Goal: Task Accomplishment & Management: Manage account settings

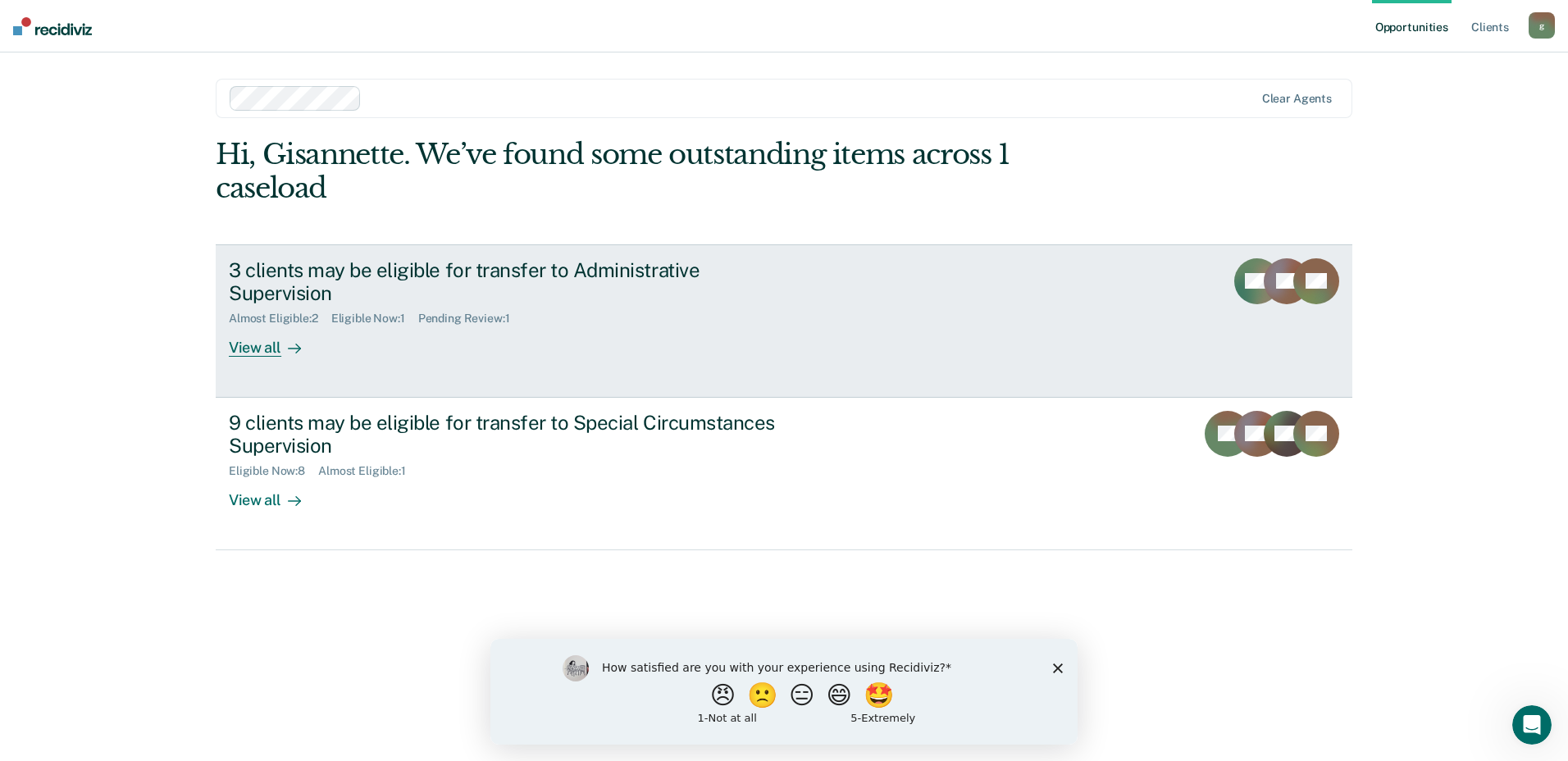
click at [1019, 328] on link "3 clients may be eligible for transfer to Administrative Supervision Almost Eli…" at bounding box center [784, 320] width 1136 height 153
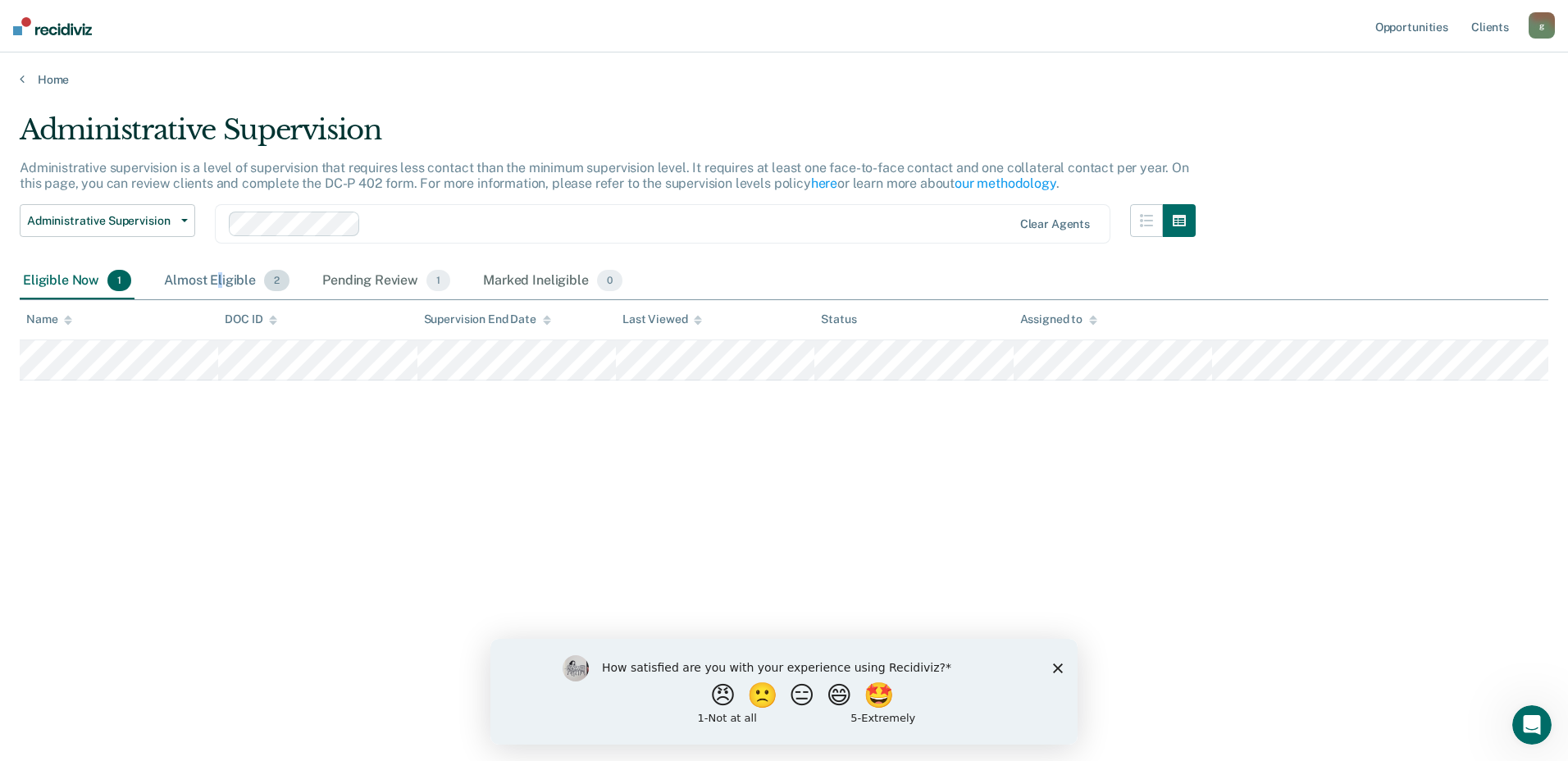
click at [220, 280] on div "Almost Eligible 2" at bounding box center [226, 281] width 132 height 36
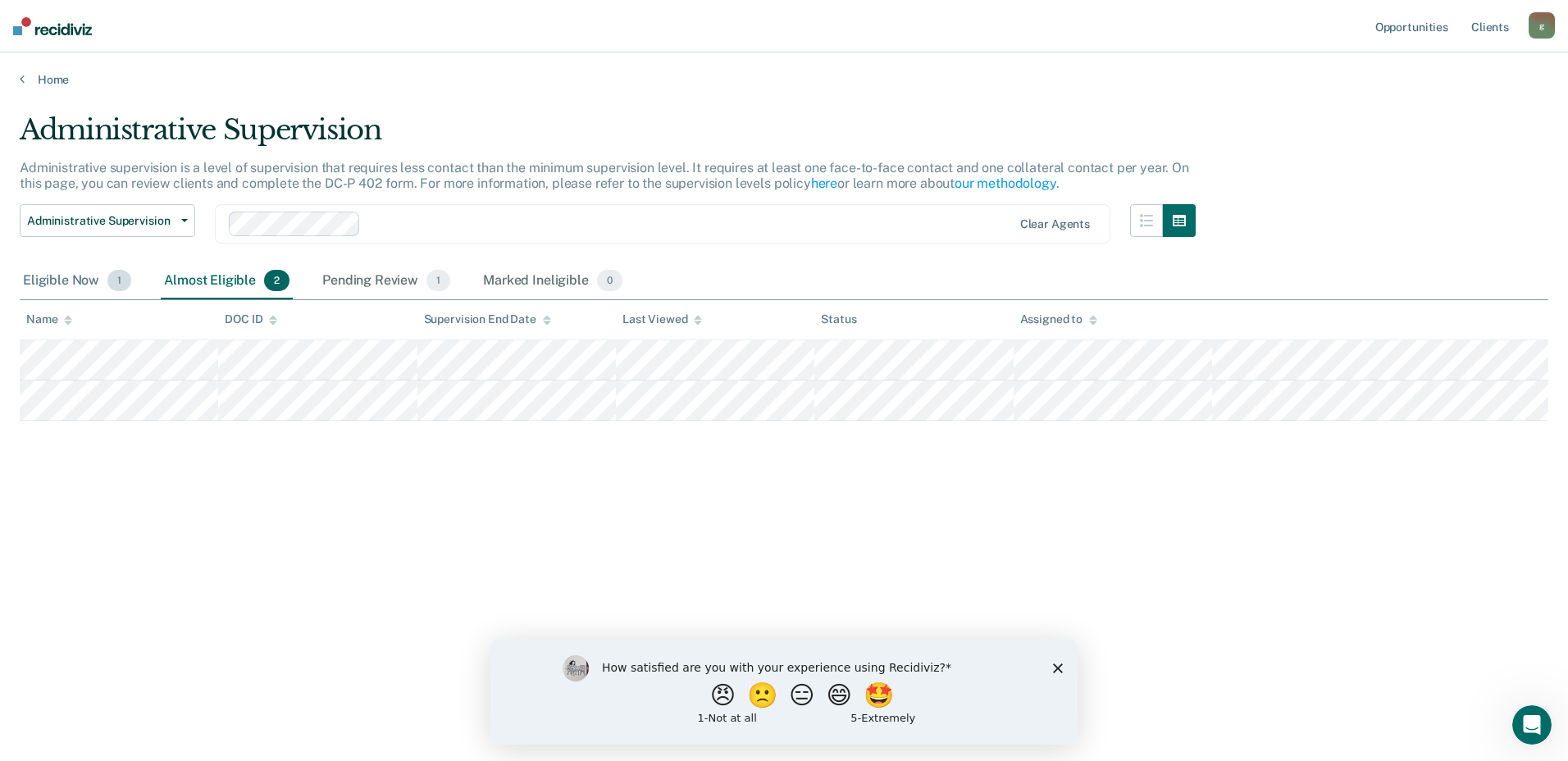
click at [87, 279] on div "Eligible Now 1" at bounding box center [77, 281] width 115 height 36
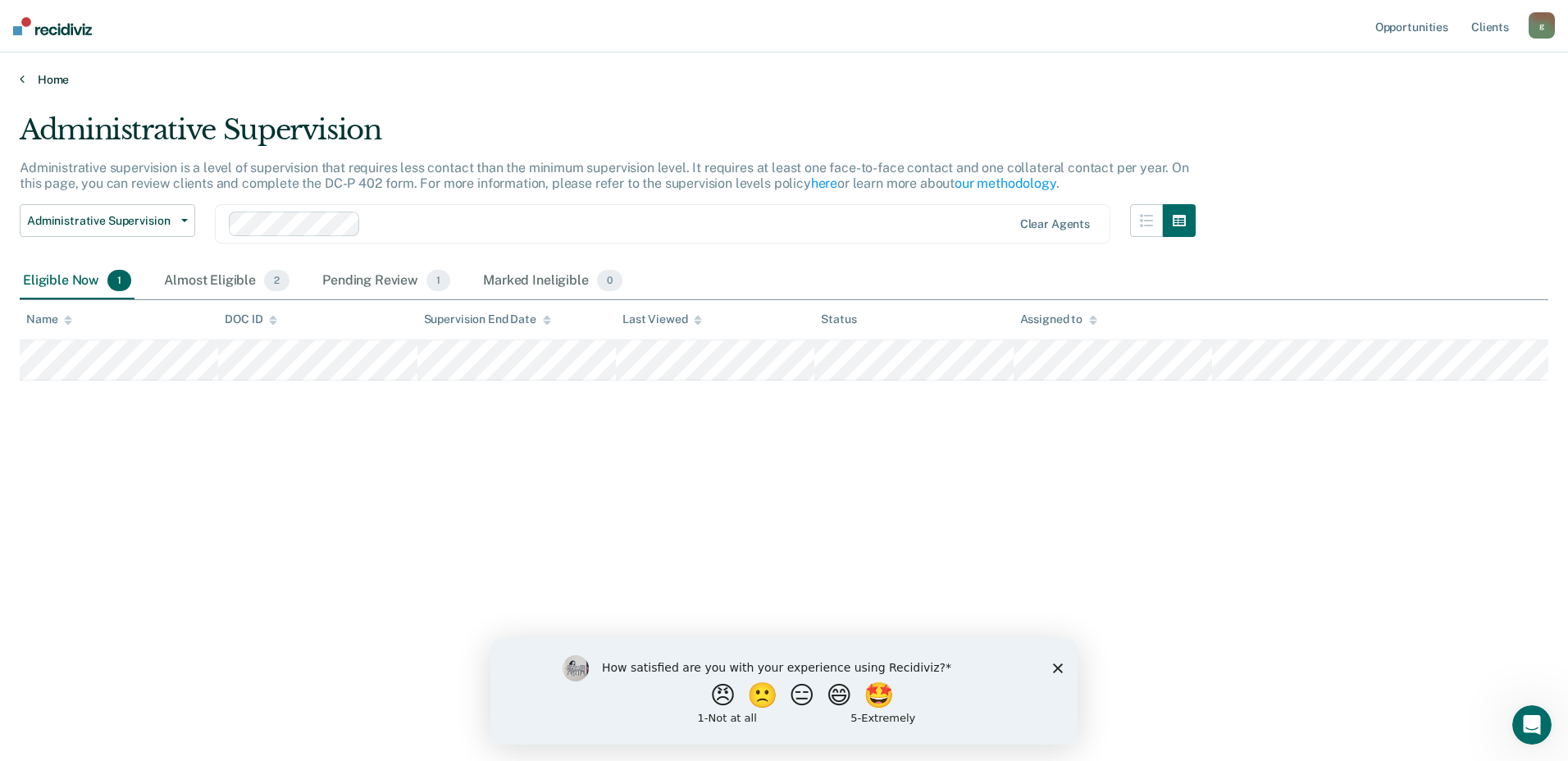
click at [24, 78] on icon at bounding box center [22, 78] width 5 height 13
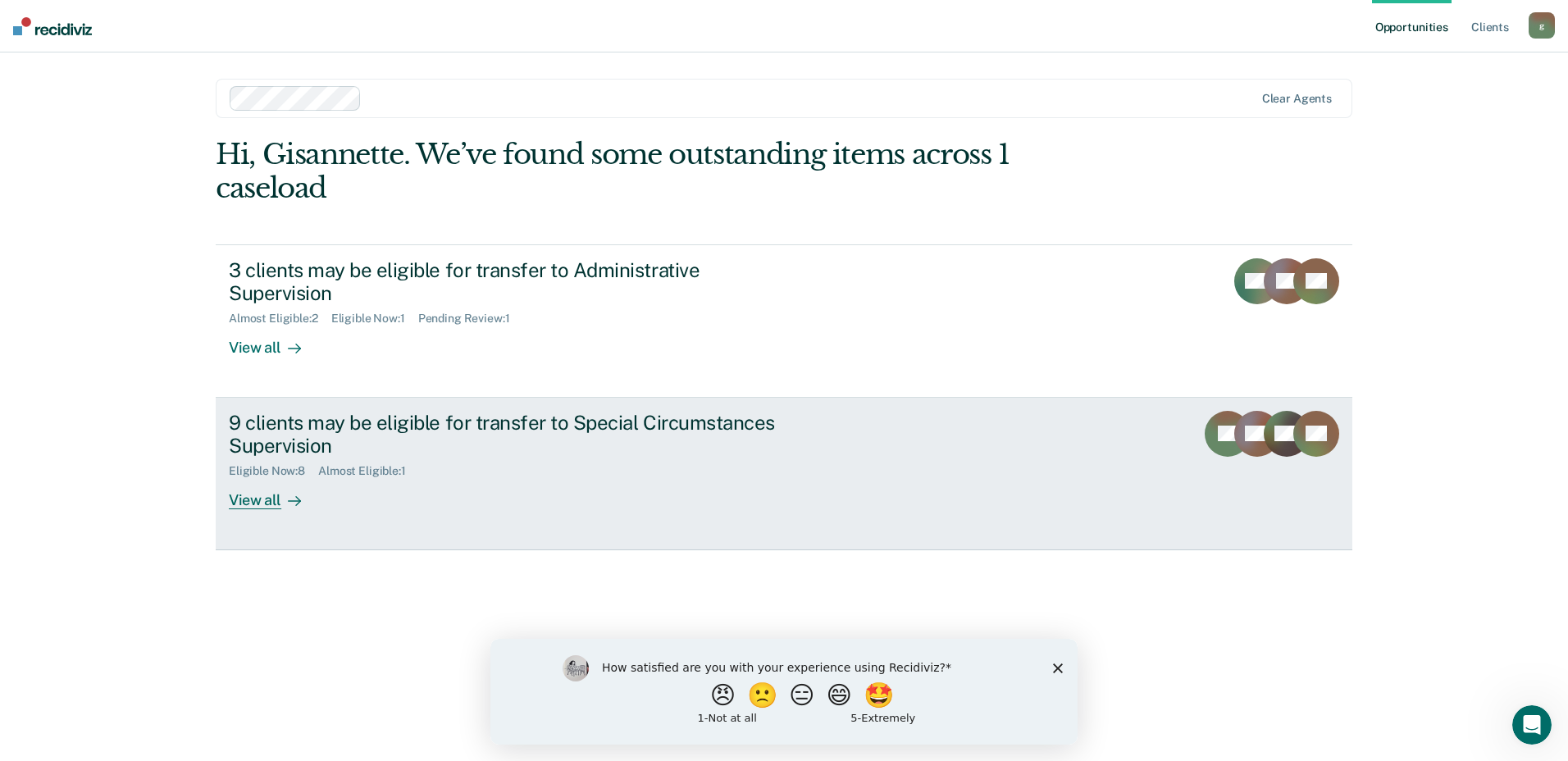
click at [596, 458] on div "Eligible Now : 8 Almost Eligible : 1" at bounding box center [517, 468] width 576 height 20
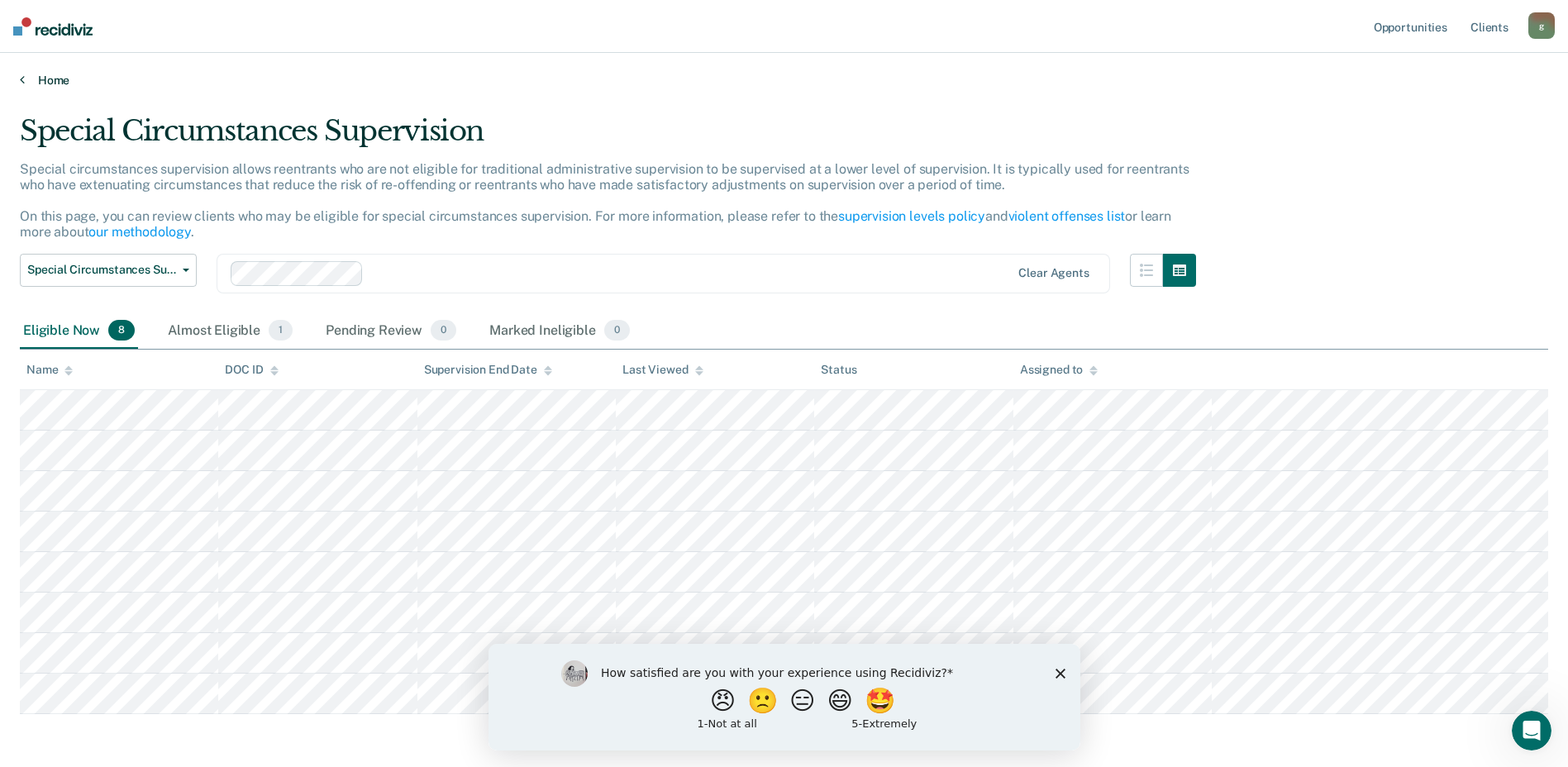
click at [28, 77] on link "Home" at bounding box center [784, 79] width 1528 height 15
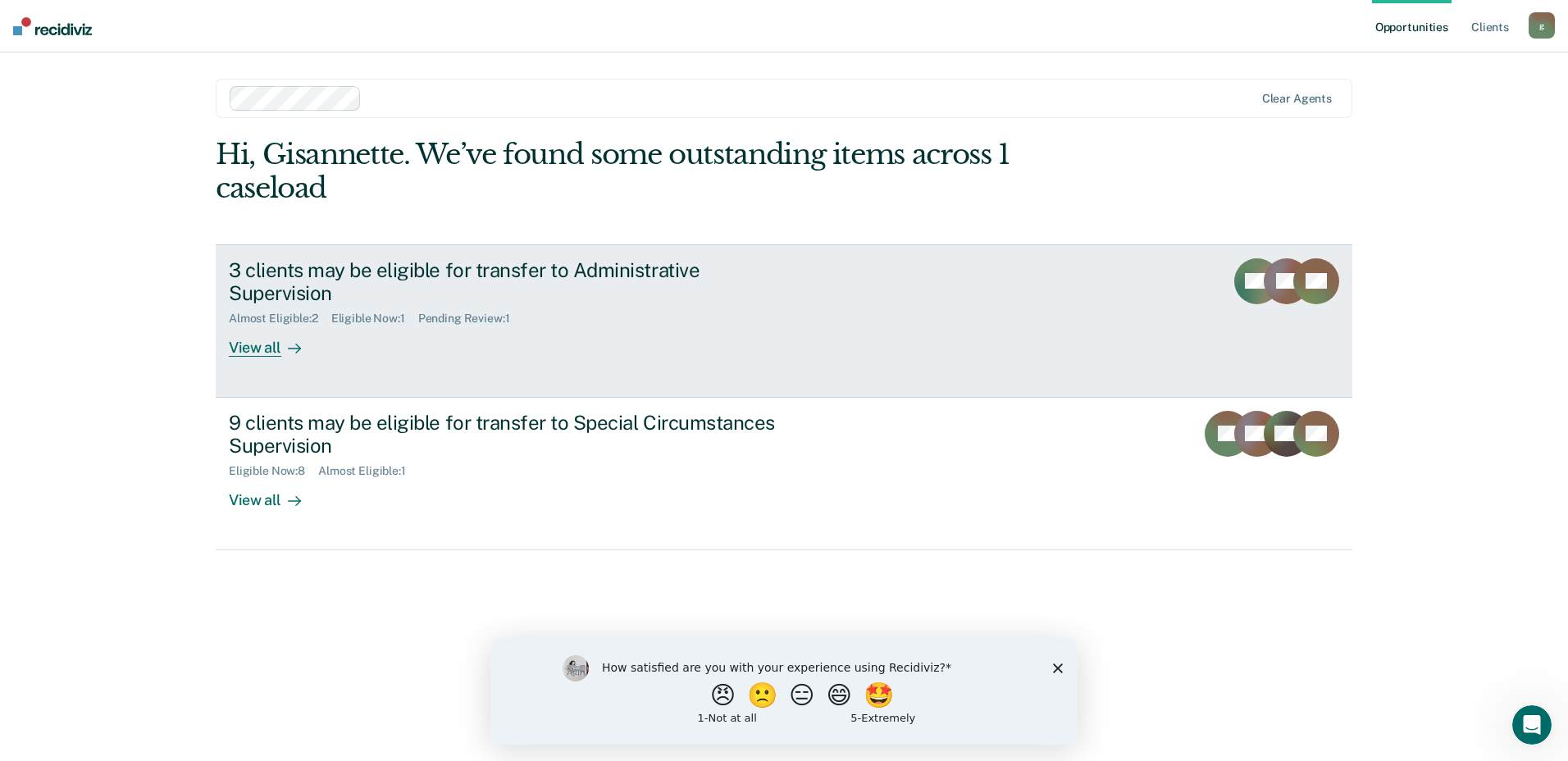
click at [527, 313] on div "3 clients may be eligible for transfer to Administrative Supervision Almost Eli…" at bounding box center [537, 307] width 615 height 99
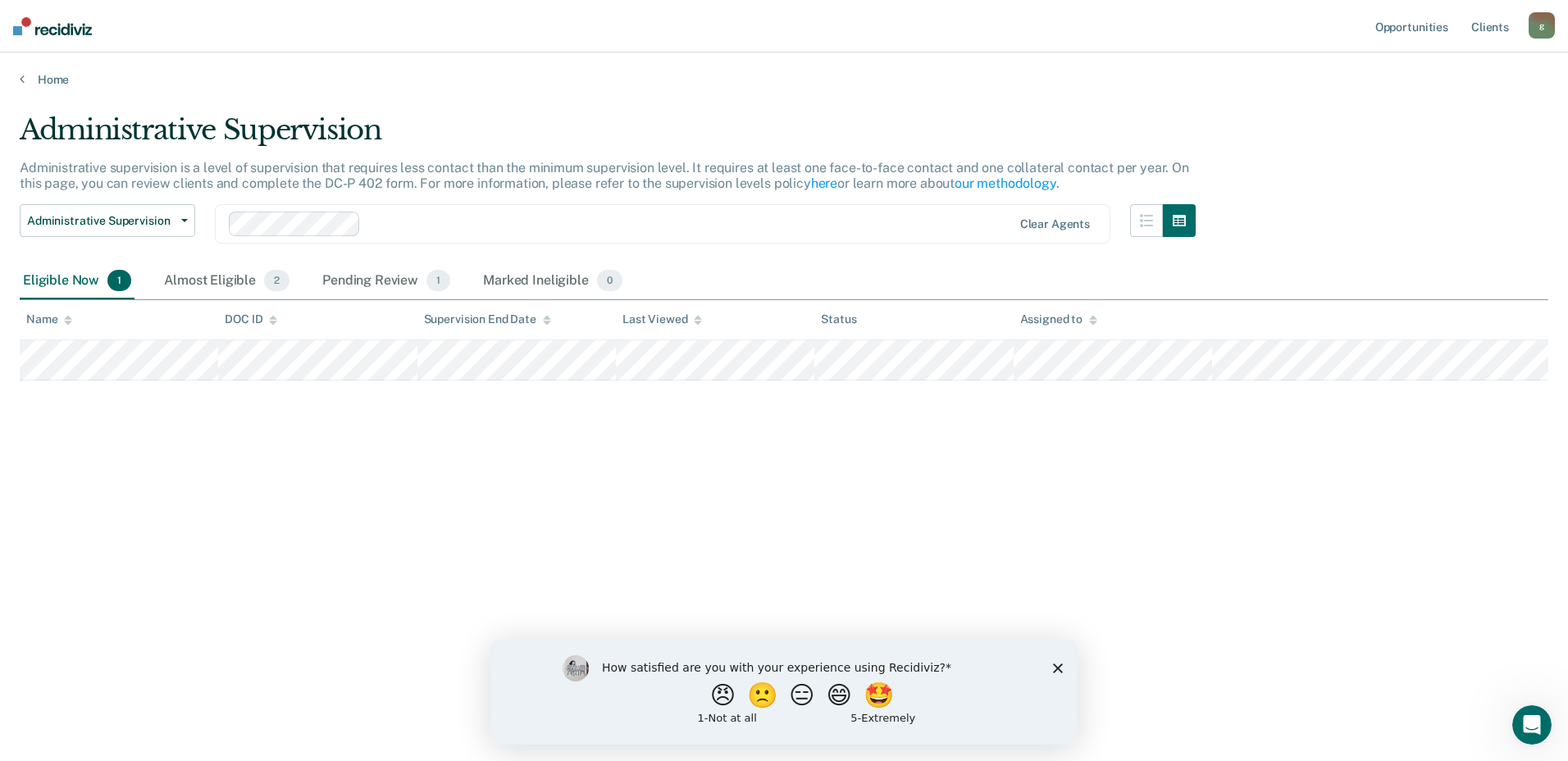
click at [233, 318] on div "DOC ID" at bounding box center [250, 319] width 52 height 14
click at [214, 283] on div "Almost Eligible 2" at bounding box center [226, 281] width 132 height 36
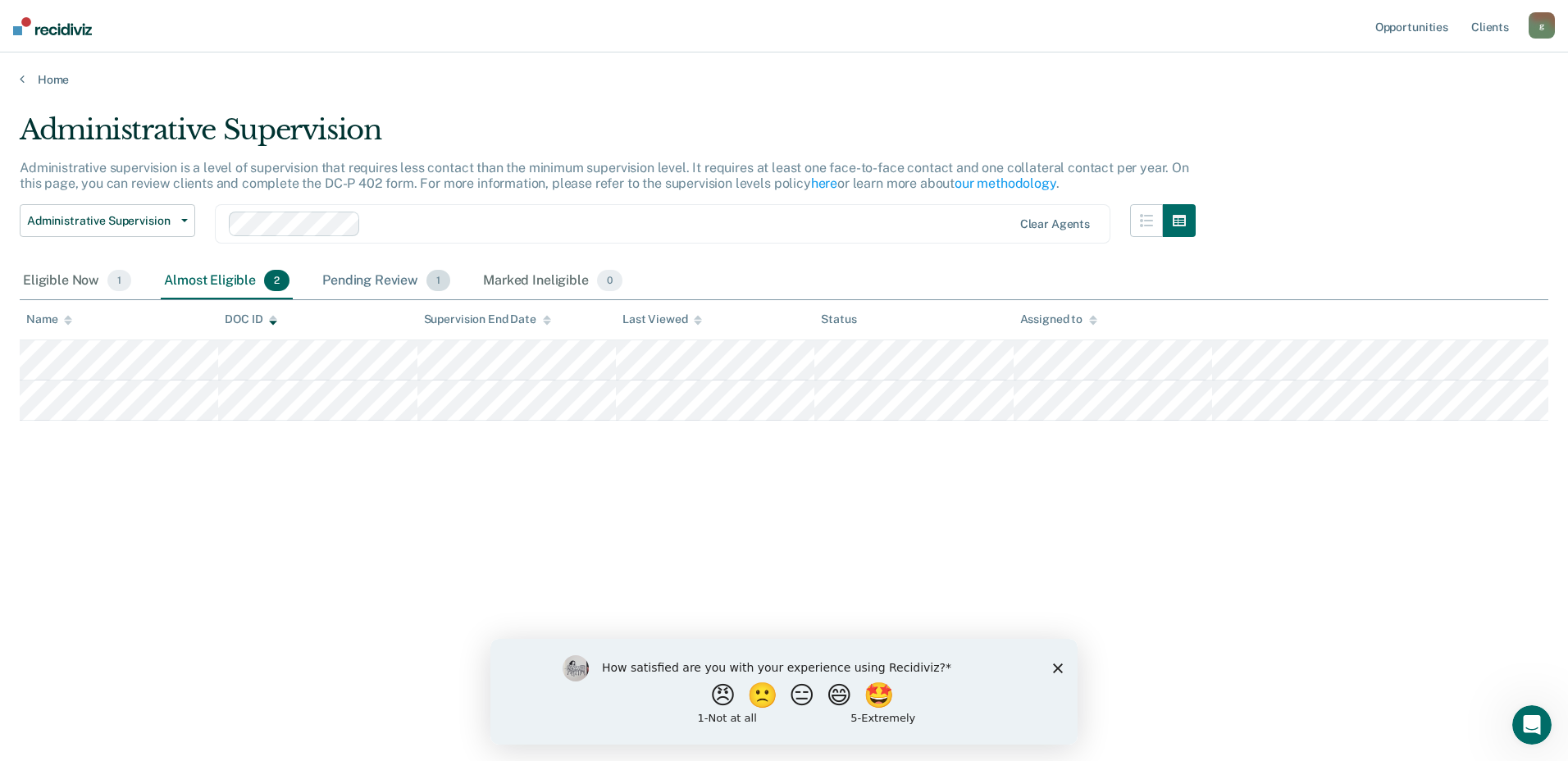
click at [359, 273] on div "Pending Review 1" at bounding box center [385, 281] width 134 height 36
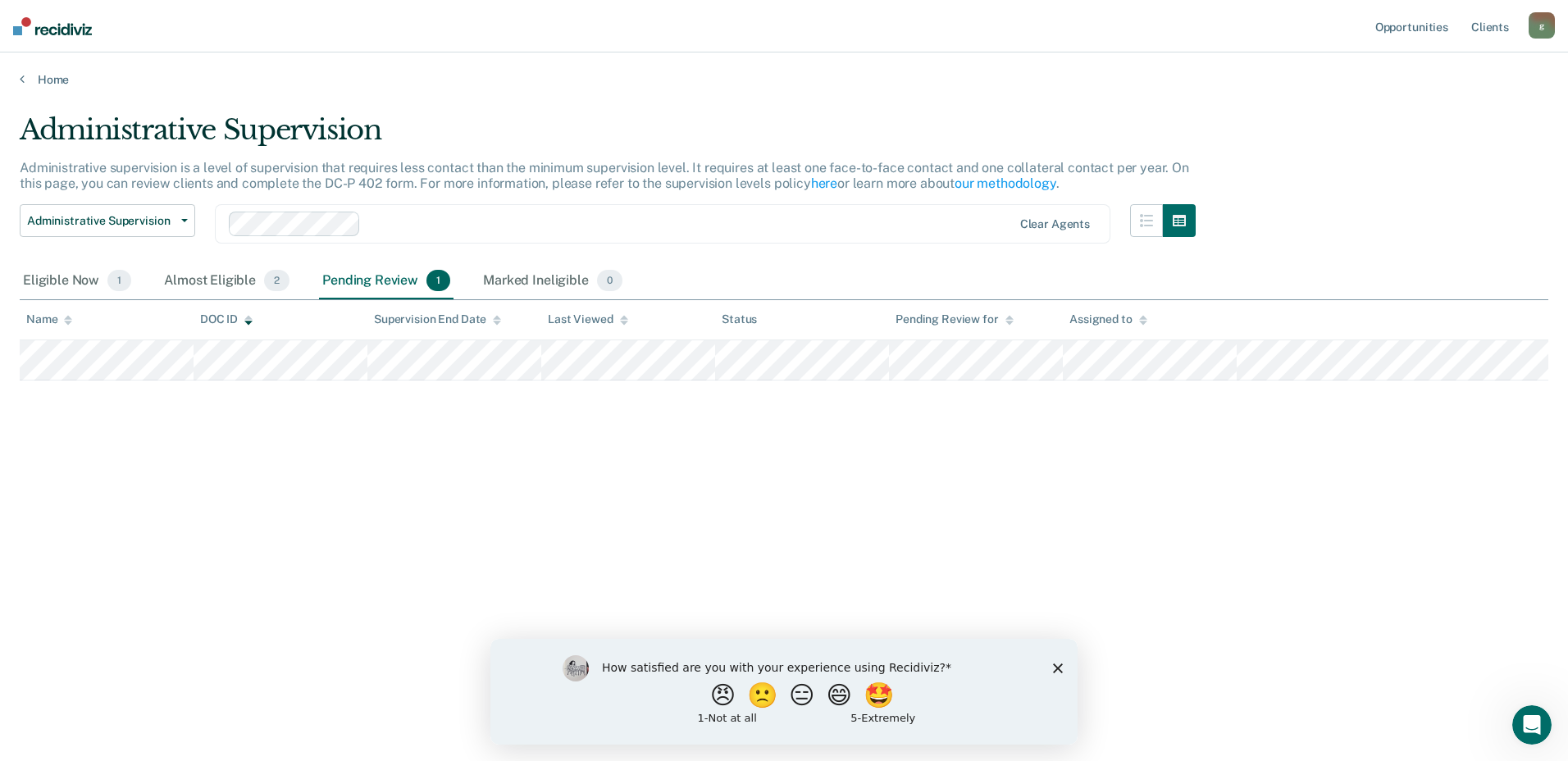
click at [19, 79] on div "Home" at bounding box center [784, 69] width 1568 height 34
click at [22, 80] on icon at bounding box center [22, 78] width 5 height 13
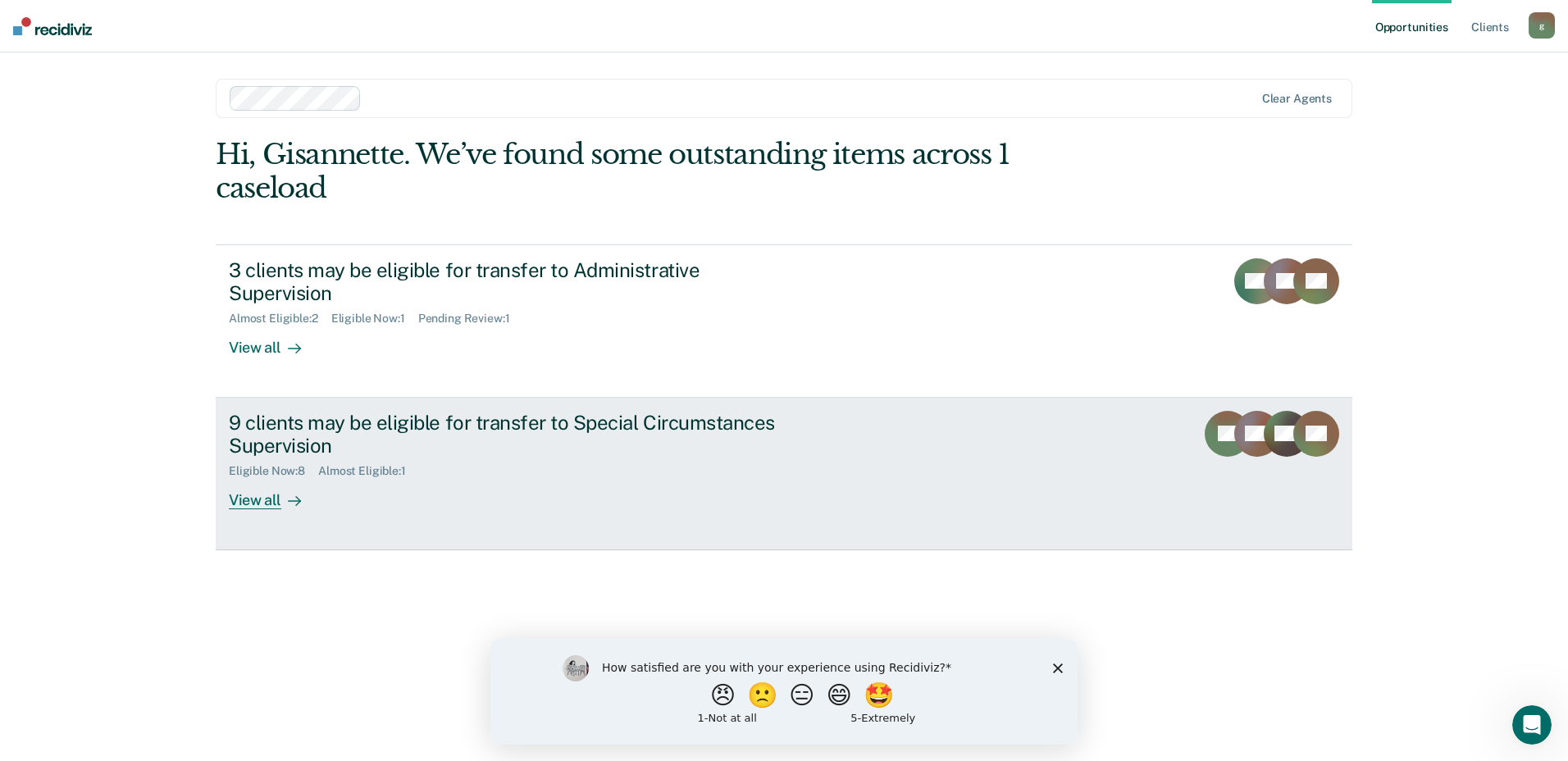
click at [469, 422] on div "9 clients may be eligible for transfer to Special Circumstances Supervision" at bounding box center [517, 435] width 576 height 48
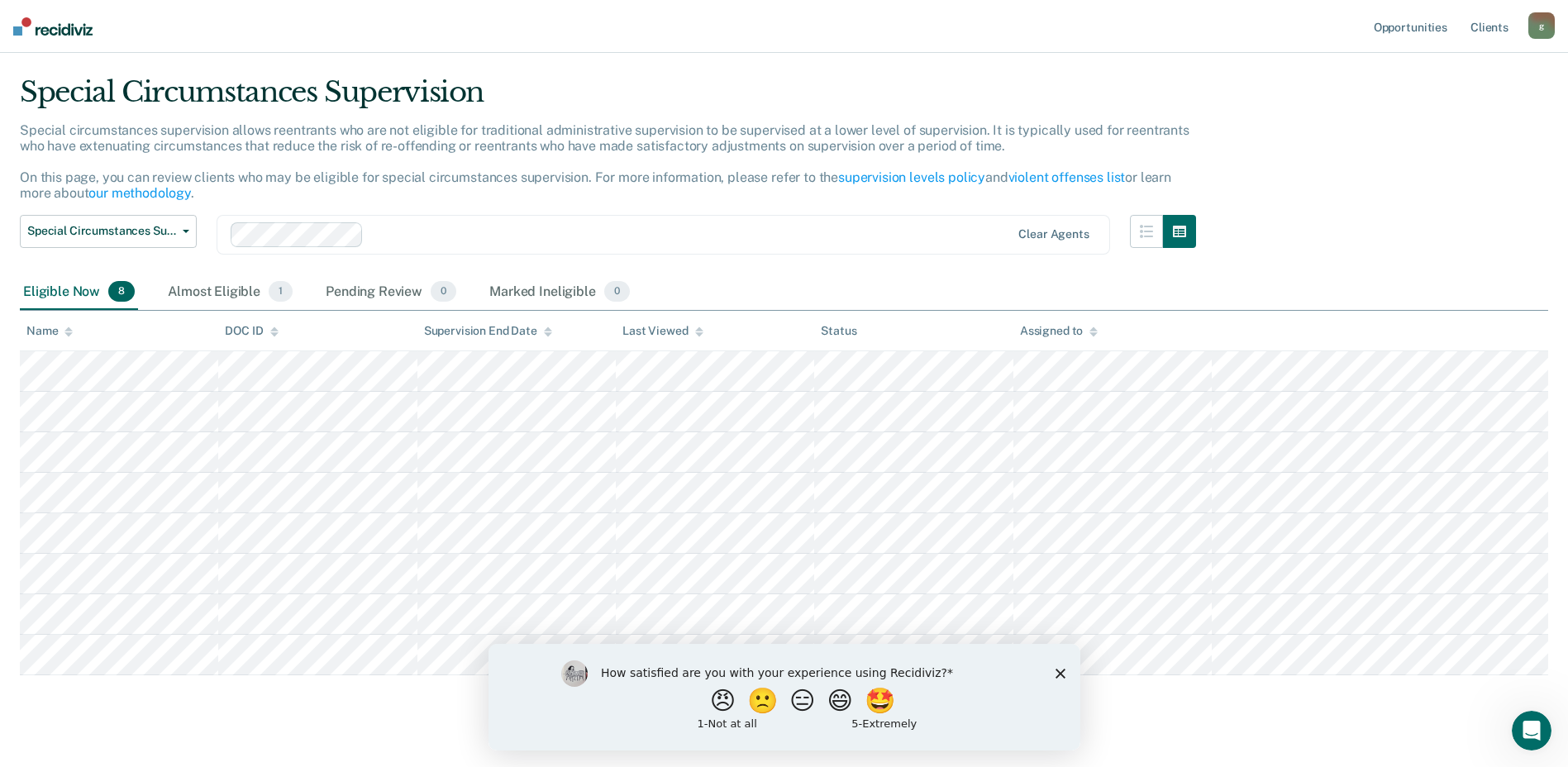
scroll to position [66, 0]
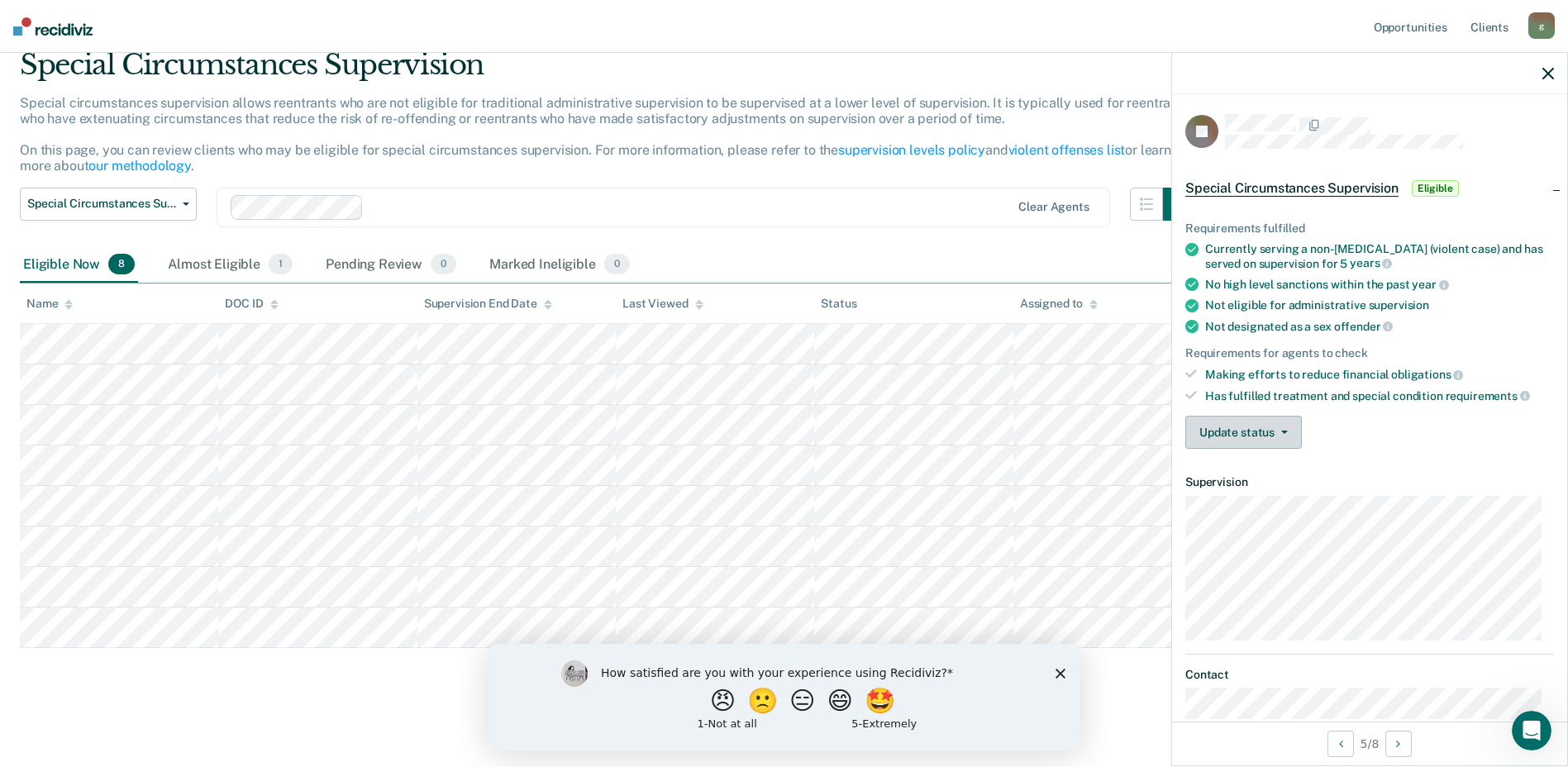
click at [1286, 430] on icon "button" at bounding box center [1285, 432] width 7 height 3
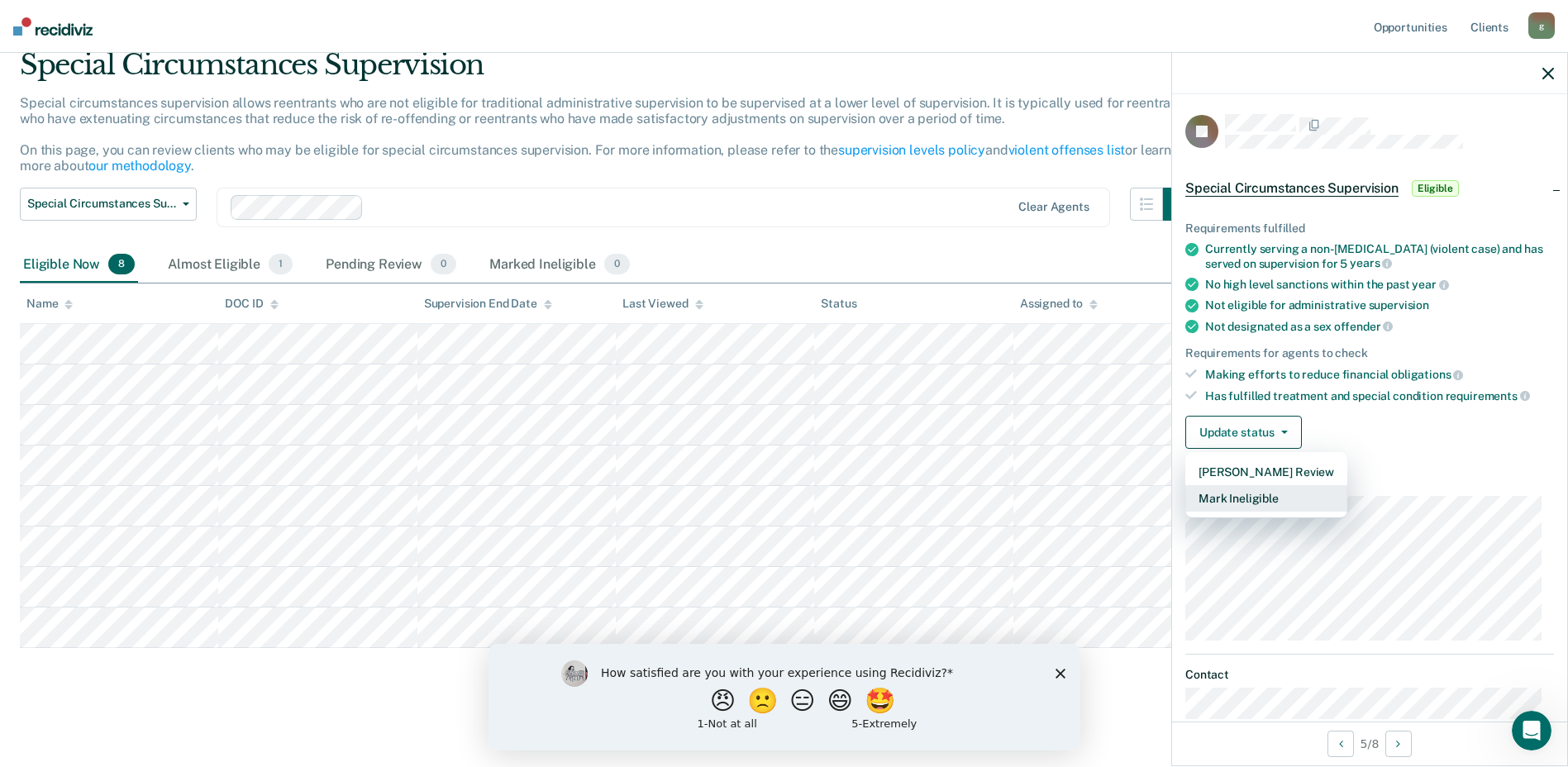
click at [1276, 500] on button "Mark Ineligible" at bounding box center [1266, 498] width 162 height 27
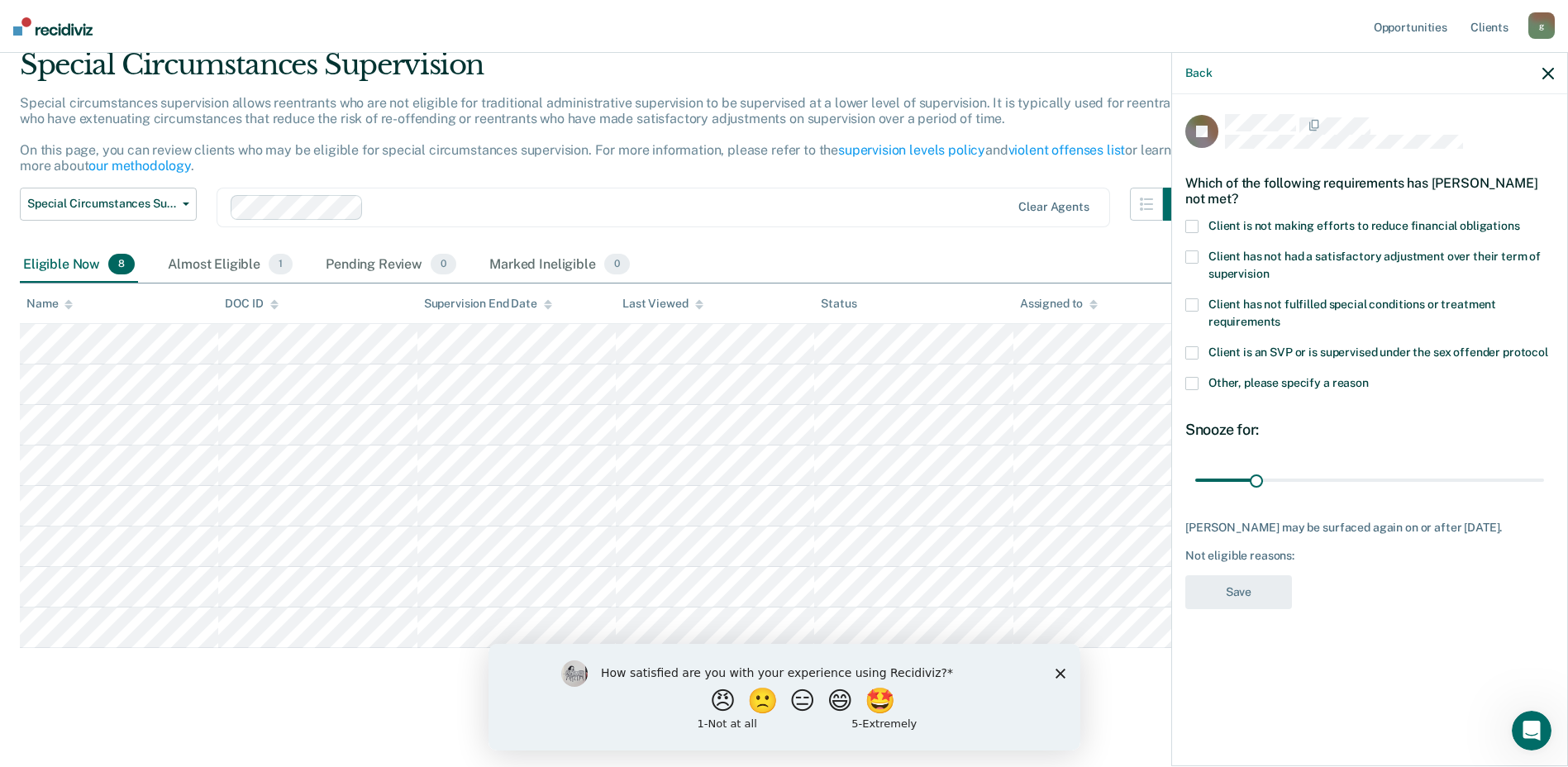
click at [1188, 377] on span at bounding box center [1191, 383] width 13 height 13
click at [1368, 377] on input "Other, please specify a reason" at bounding box center [1368, 377] width 0 height 0
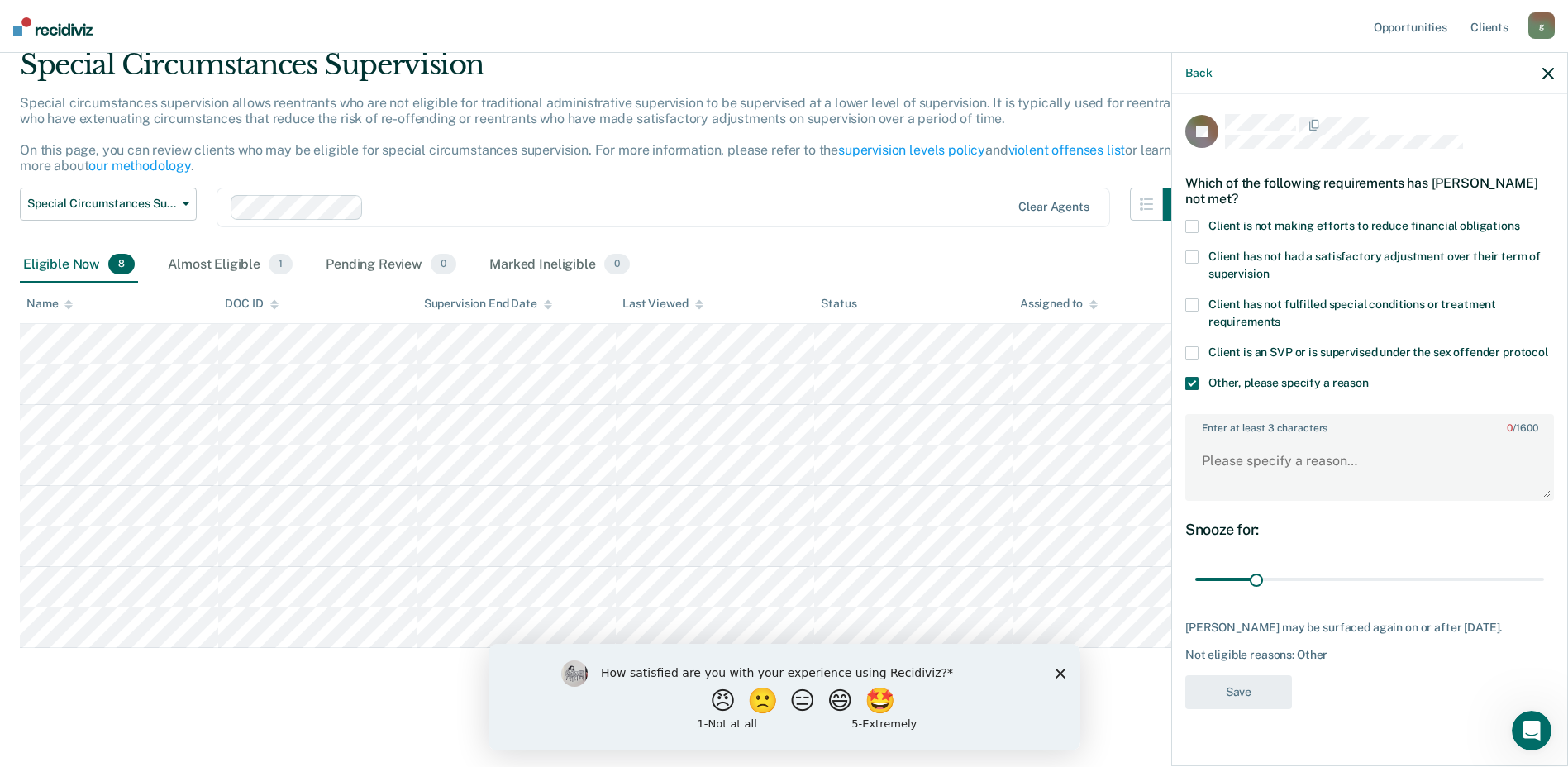
click at [1189, 298] on span at bounding box center [1191, 304] width 13 height 13
click at [1280, 316] on input "Client has not fulfilled special conditions or treatment requirements" at bounding box center [1280, 316] width 0 height 0
click at [1278, 440] on textarea "Enter at least 3 characters 0 / 1600" at bounding box center [1369, 468] width 365 height 61
type textarea "Mental Health issues"
click at [1241, 680] on button "Save" at bounding box center [1238, 691] width 107 height 34
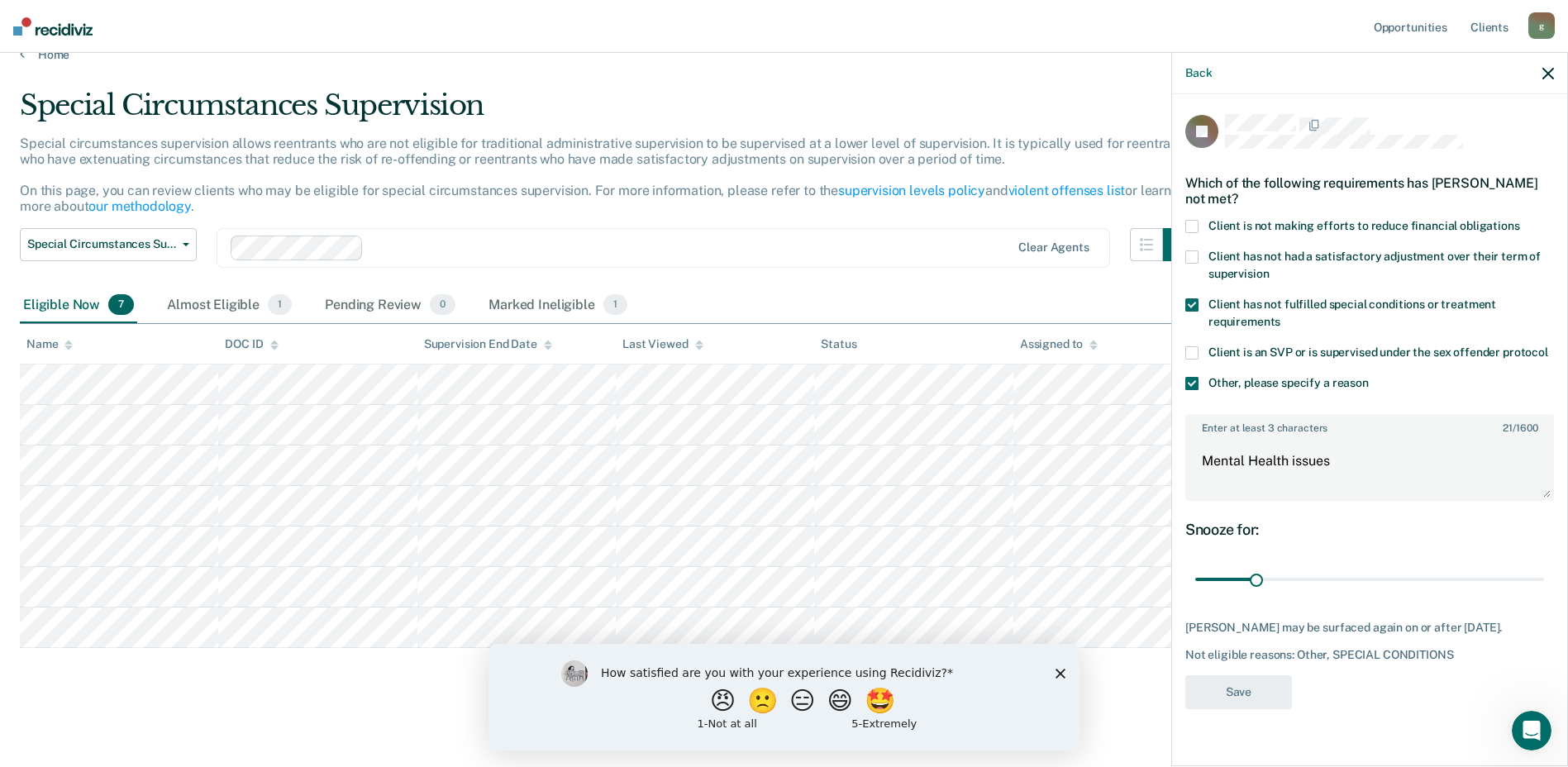
scroll to position [26, 0]
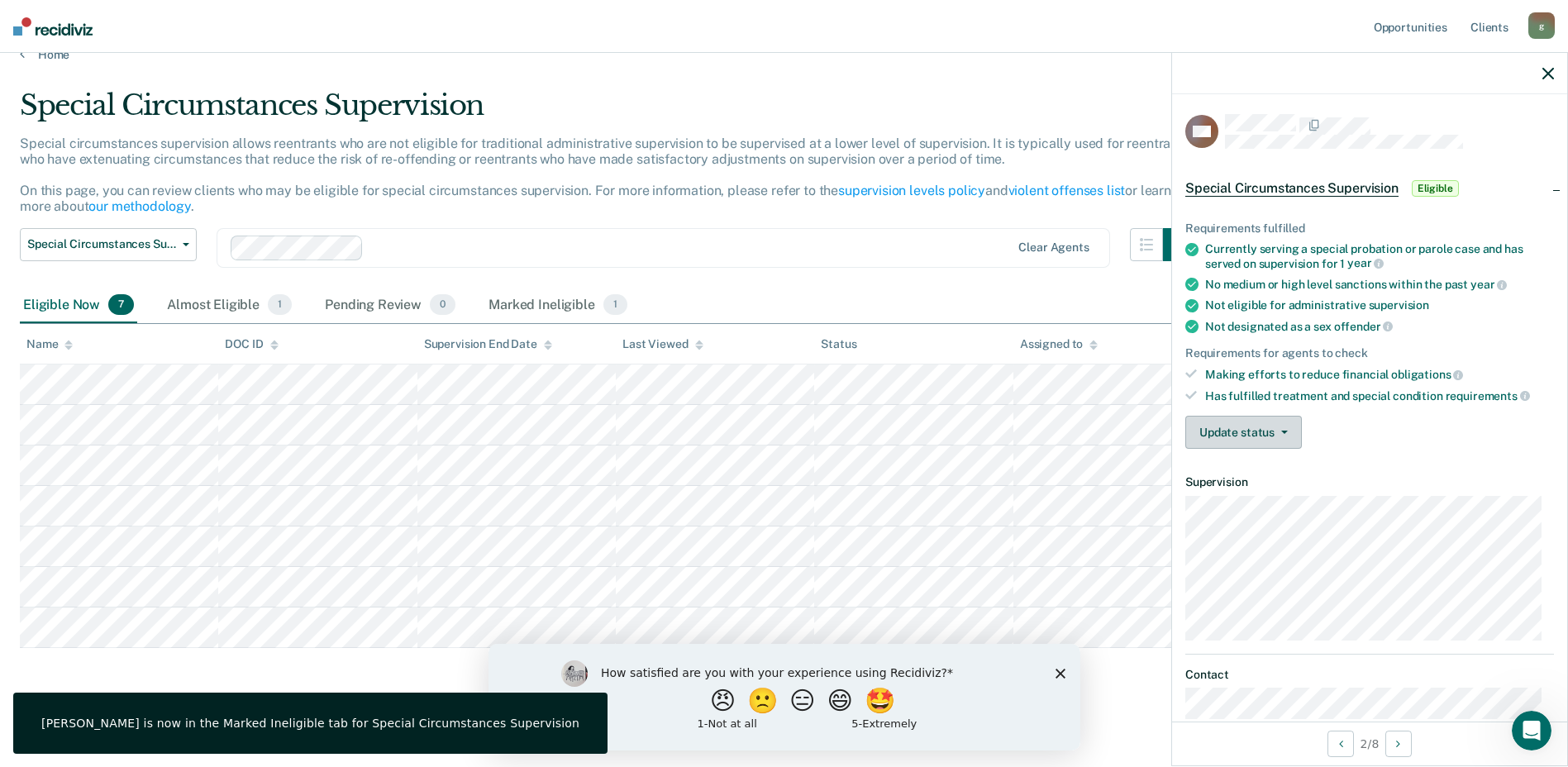
click at [1289, 430] on button "Update status" at bounding box center [1243, 432] width 116 height 33
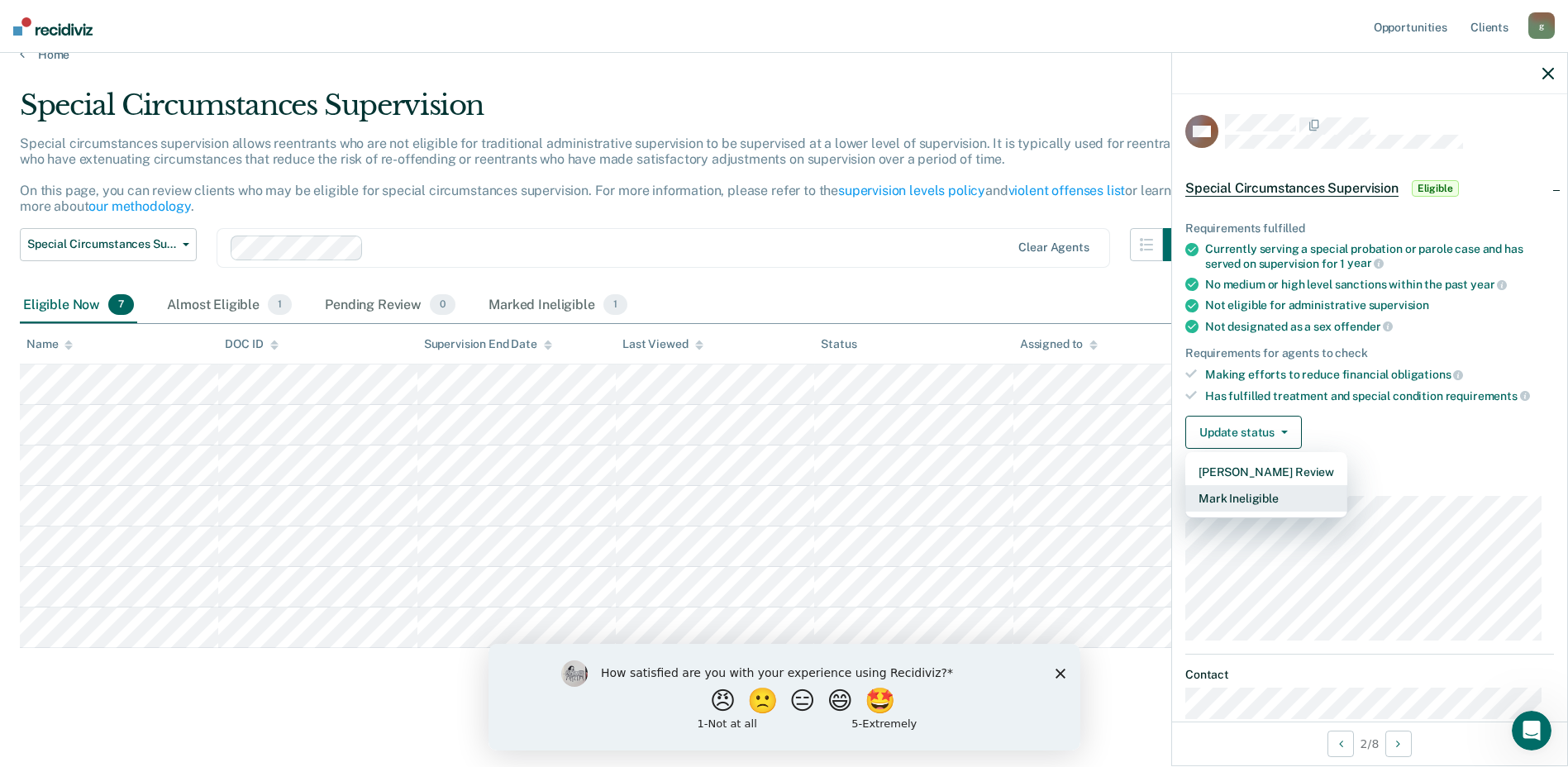
click at [1271, 497] on button "Mark Ineligible" at bounding box center [1266, 498] width 162 height 27
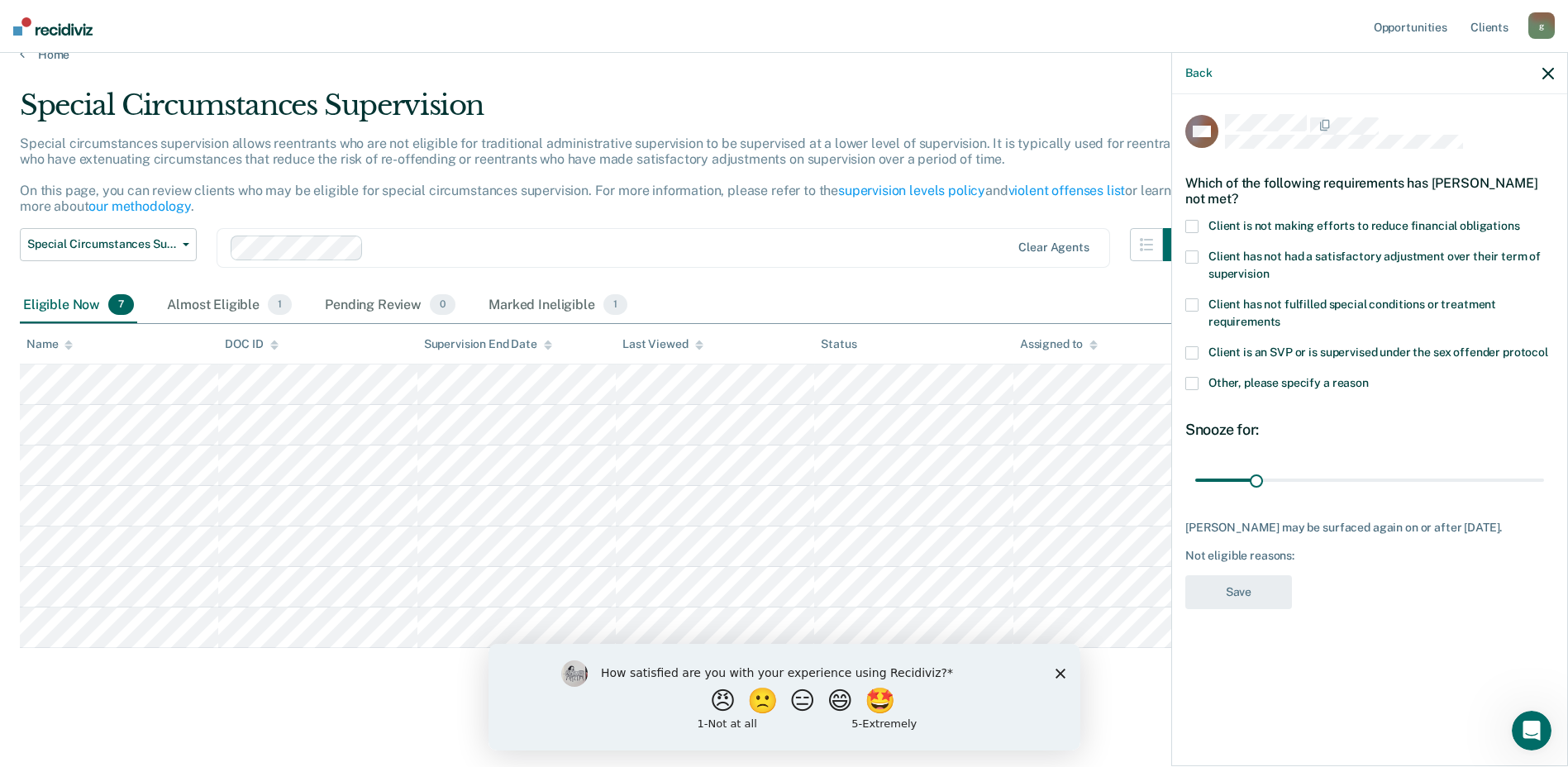
click at [1189, 381] on span at bounding box center [1191, 383] width 13 height 13
click at [1368, 377] on input "Other, please specify a reason" at bounding box center [1368, 377] width 0 height 0
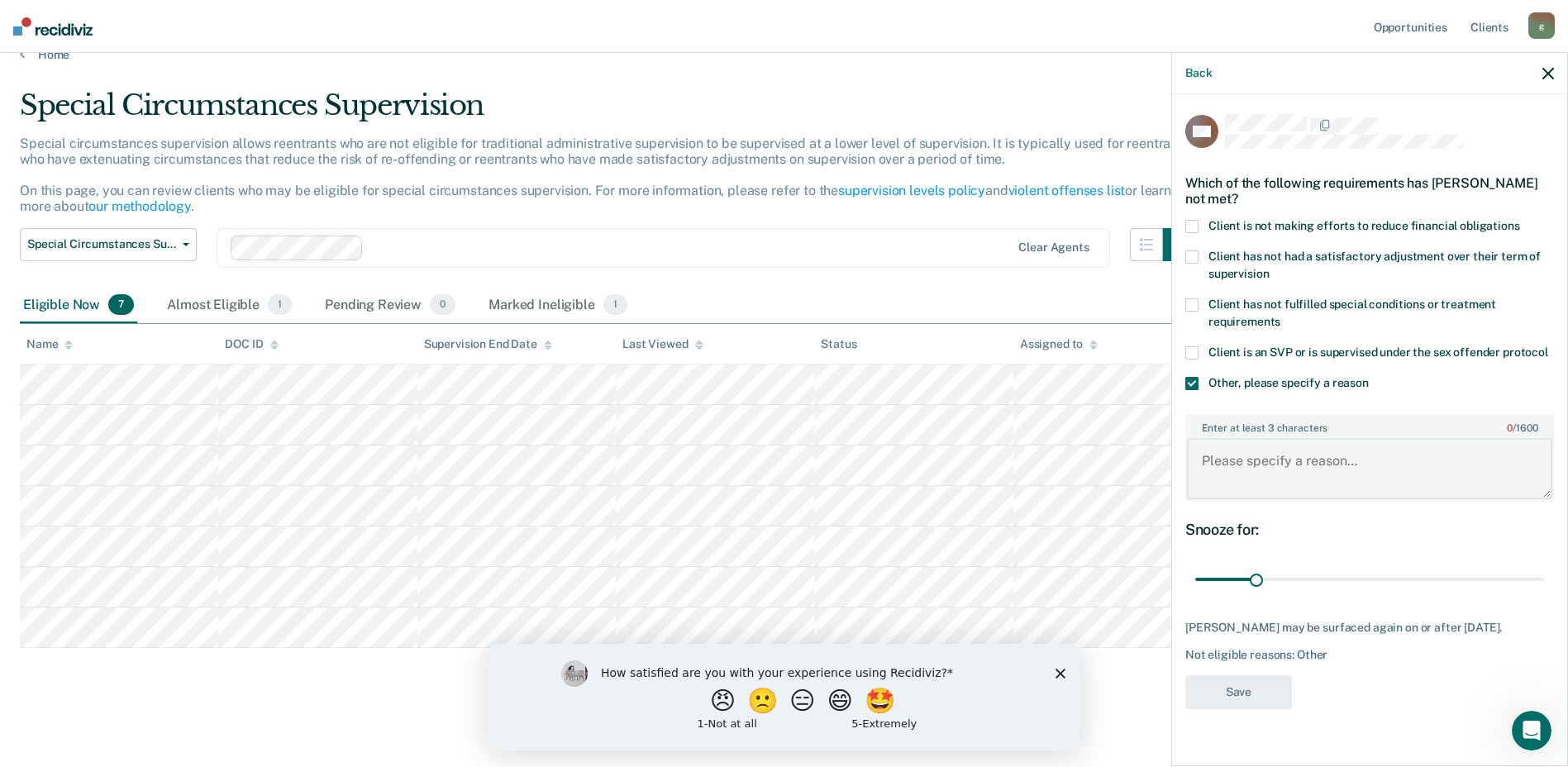
click at [1267, 474] on textarea "Enter at least 3 characters 0 / 1600" at bounding box center [1369, 468] width 365 height 61
type textarea "Mental Health Issues"
click at [1242, 698] on button "Save" at bounding box center [1238, 691] width 107 height 34
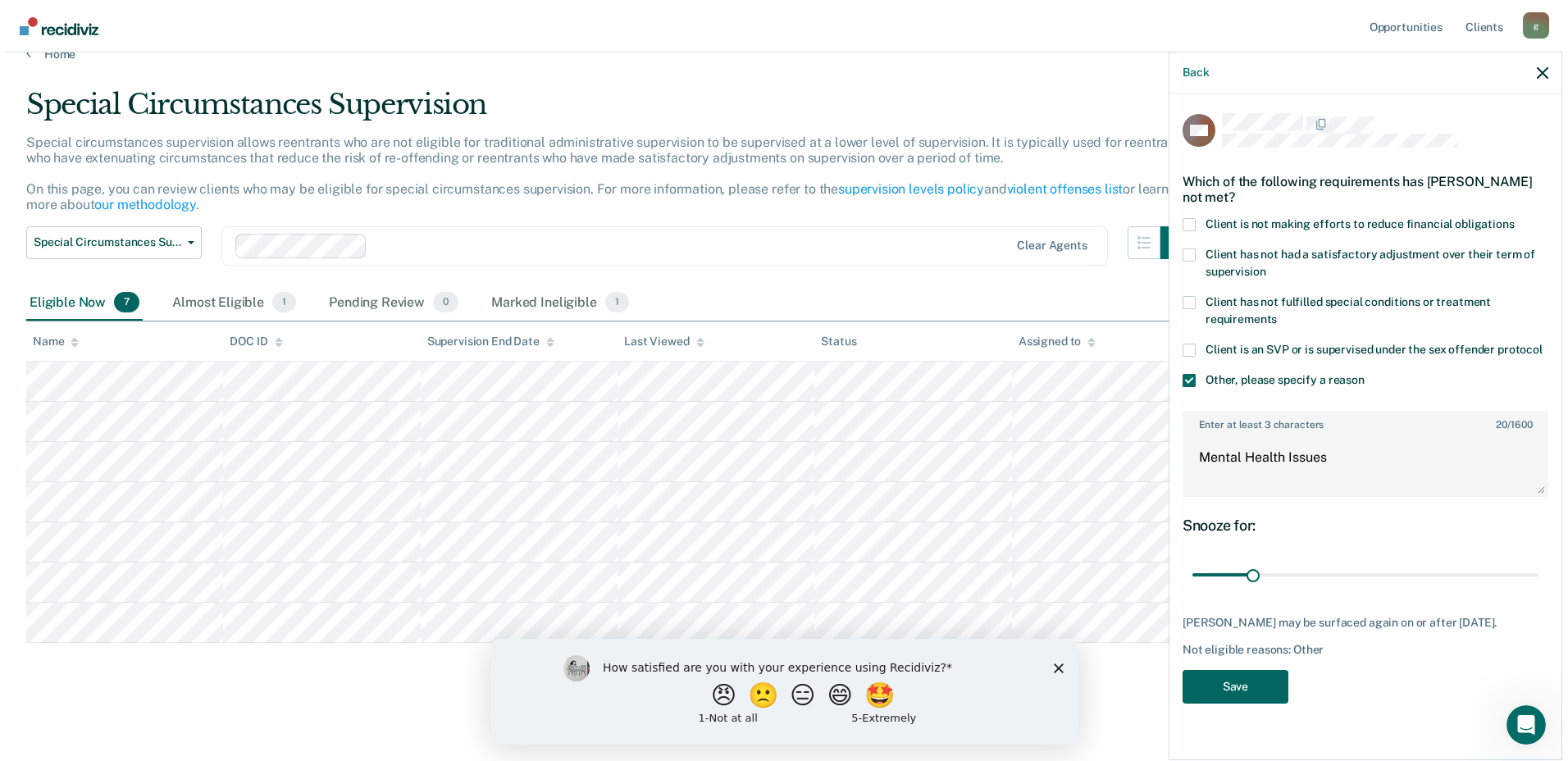
scroll to position [0, 0]
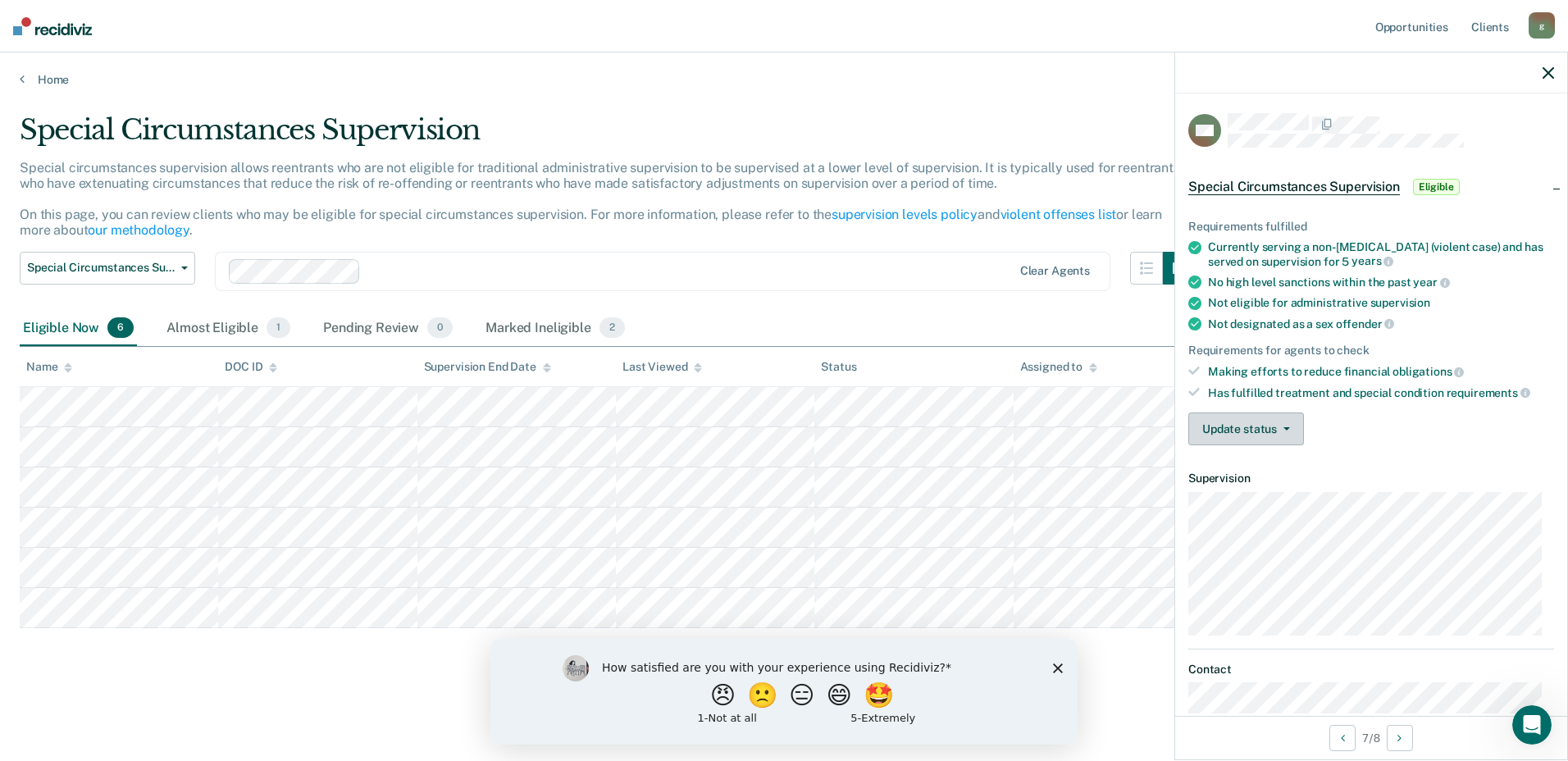
click at [1284, 422] on button "Update status" at bounding box center [1246, 429] width 115 height 32
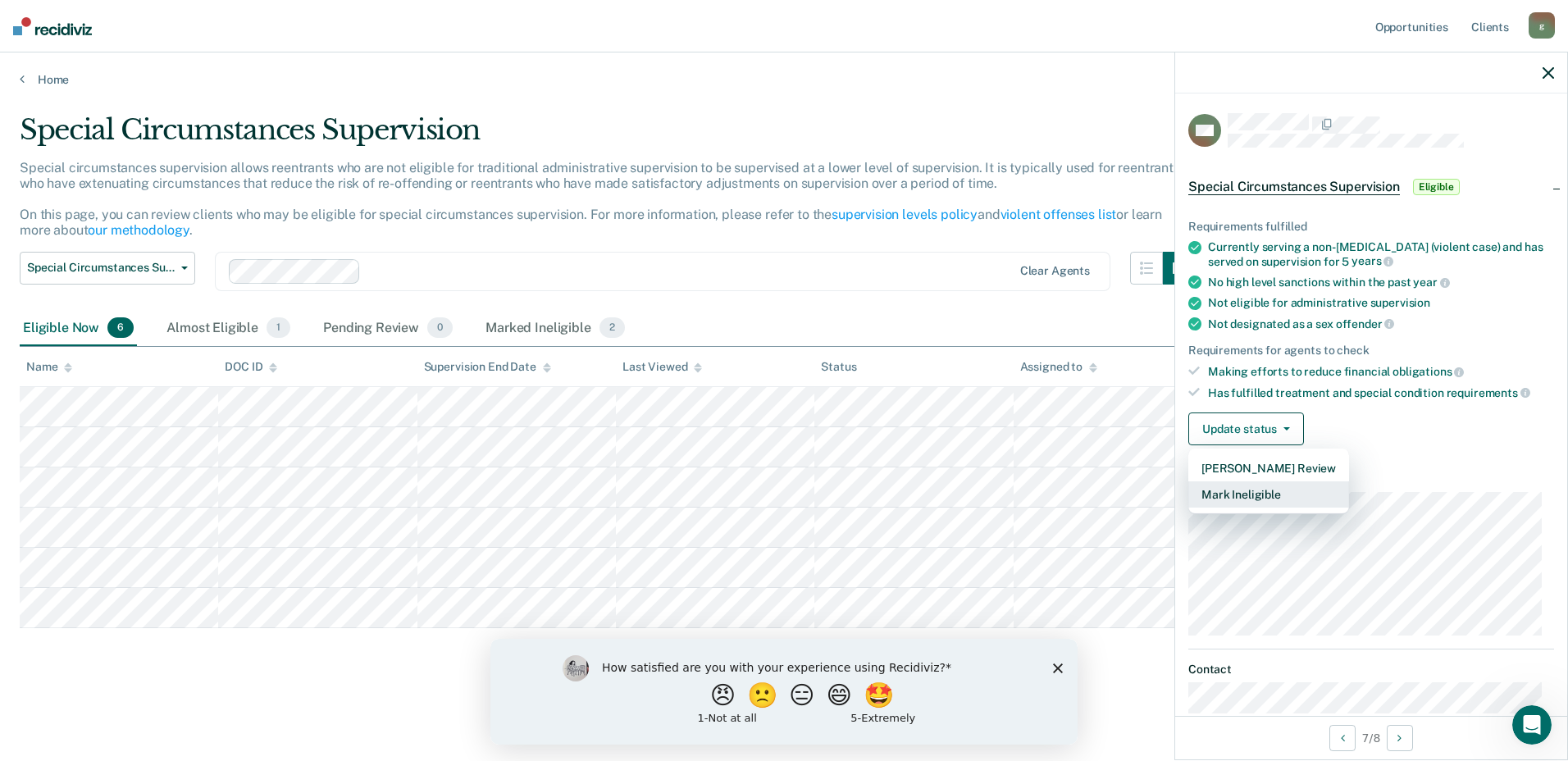
click at [1273, 489] on button "Mark Ineligible" at bounding box center [1269, 494] width 161 height 26
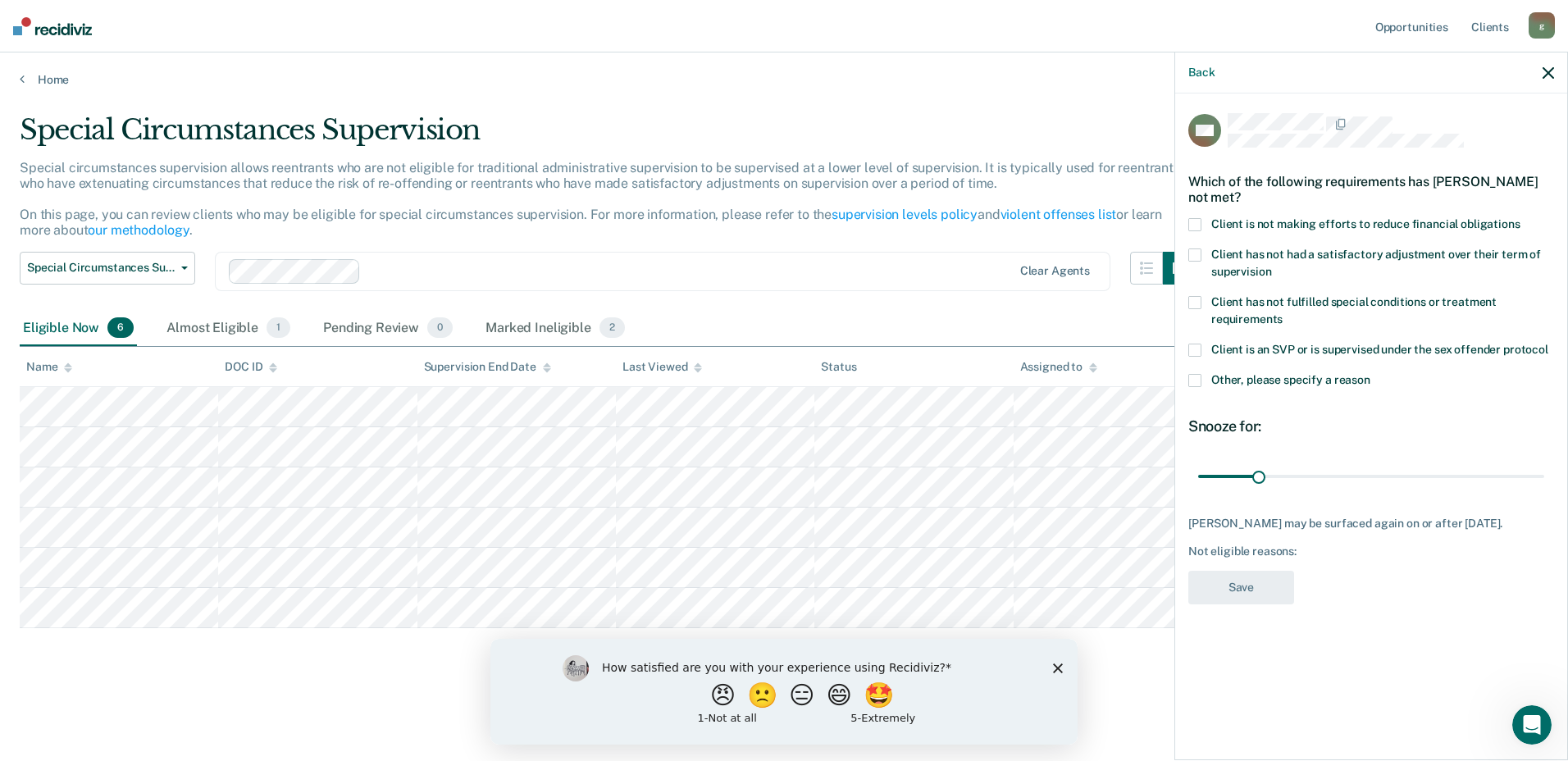
click at [1199, 378] on span at bounding box center [1195, 380] width 13 height 13
click at [1371, 374] on input "Other, please specify a reason" at bounding box center [1371, 374] width 0 height 0
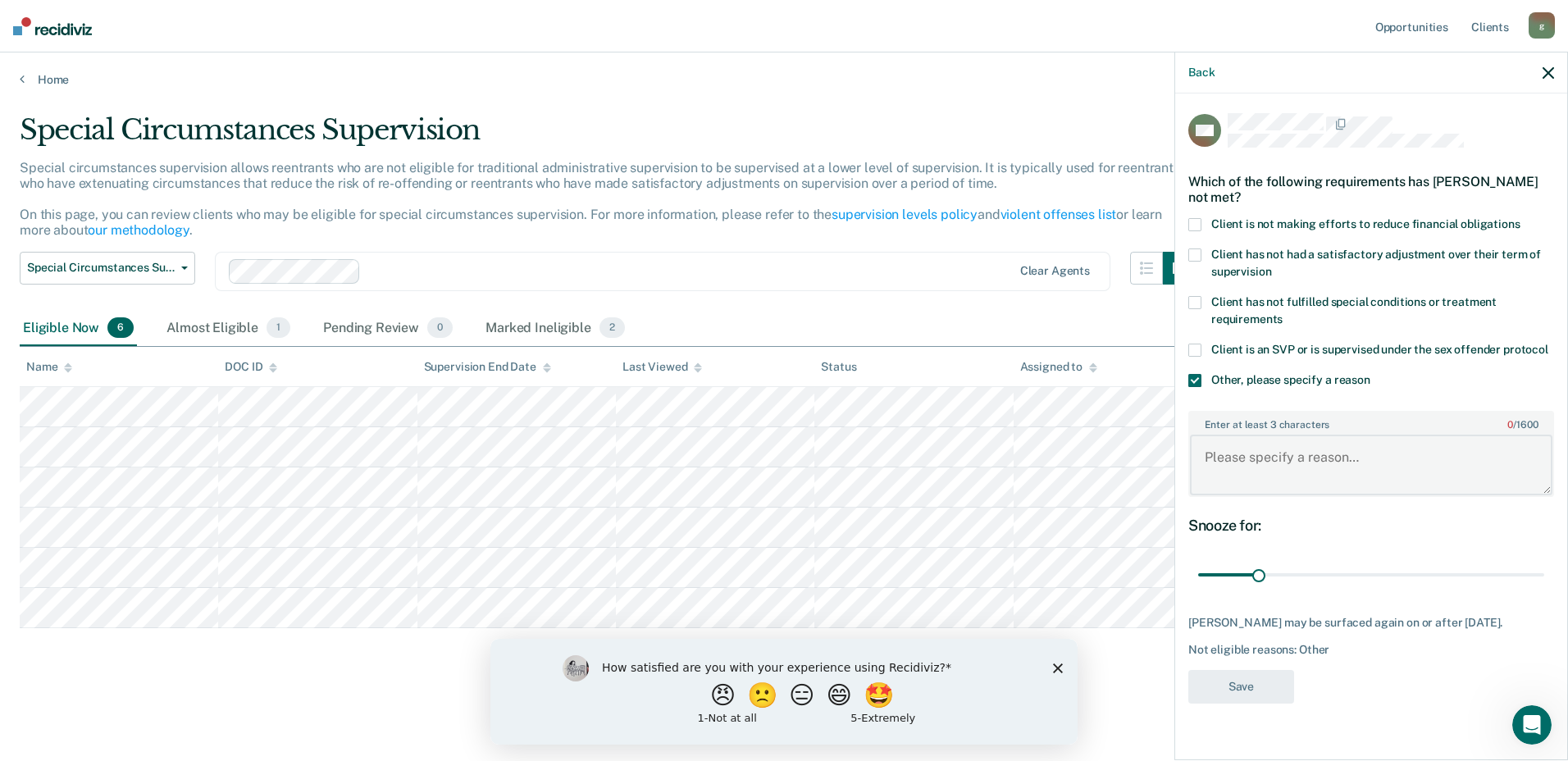
click at [1257, 459] on textarea "Enter at least 3 characters 0 / 1600" at bounding box center [1371, 465] width 362 height 61
type textarea "P"
type textarea "Recent Sanctions"
click at [1248, 690] on button "Save" at bounding box center [1242, 686] width 106 height 33
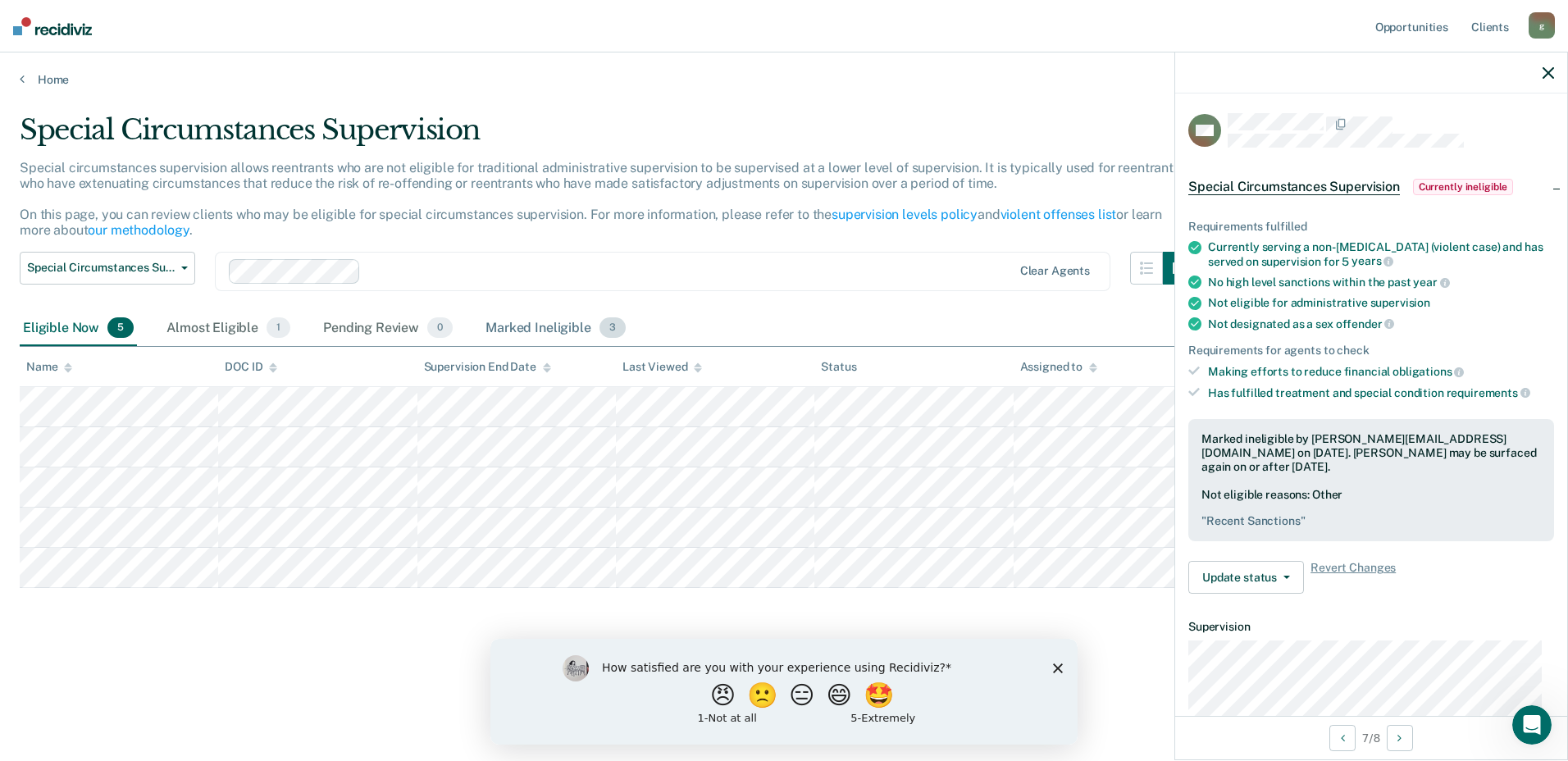
click at [543, 336] on div "Marked Ineligible 3" at bounding box center [555, 329] width 147 height 36
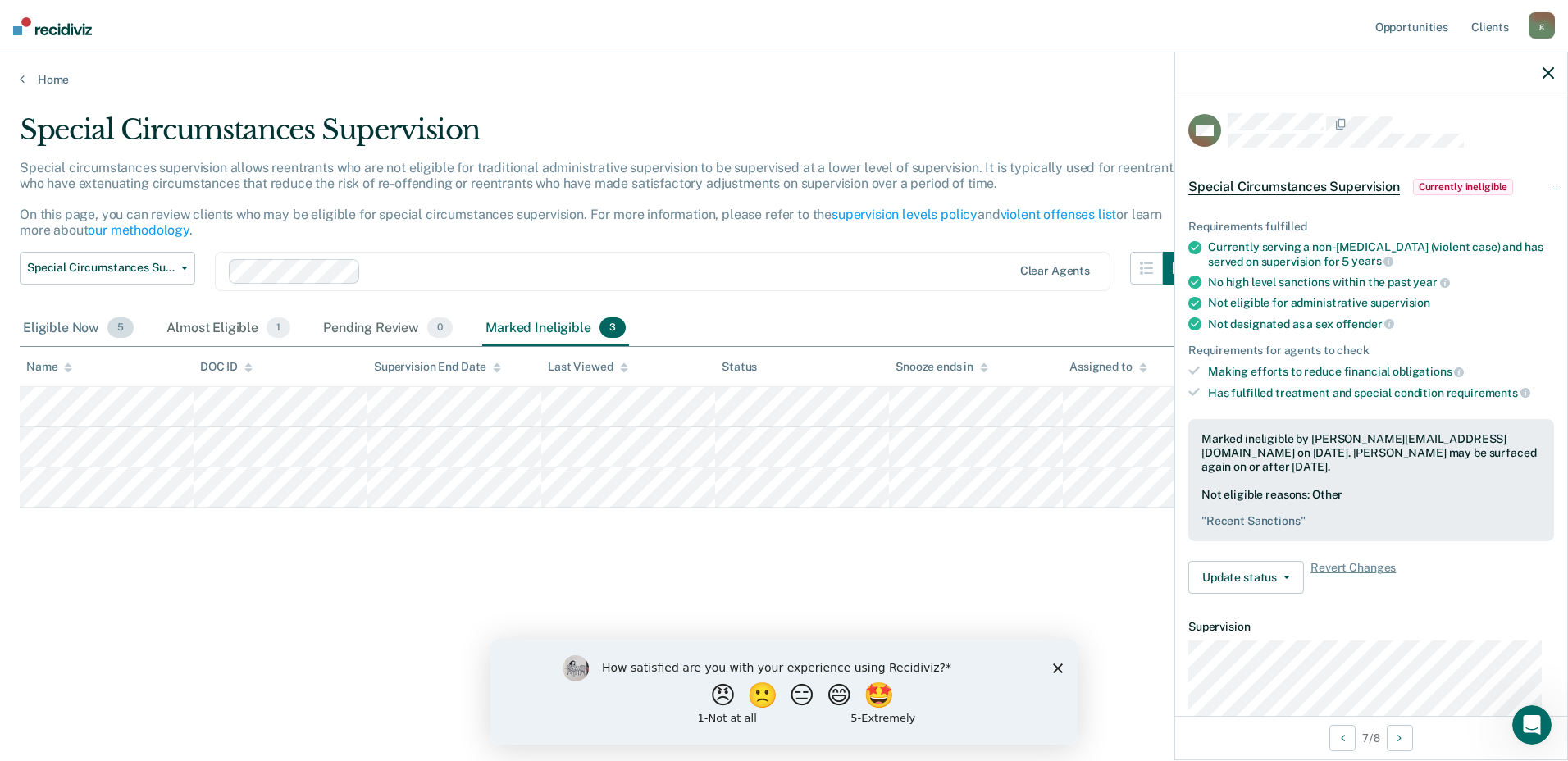
click at [60, 320] on div "Eligible Now 5" at bounding box center [78, 329] width 117 height 36
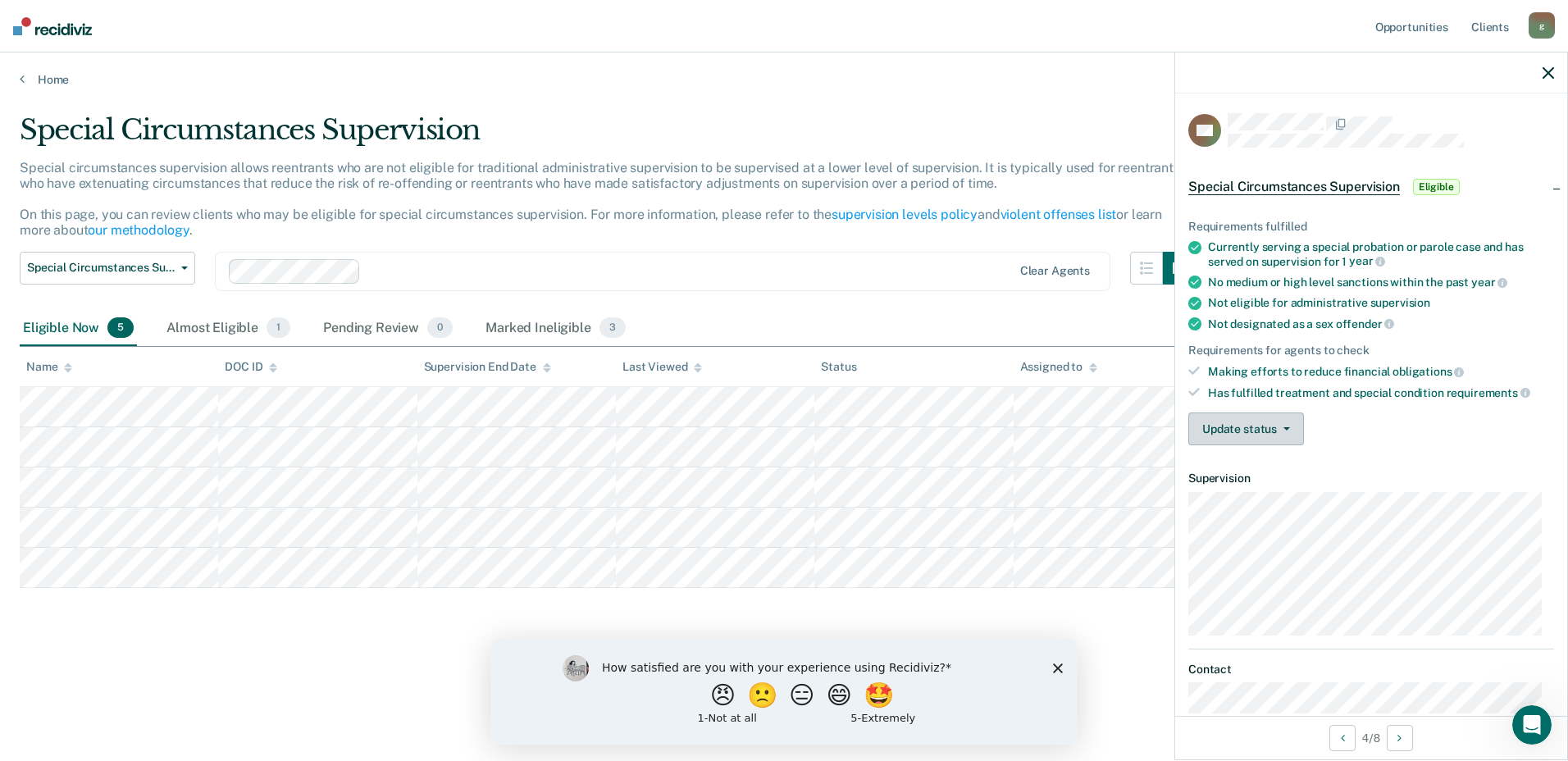
click at [1281, 429] on span "button" at bounding box center [1283, 429] width 13 height 3
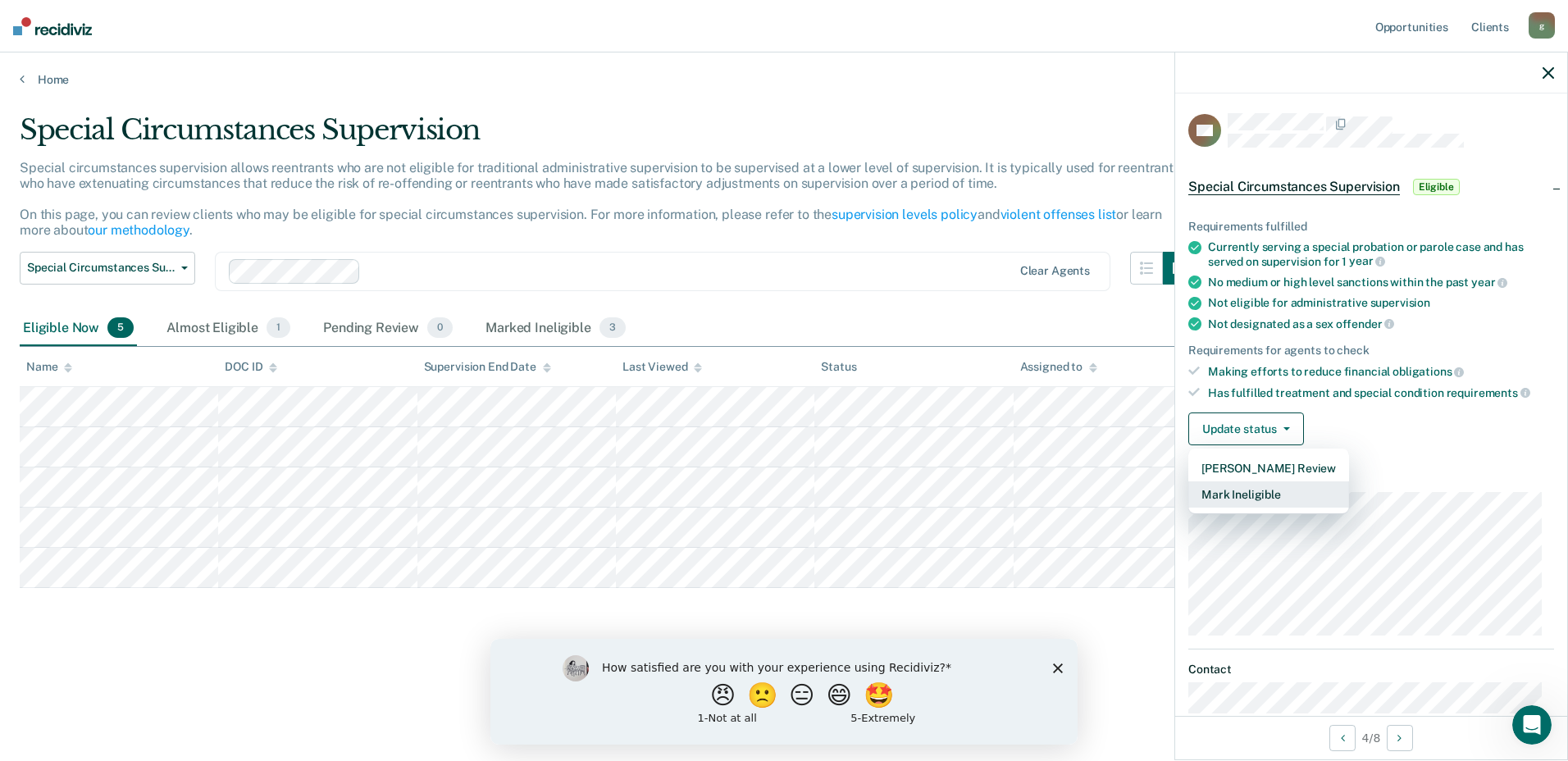
click at [1288, 490] on button "Mark Ineligible" at bounding box center [1269, 494] width 161 height 26
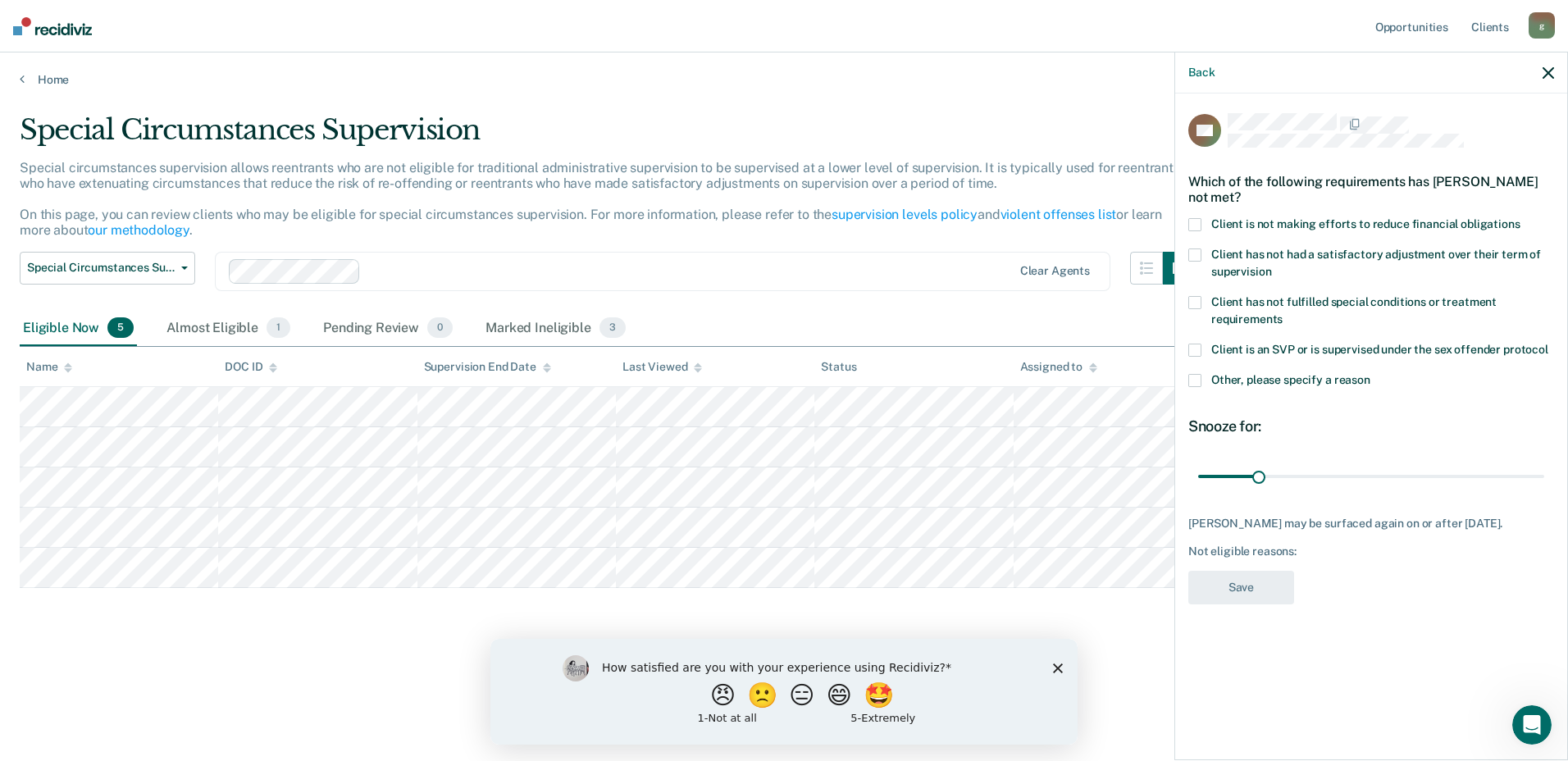
click at [1193, 293] on div "Client has not had a satisfactory adjustment over their term of supervision" at bounding box center [1371, 272] width 366 height 48
click at [1201, 301] on span at bounding box center [1195, 301] width 13 height 13
click at [1283, 313] on input "Client has not fulfilled special conditions or treatment requirements" at bounding box center [1283, 313] width 0 height 0
click at [1198, 384] on span at bounding box center [1195, 380] width 13 height 13
click at [1371, 374] on input "Other, please specify a reason" at bounding box center [1371, 374] width 0 height 0
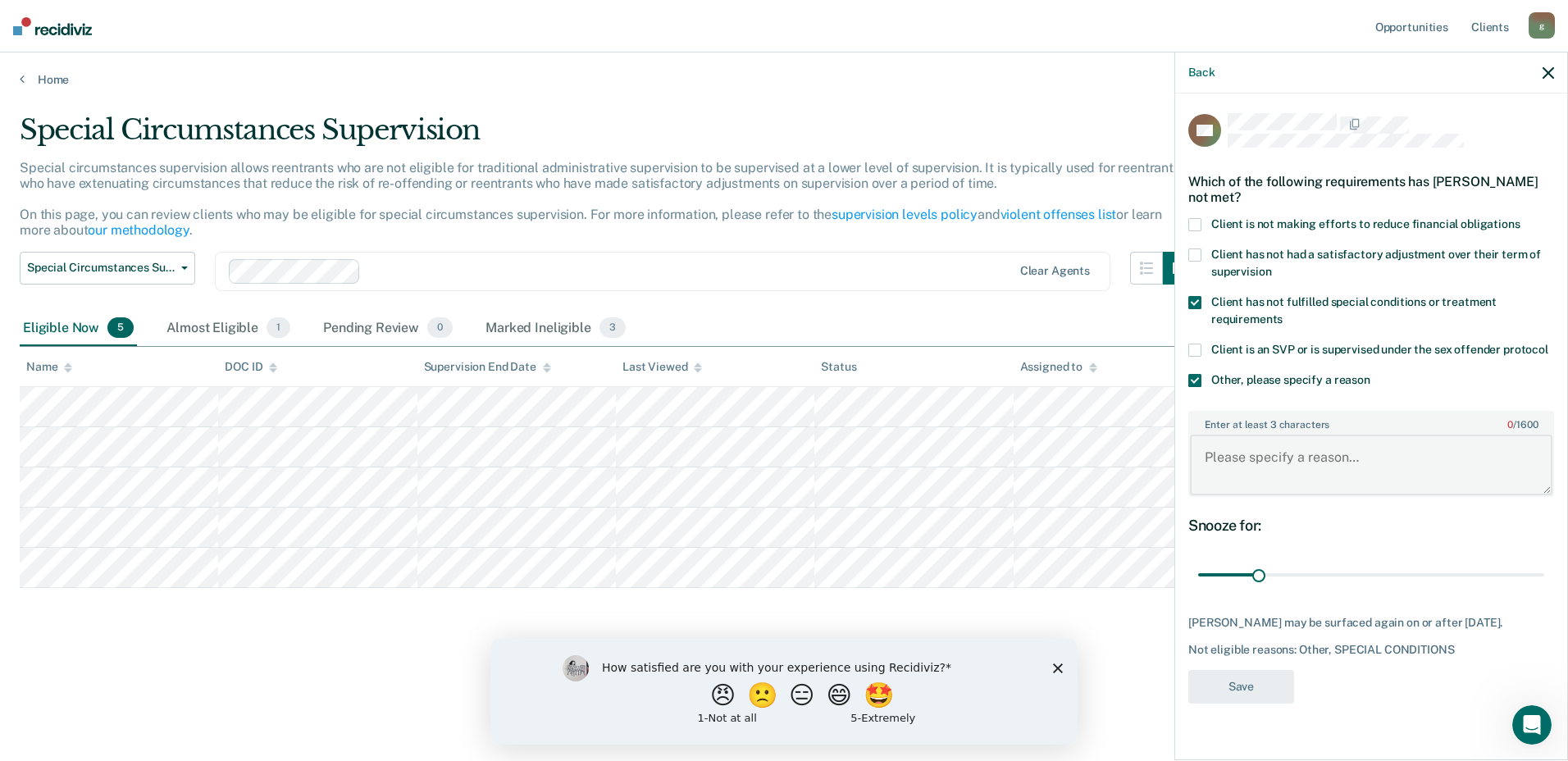
click at [1264, 479] on textarea "Enter at least 3 characters 0 / 1600" at bounding box center [1371, 465] width 362 height 61
type textarea "C"
type textarea "Active using controlled substance"
click at [1215, 694] on button "Save" at bounding box center [1242, 686] width 106 height 33
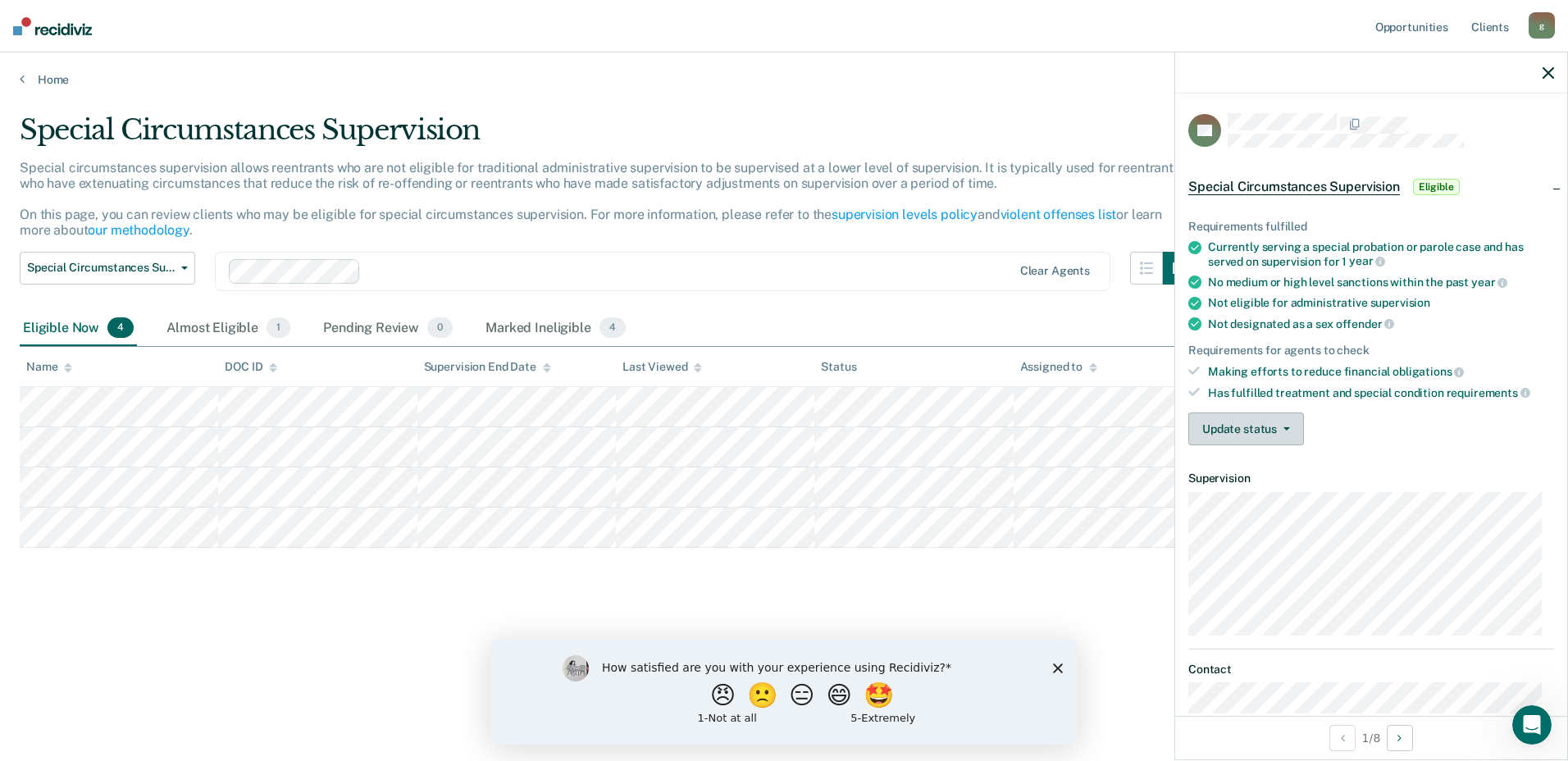
click at [1290, 429] on button "Update status" at bounding box center [1246, 429] width 115 height 32
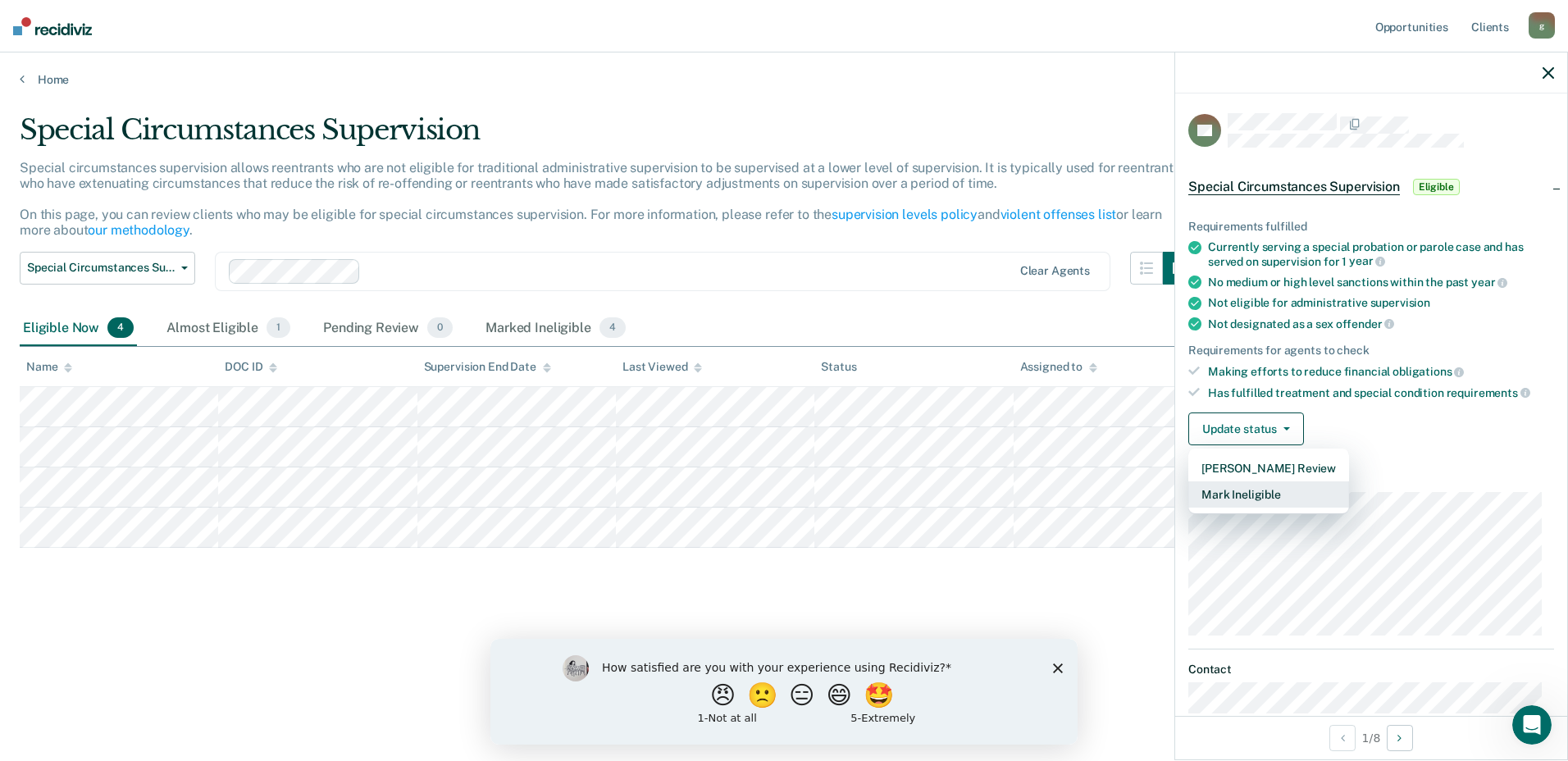
click at [1262, 496] on button "Mark Ineligible" at bounding box center [1269, 494] width 161 height 26
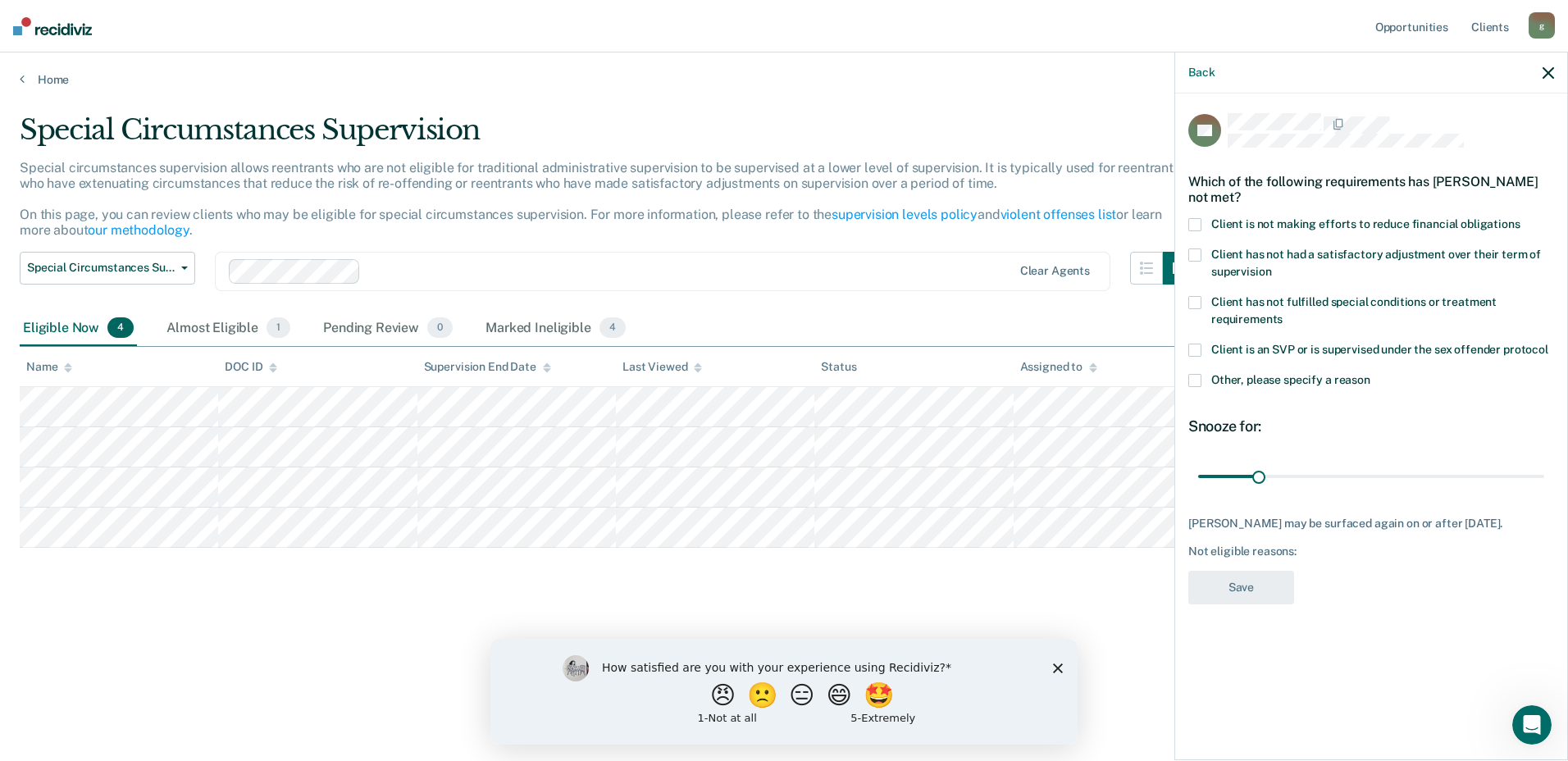
click at [1207, 381] on label "Other, please specify a reason" at bounding box center [1371, 383] width 366 height 17
click at [1371, 374] on input "Other, please specify a reason" at bounding box center [1371, 374] width 0 height 0
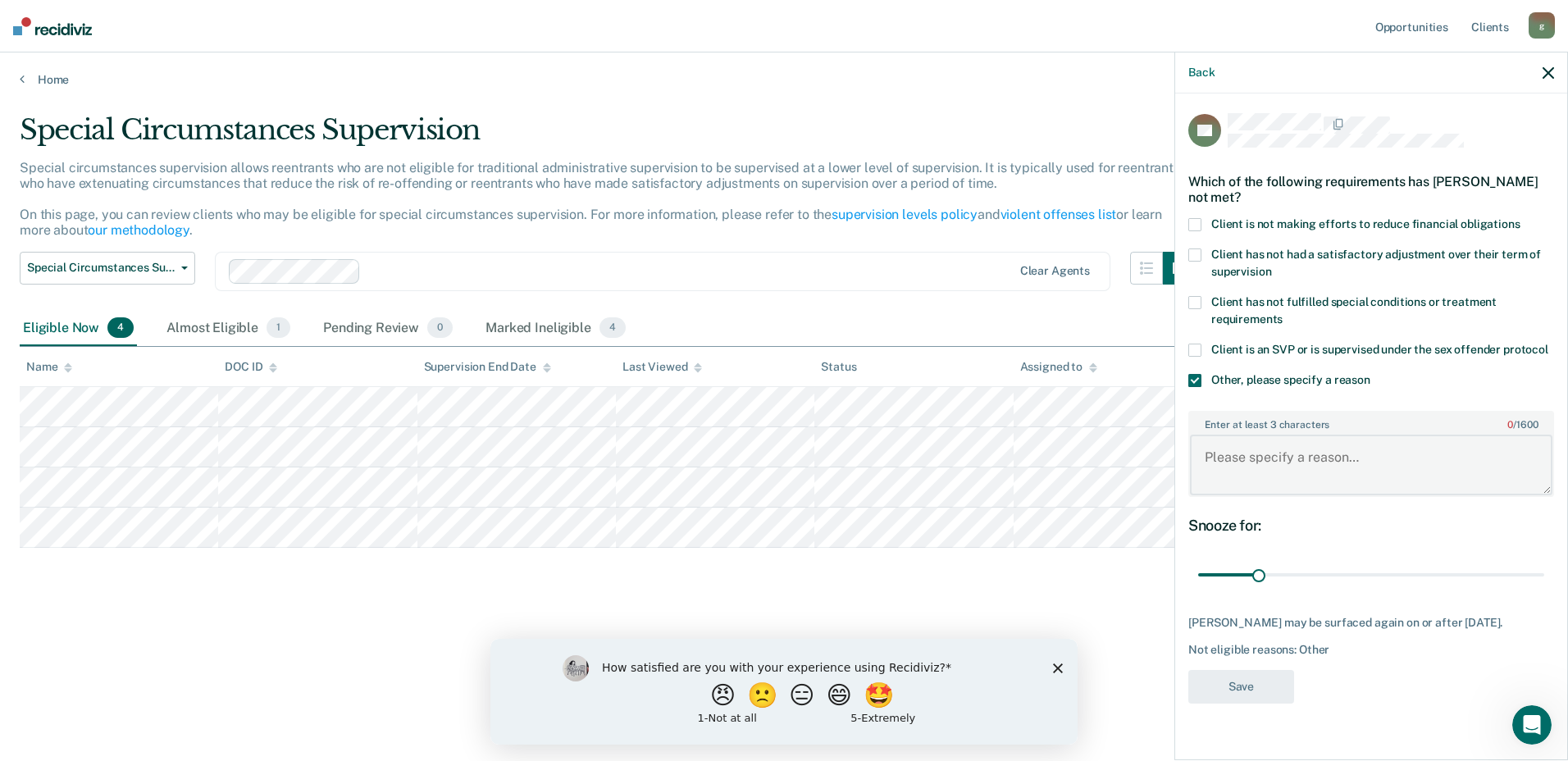
click at [1235, 449] on textarea "Enter at least 3 characters 0 / 1600" at bounding box center [1371, 465] width 362 height 61
type textarea "Recent [MEDICAL_DATA] and inpatient treatment"
click at [1252, 681] on button "Save" at bounding box center [1242, 686] width 106 height 33
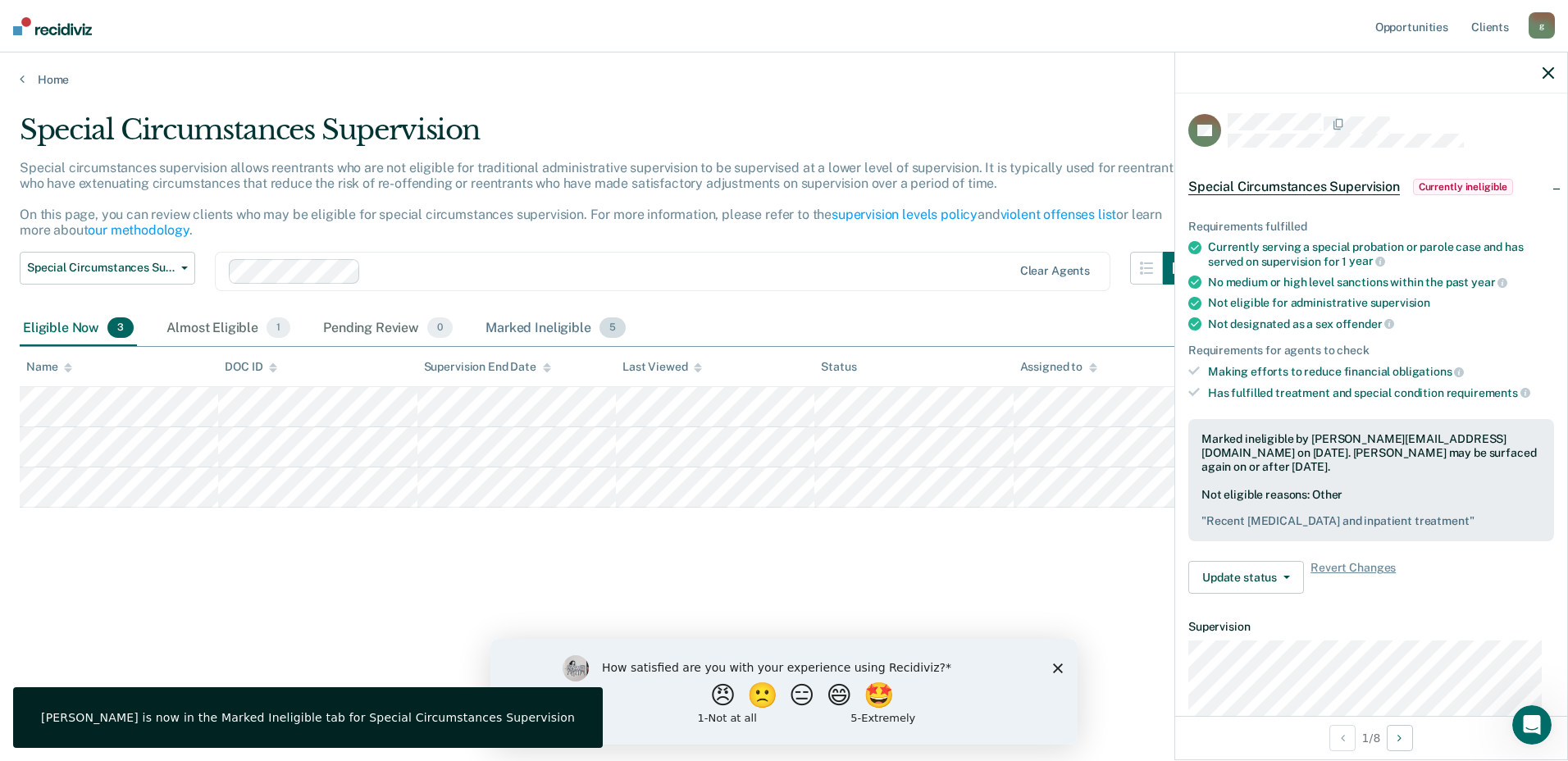
click at [507, 321] on div "Marked Ineligible 5" at bounding box center [555, 329] width 147 height 36
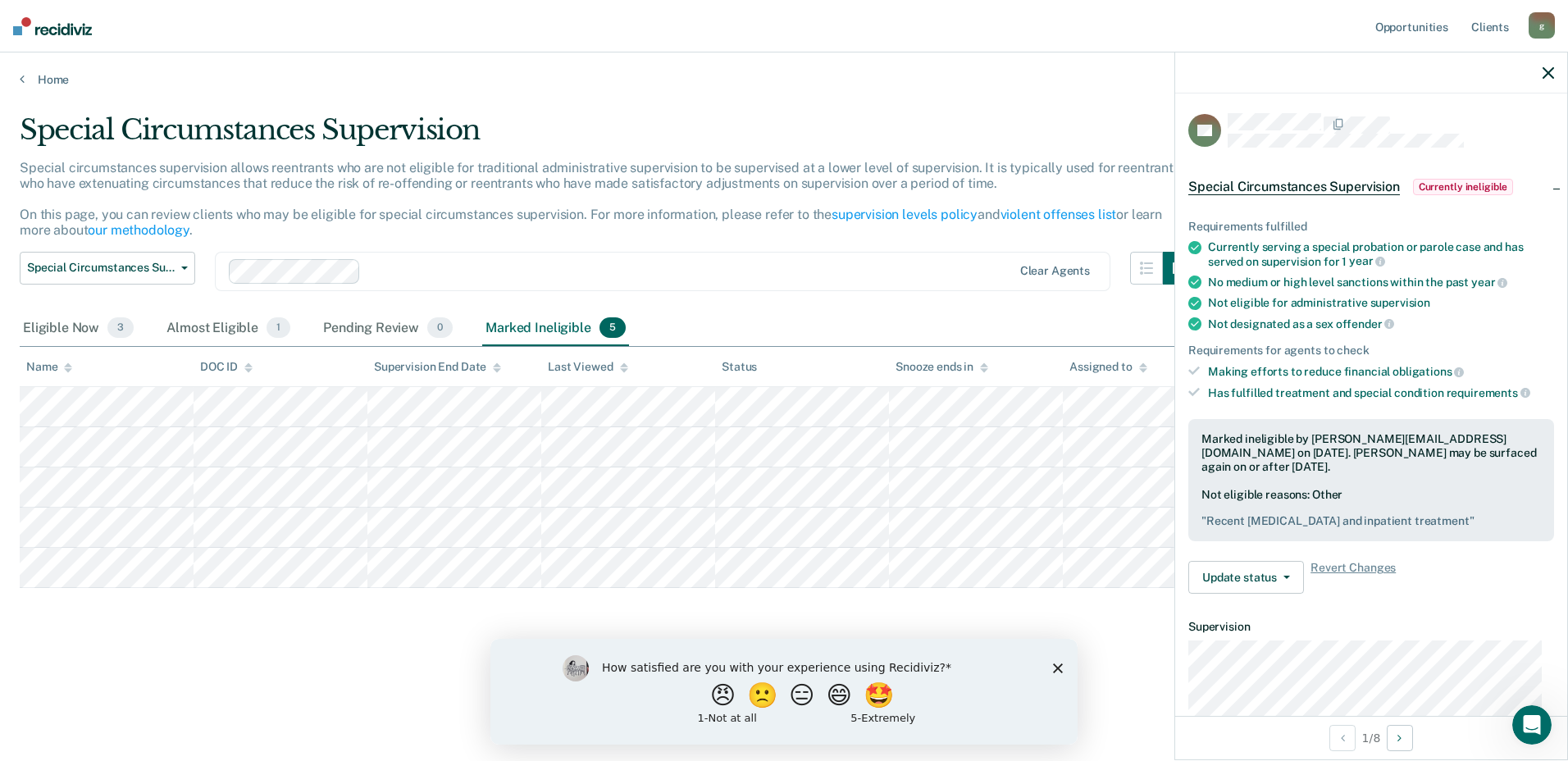
click at [1548, 78] on icon "button" at bounding box center [1547, 73] width 11 height 11
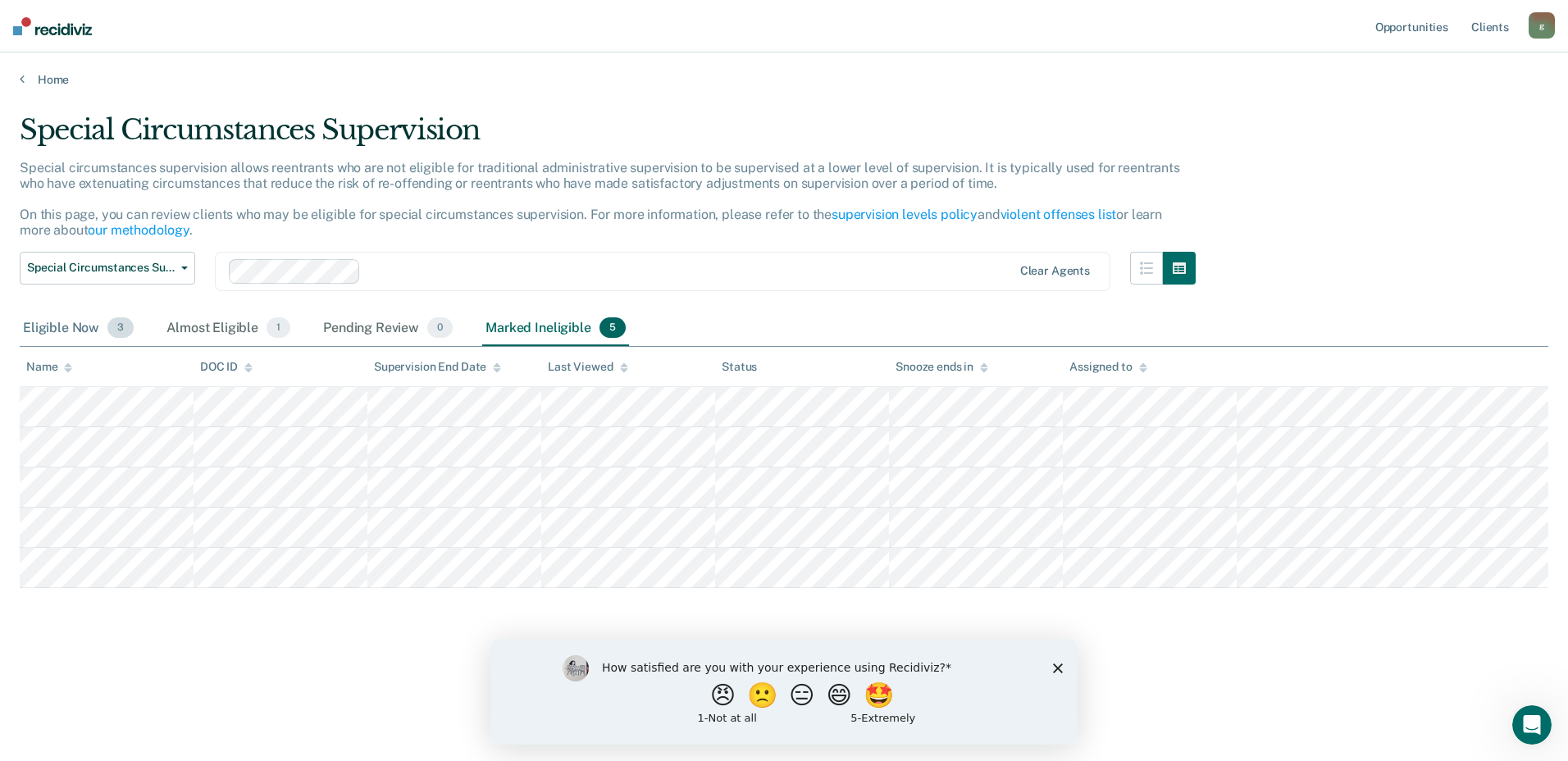
click at [86, 330] on div "Eligible Now 3" at bounding box center [78, 329] width 117 height 36
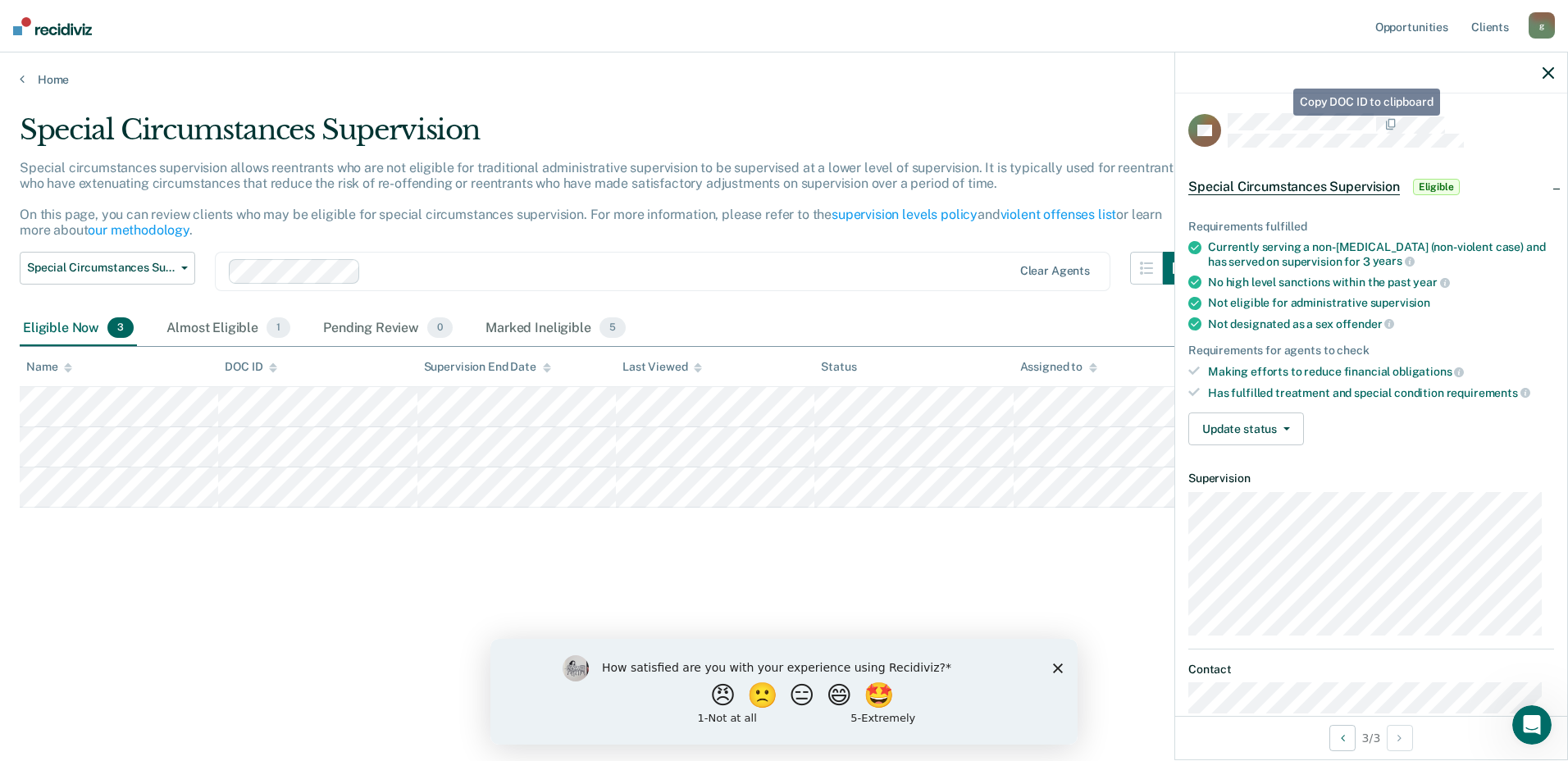
click at [1445, 115] on div at bounding box center [1391, 123] width 326 height 21
click at [152, 609] on div "Special Circumstances Supervision Special circumstances supervision allows reen…" at bounding box center [784, 375] width 1529 height 524
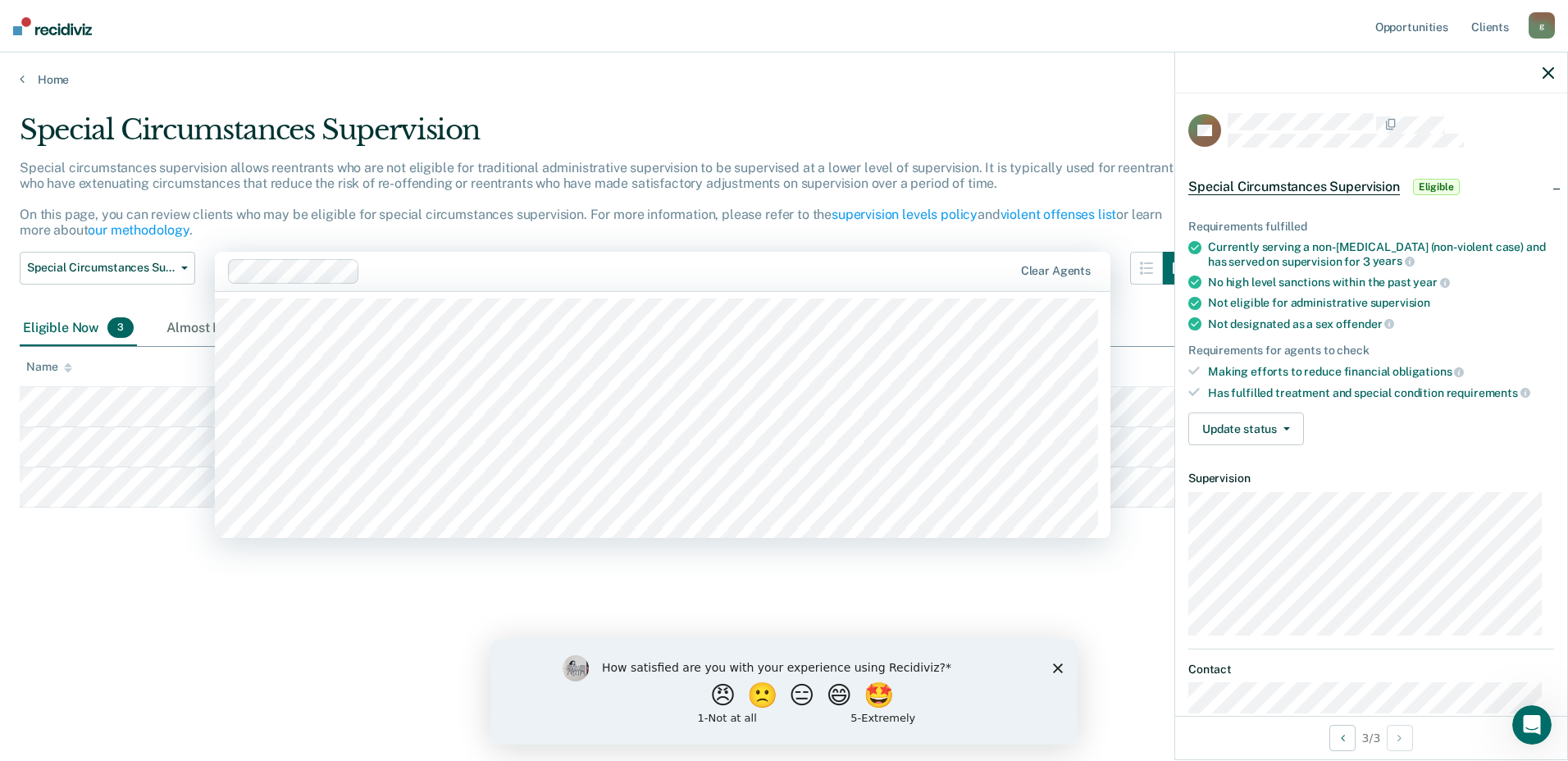
click at [702, 256] on div "Clear agents" at bounding box center [662, 272] width 896 height 39
click at [676, 43] on nav "Opportunities Client s [EMAIL_ADDRESS][DOMAIN_NAME] g Profile How it works Log …" at bounding box center [784, 26] width 1568 height 52
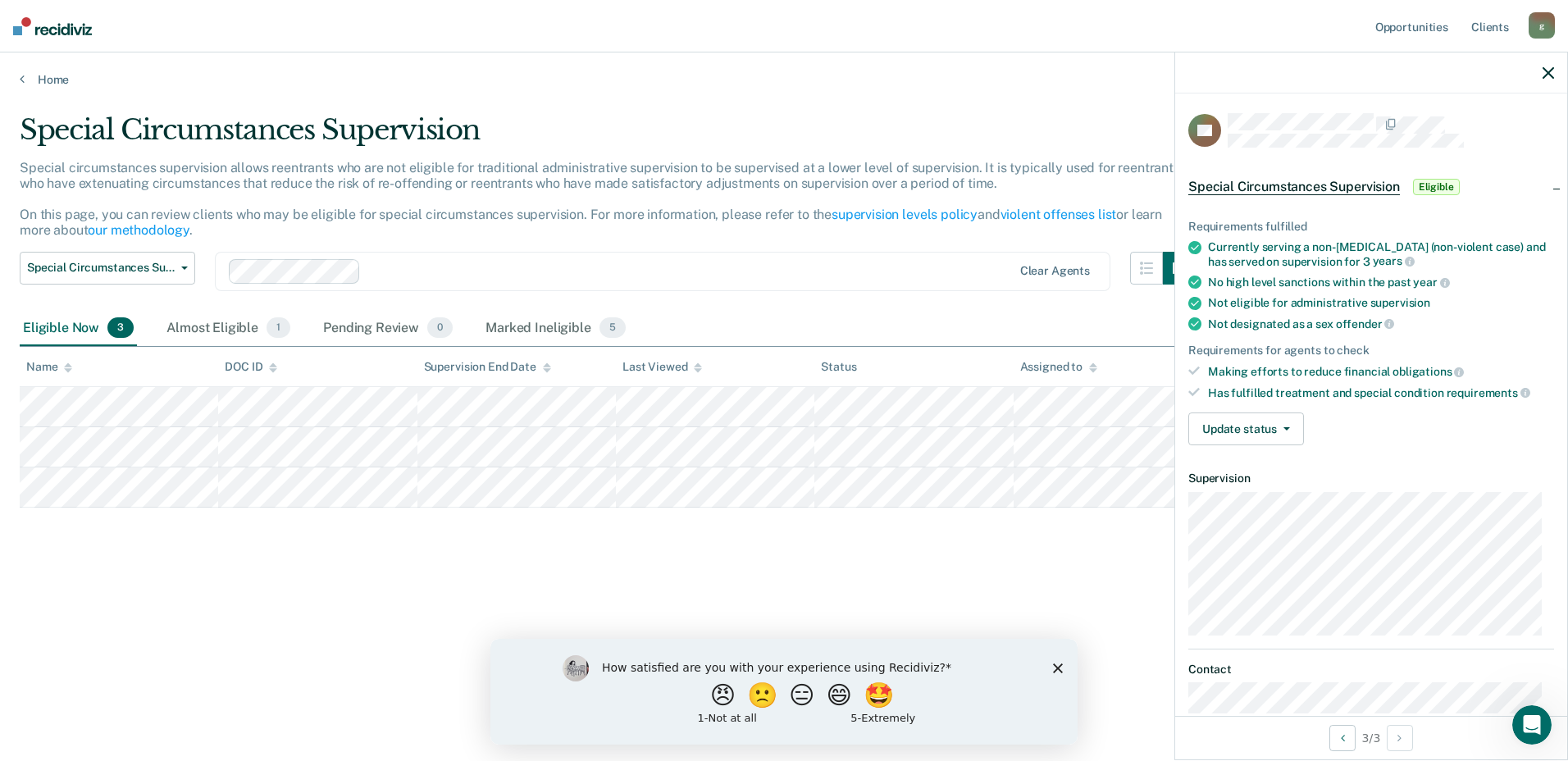
click at [1548, 72] on icon "button" at bounding box center [1547, 73] width 11 height 11
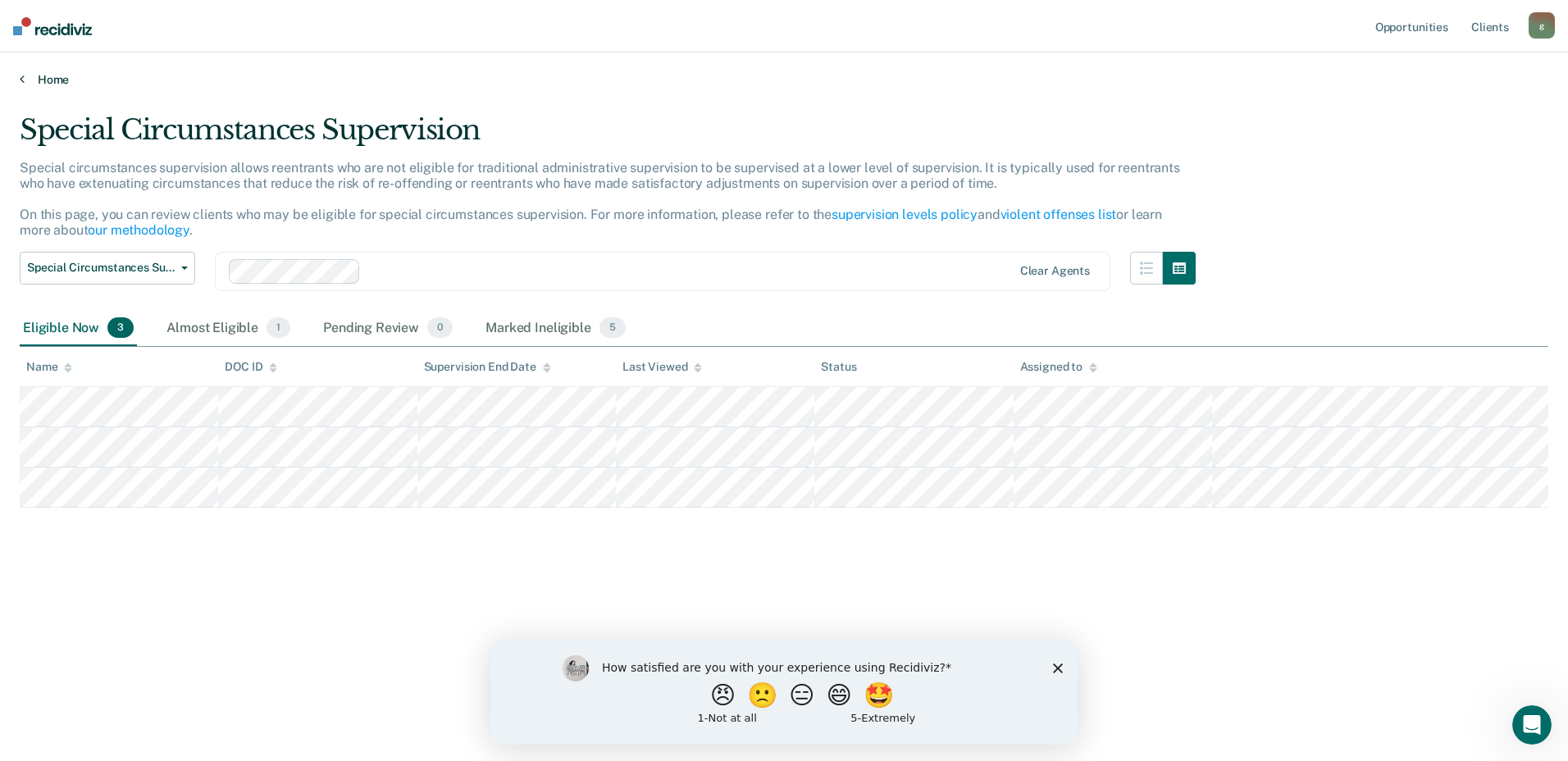
click at [20, 75] on icon at bounding box center [22, 78] width 5 height 13
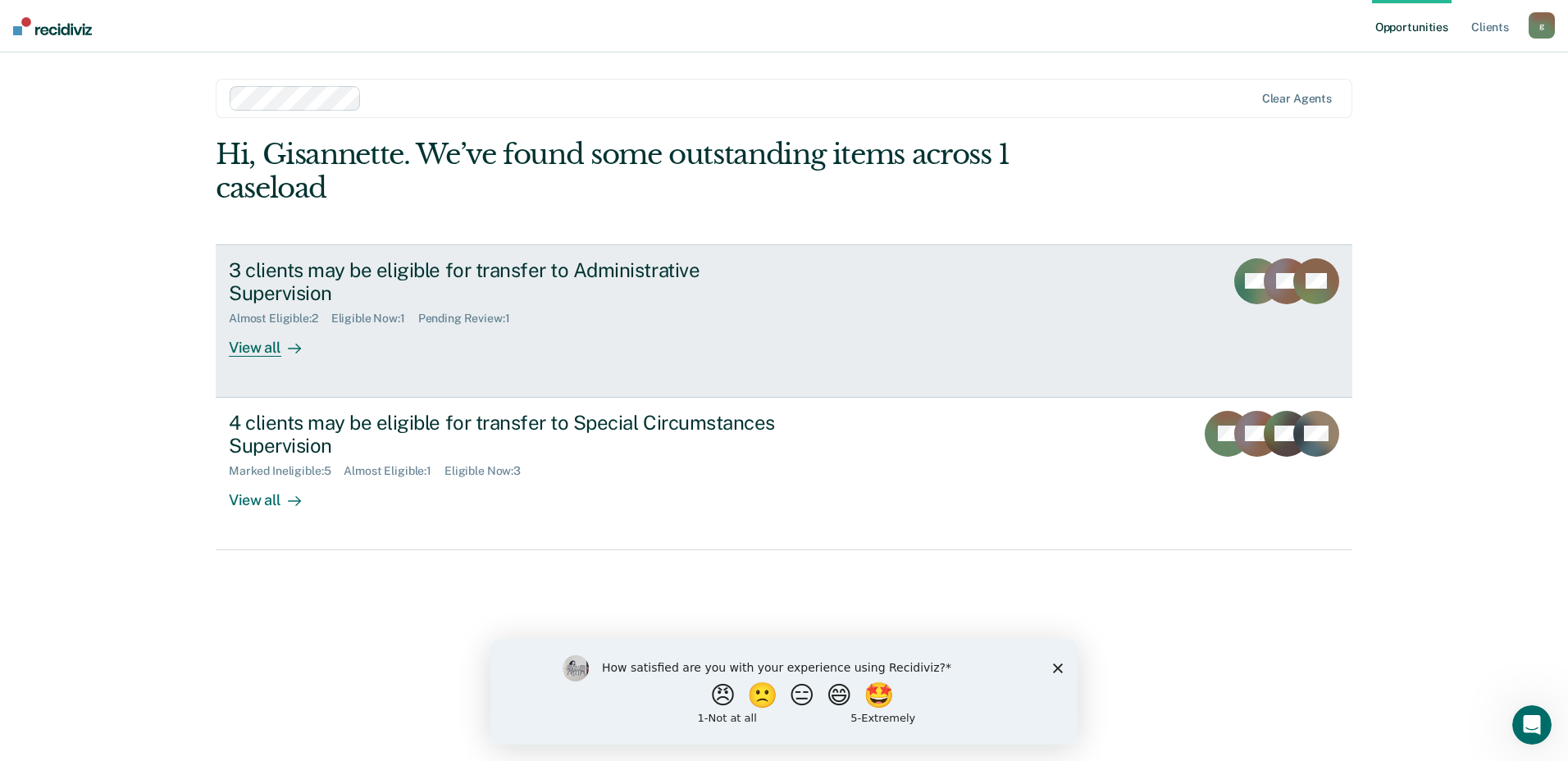
click at [850, 299] on link "3 clients may be eligible for transfer to Administrative Supervision Almost Eli…" at bounding box center [784, 320] width 1136 height 153
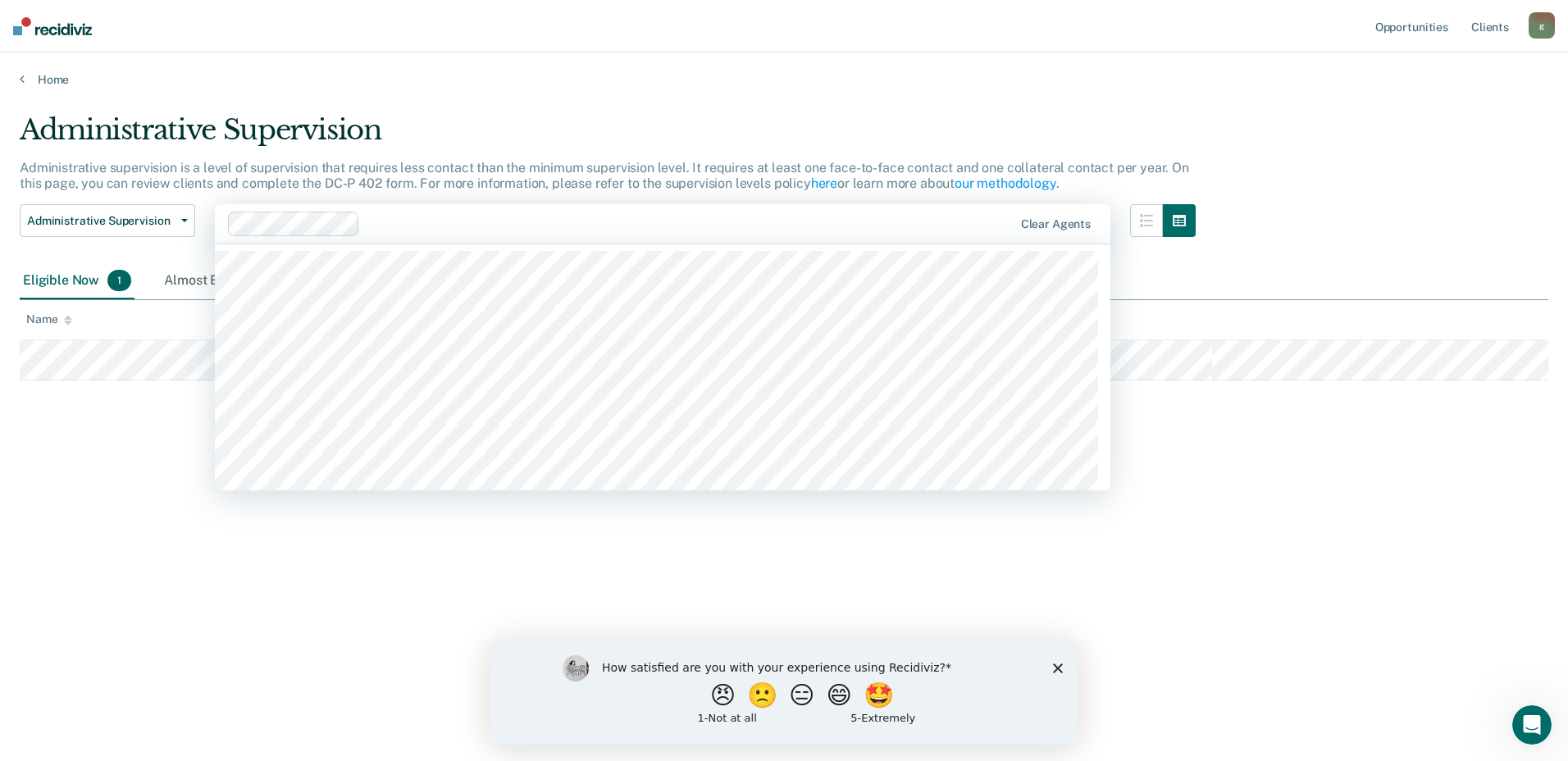
click at [454, 223] on div at bounding box center [690, 223] width 646 height 19
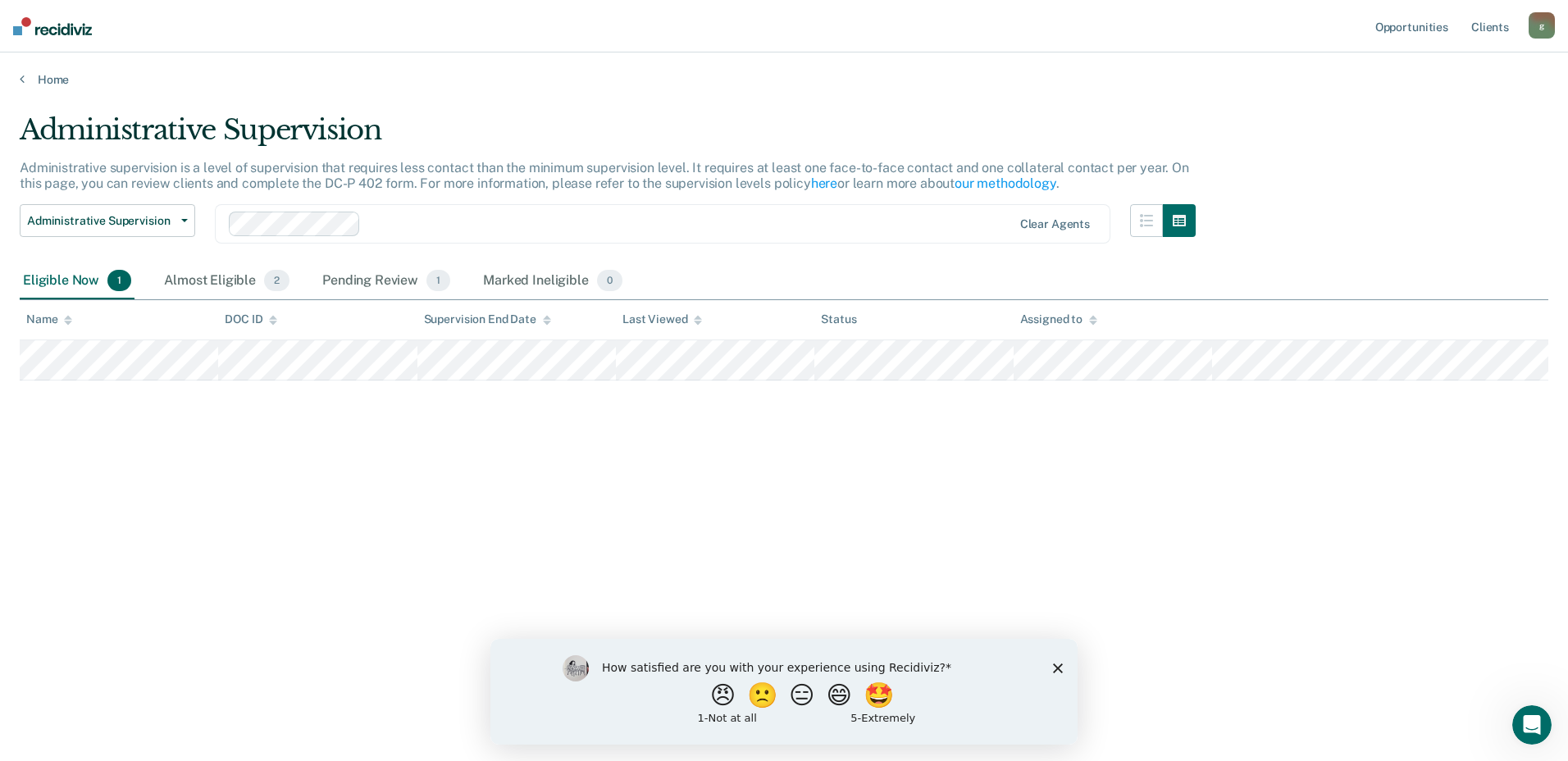
click at [936, 220] on div at bounding box center [690, 223] width 644 height 19
click at [1380, 223] on div "Administrative Supervision Administrative supervision is a level of supervision…" at bounding box center [784, 375] width 1529 height 524
click at [214, 275] on div "Almost Eligible 2" at bounding box center [226, 281] width 132 height 36
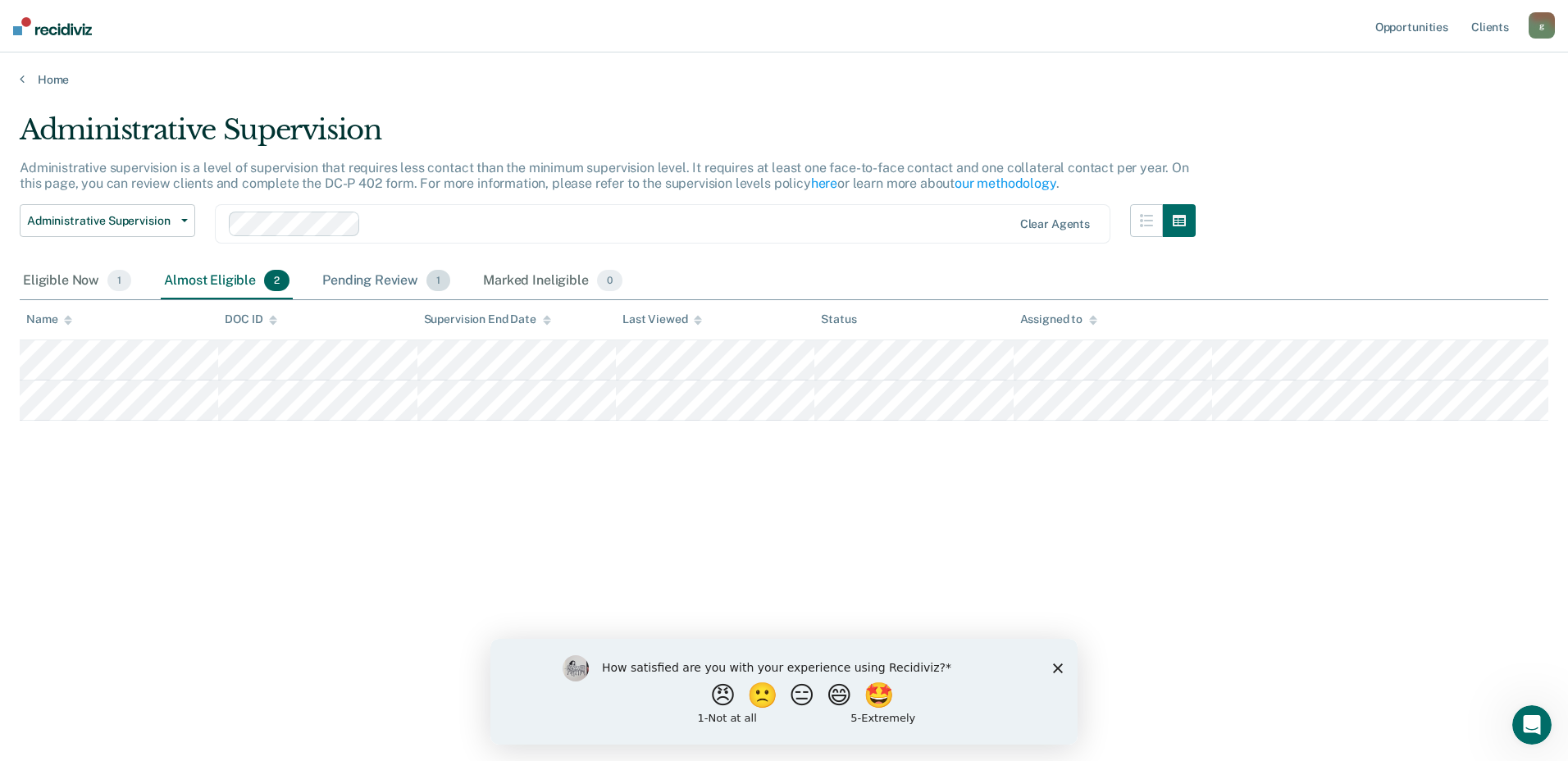
click at [408, 279] on div "Pending Review 1" at bounding box center [385, 281] width 134 height 36
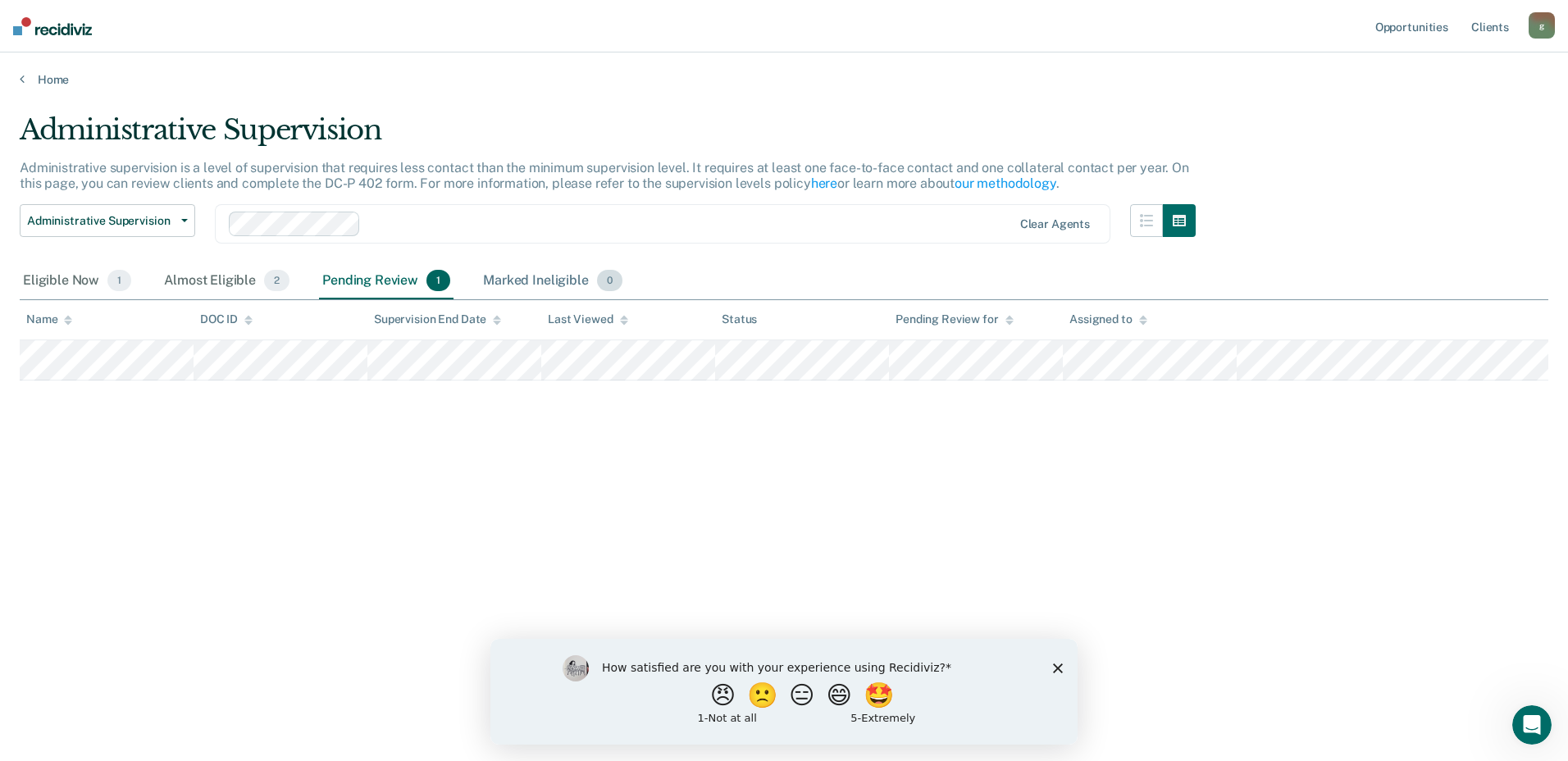
click at [507, 286] on div "Marked Ineligible 0" at bounding box center [552, 281] width 146 height 36
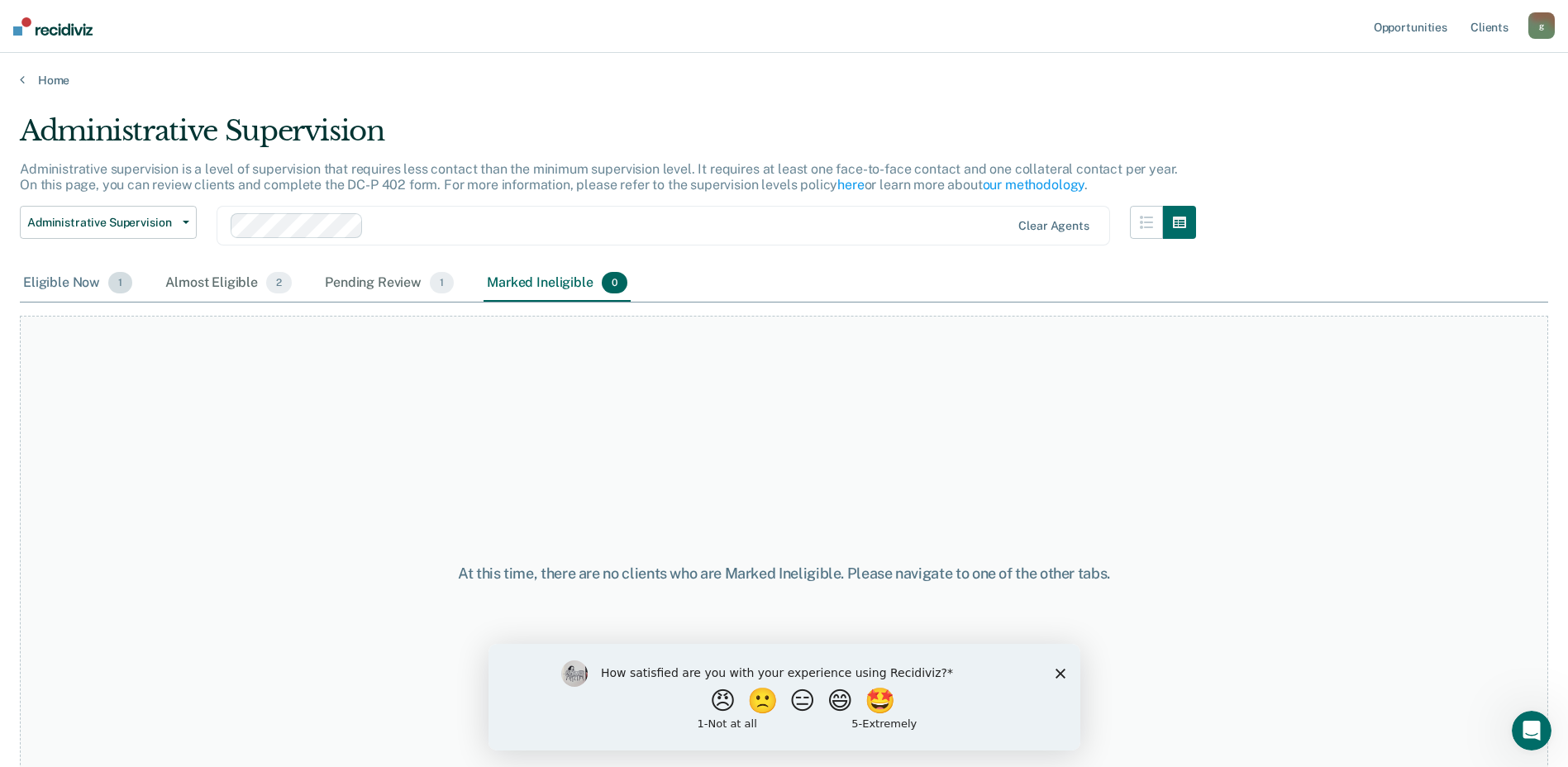
click at [49, 281] on div "Eligible Now 1" at bounding box center [77, 283] width 115 height 36
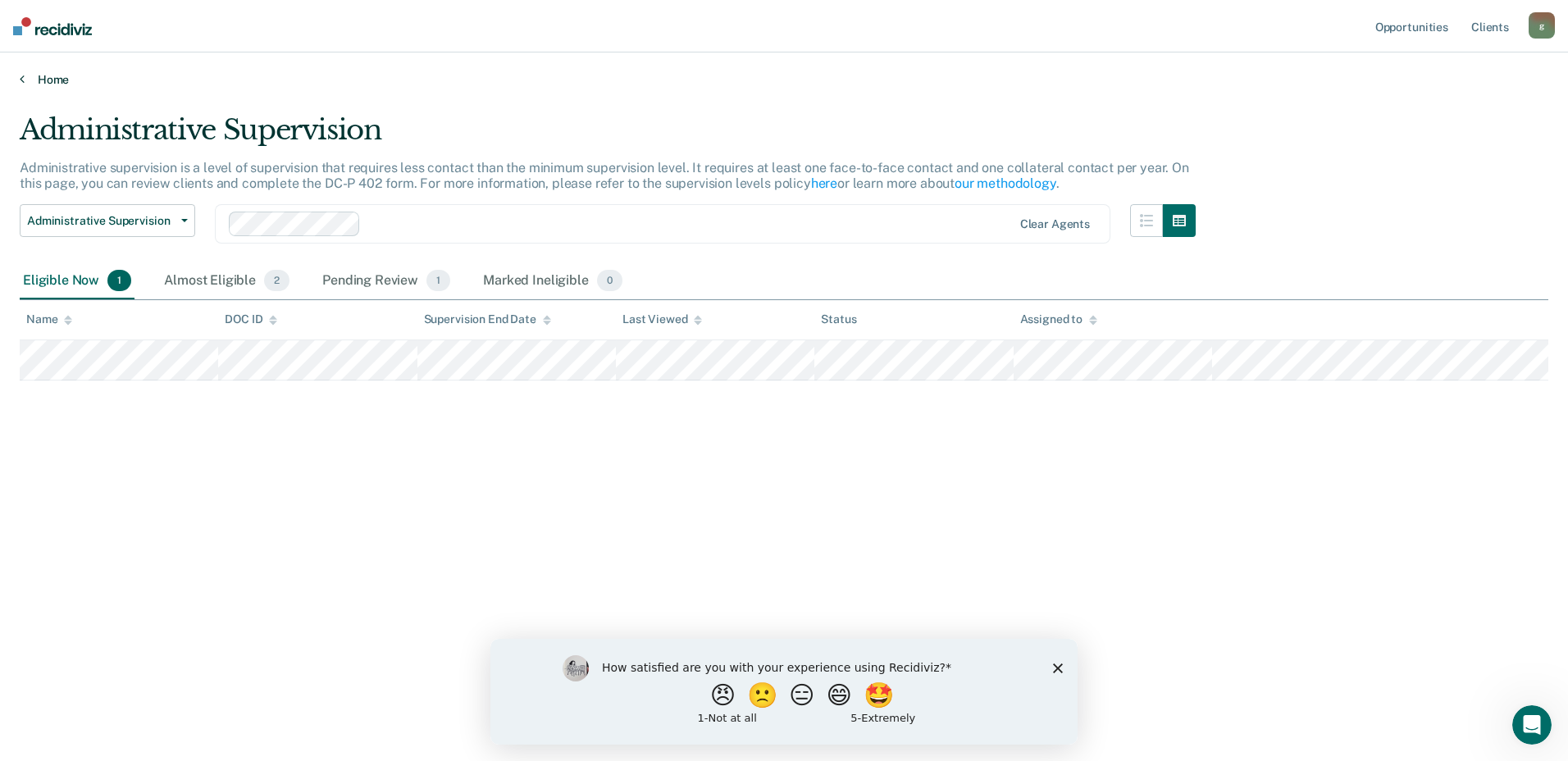
click at [39, 79] on link "Home" at bounding box center [784, 79] width 1529 height 15
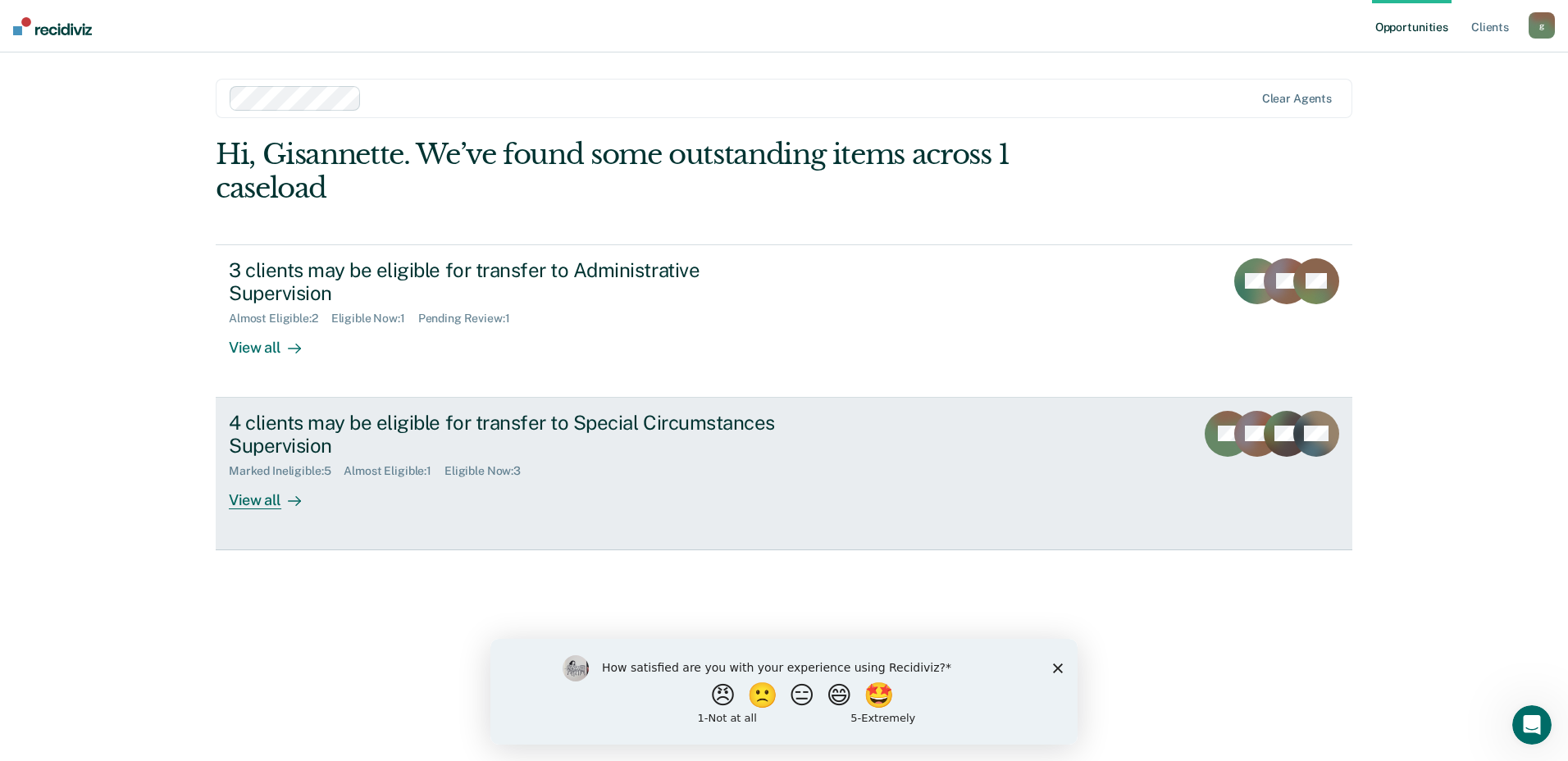
click at [860, 463] on link "4 clients may be eligible for transfer to Special Circumstances Supervision Mar…" at bounding box center [784, 473] width 1136 height 153
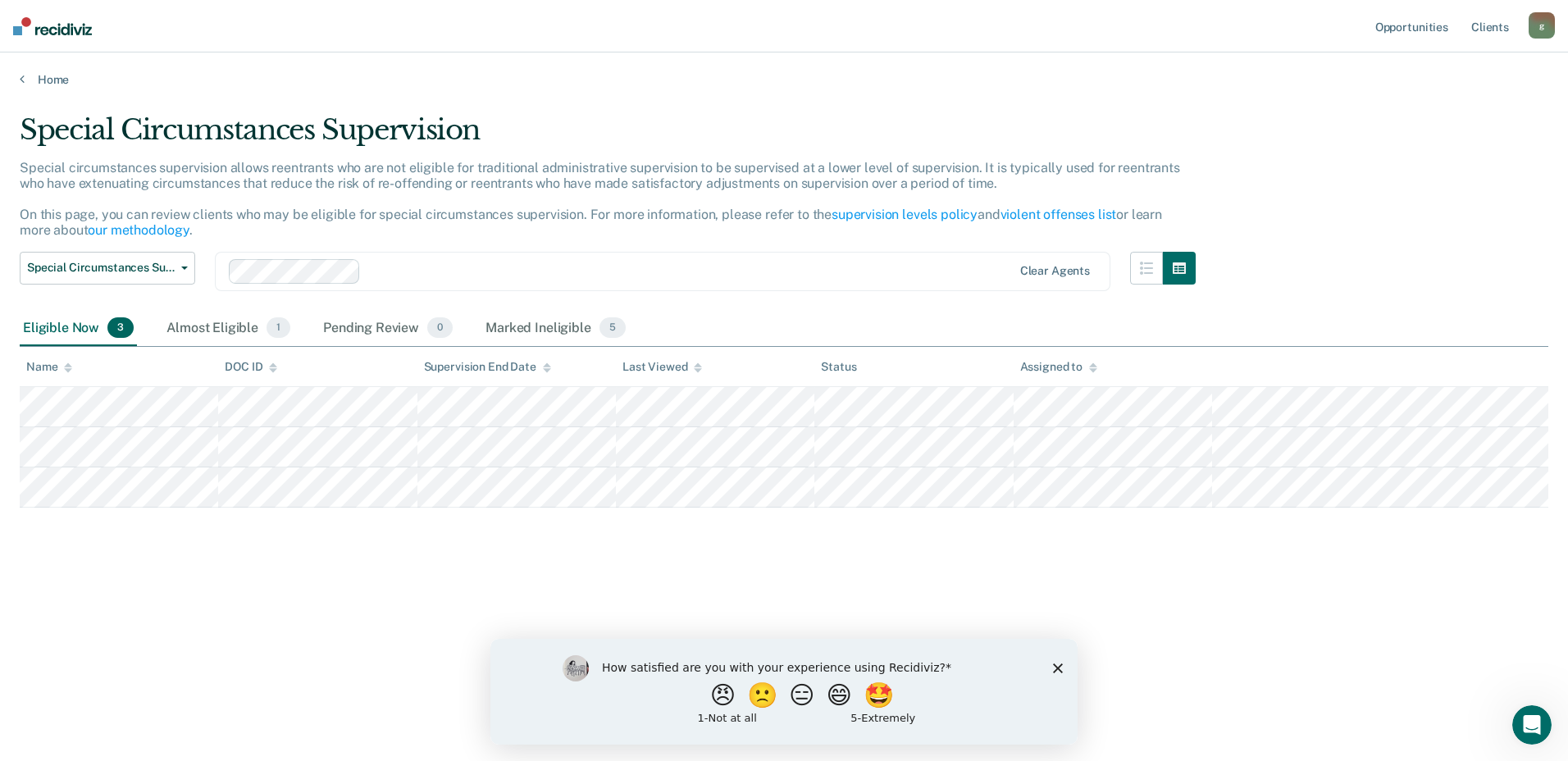
click at [1059, 665] on polygon "Close survey" at bounding box center [1058, 667] width 10 height 10
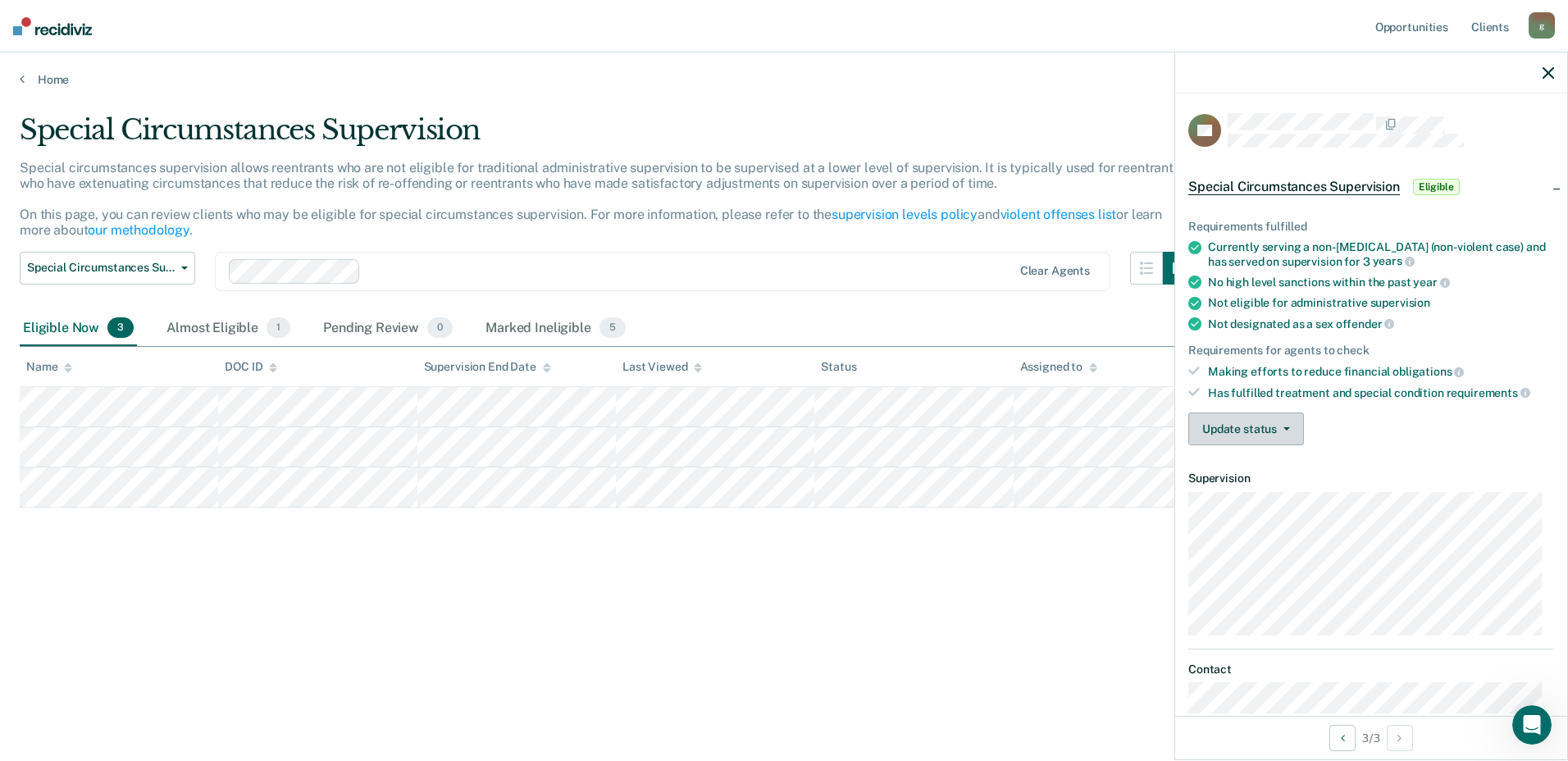
click at [1296, 424] on button "Update status" at bounding box center [1246, 429] width 115 height 32
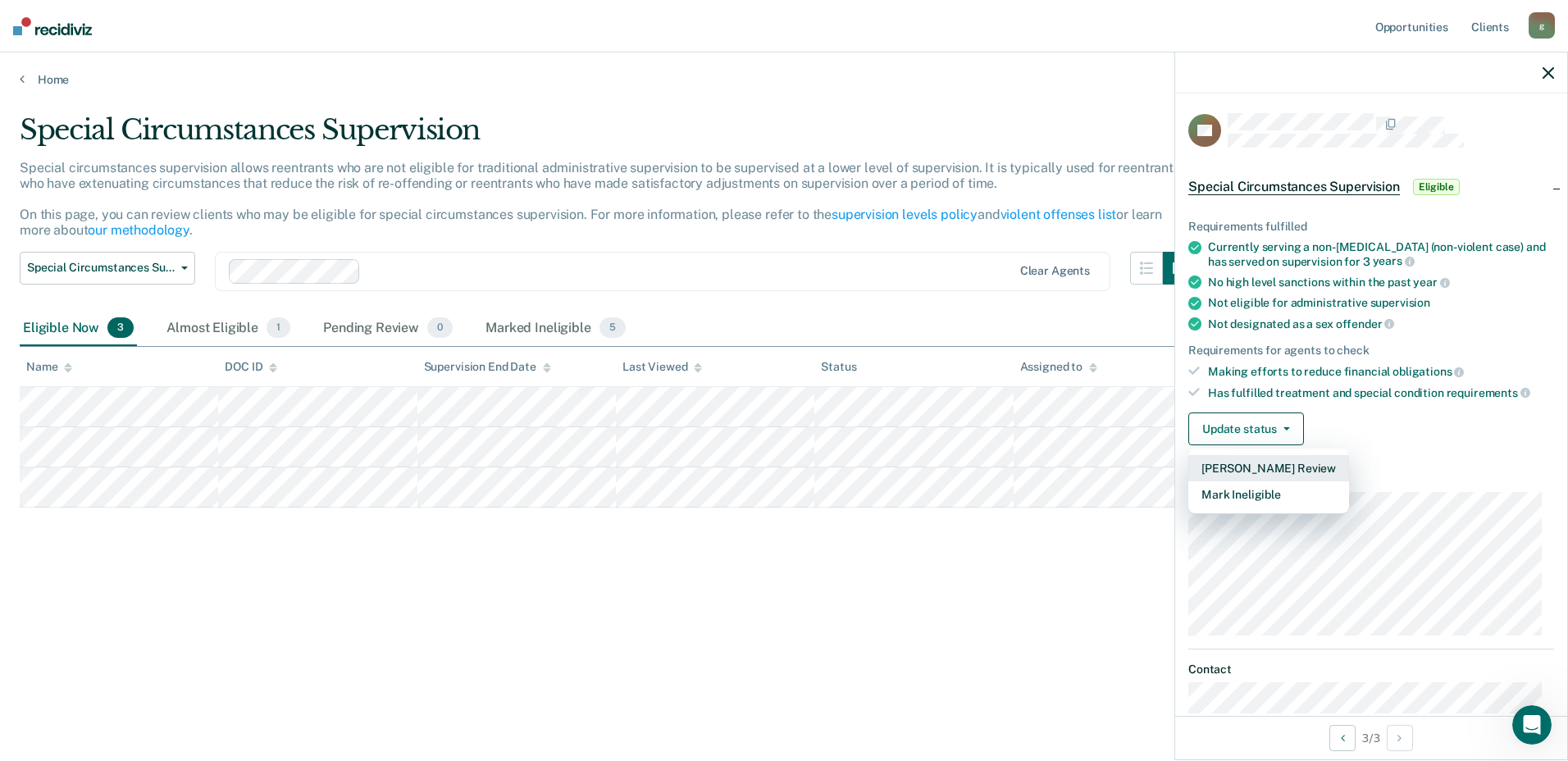
click at [1294, 469] on button "[PERSON_NAME] Review" at bounding box center [1269, 468] width 161 height 26
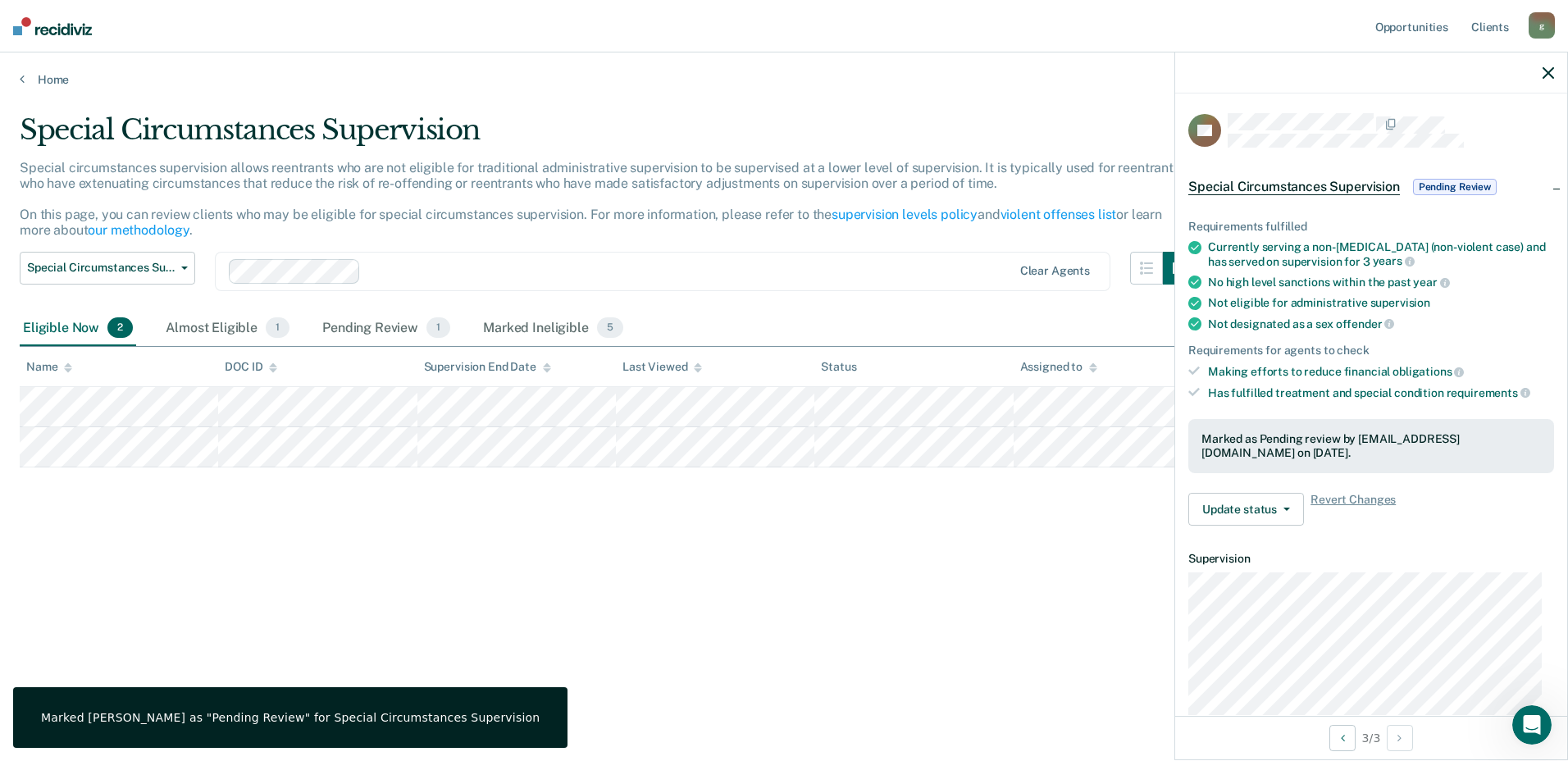
click at [635, 547] on div "Special Circumstances Supervision Special circumstances supervision allows reen…" at bounding box center [784, 375] width 1529 height 524
click at [572, 323] on div "Marked Ineligible 5" at bounding box center [553, 329] width 147 height 36
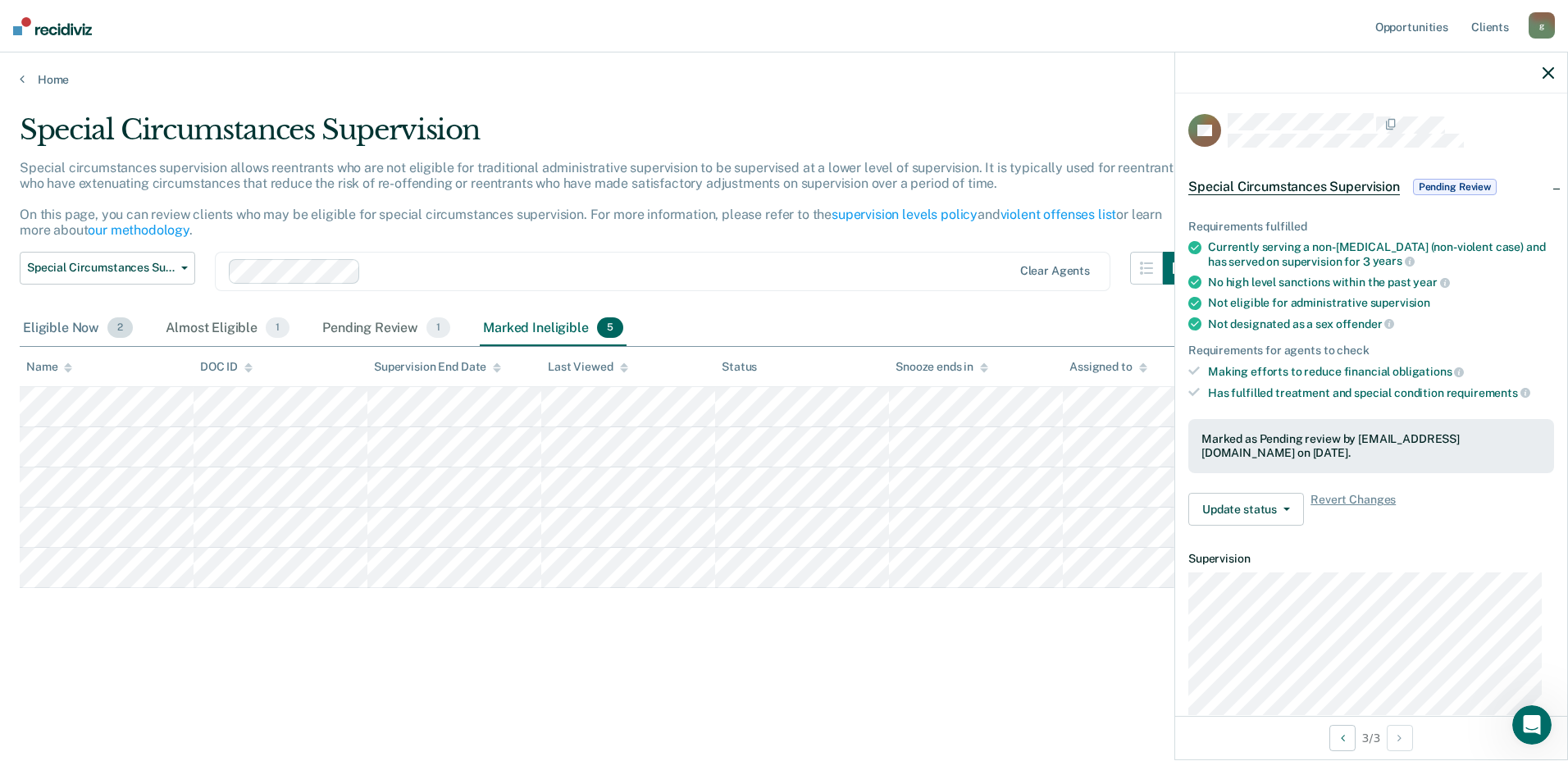
click at [92, 328] on div "Eligible Now 2" at bounding box center [78, 329] width 116 height 36
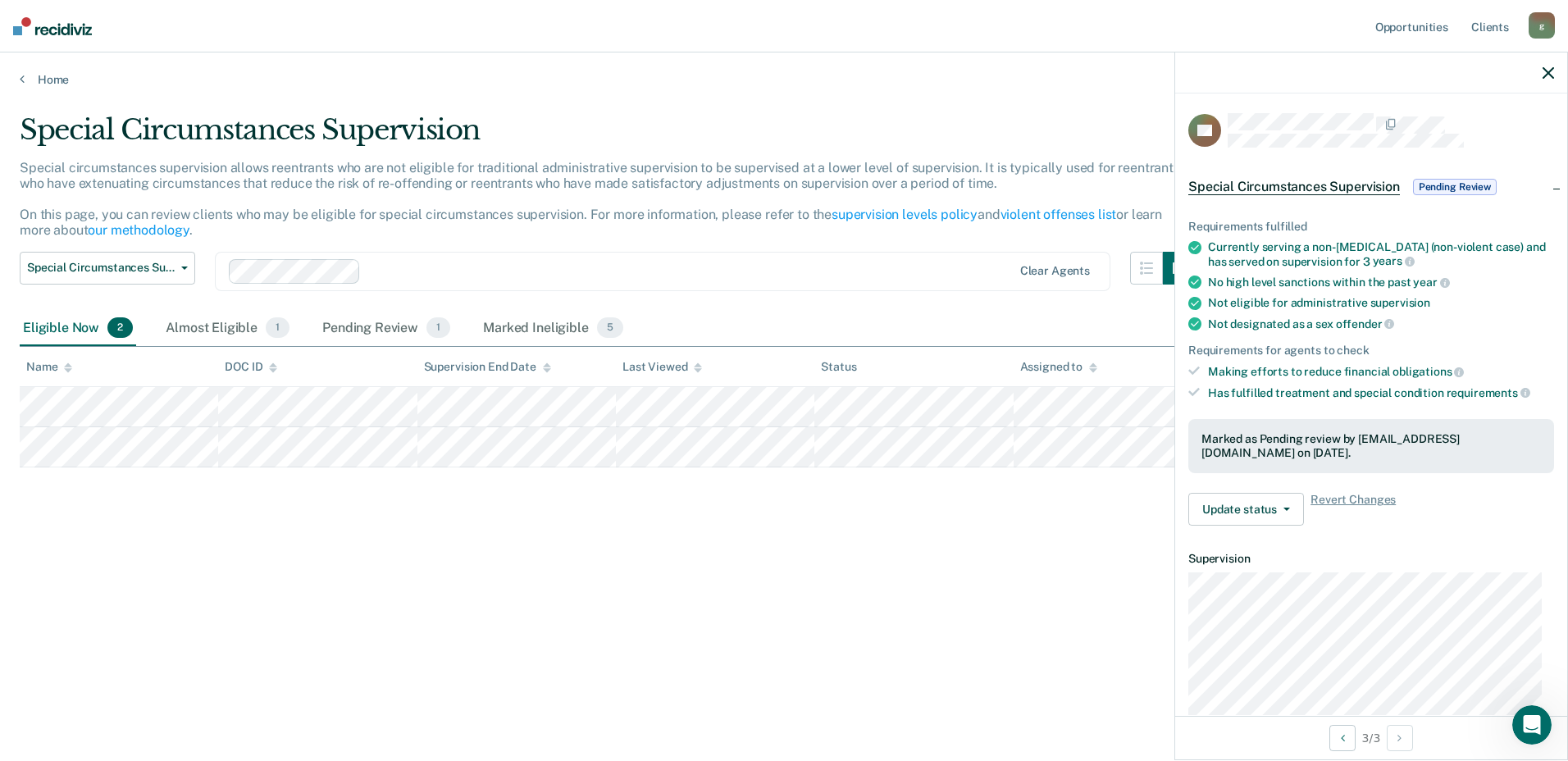
drag, startPoint x: 570, startPoint y: 646, endPoint x: 565, endPoint y: 635, distance: 12.1
click at [574, 643] on div "Special Circumstances Supervision Special circumstances supervision allows reen…" at bounding box center [784, 401] width 1529 height 577
click at [565, 631] on div "Special Circumstances Supervision Special circumstances supervision allows reen…" at bounding box center [784, 375] width 1529 height 524
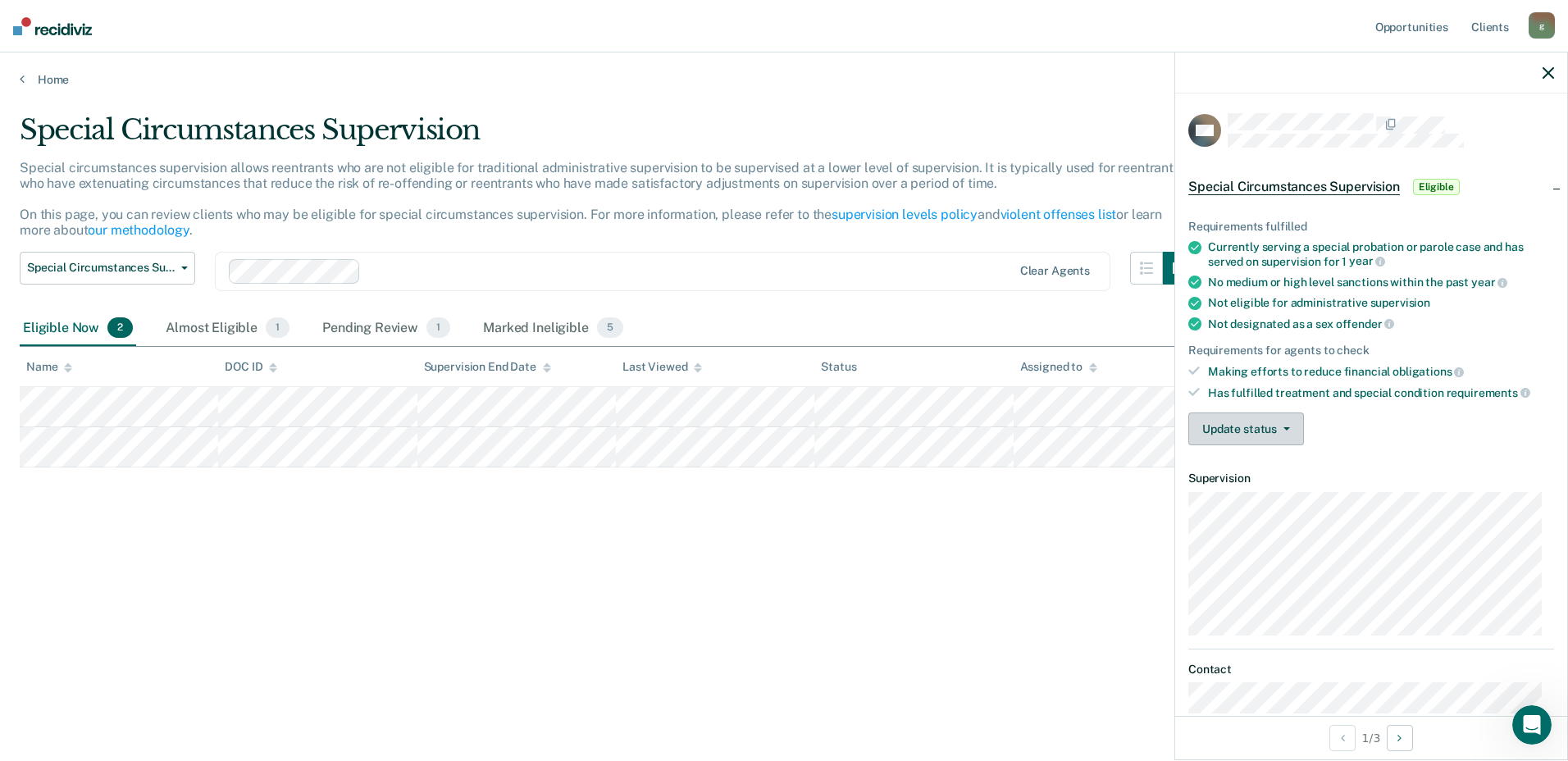
click at [1278, 433] on button "Update status" at bounding box center [1246, 429] width 115 height 32
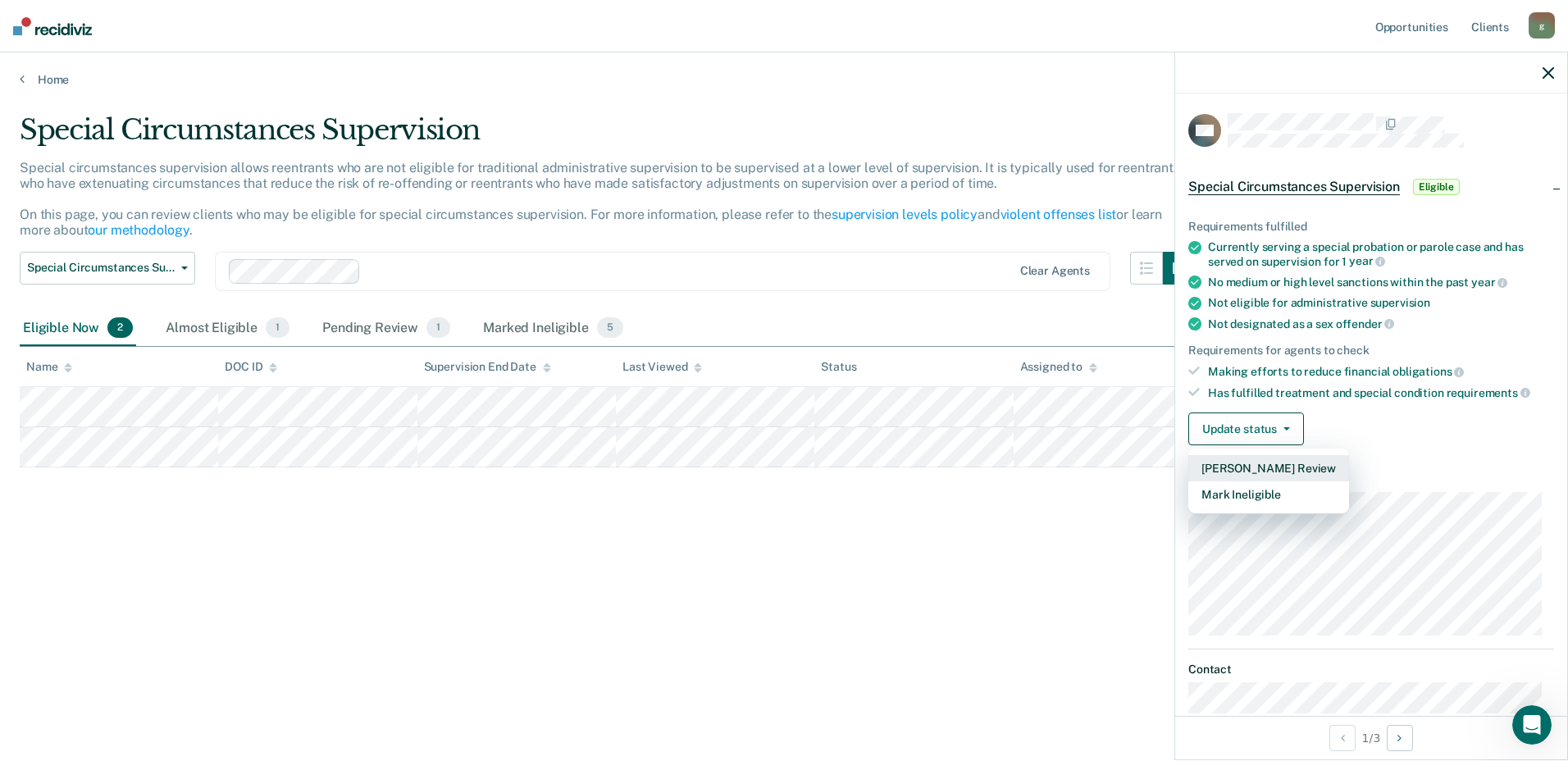
click at [1283, 459] on button "[PERSON_NAME] Review" at bounding box center [1269, 468] width 161 height 26
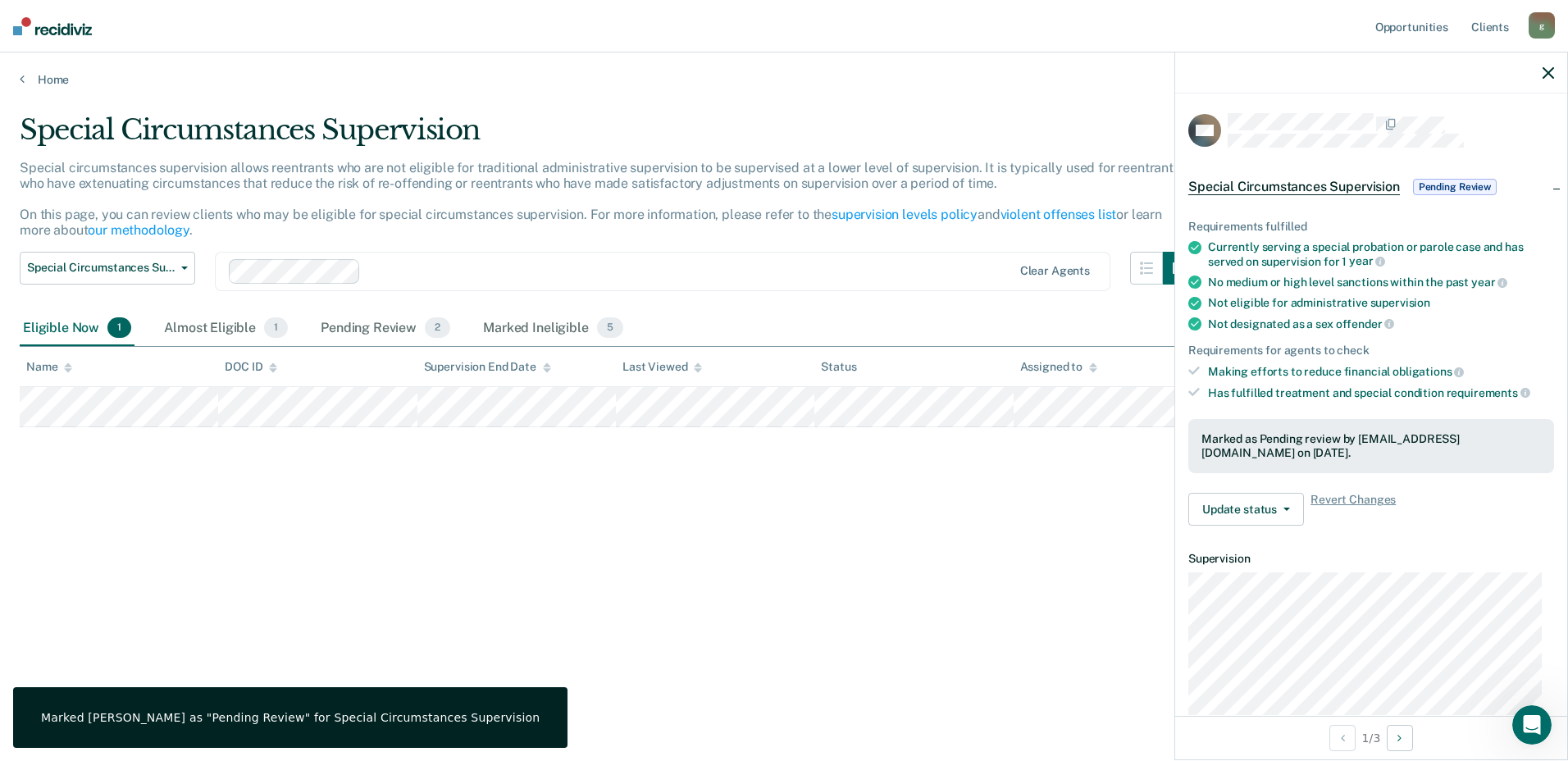
click at [1059, 540] on div "Special Circumstances Supervision Special circumstances supervision allows reen…" at bounding box center [784, 375] width 1529 height 524
click at [16, 81] on div "Home" at bounding box center [784, 69] width 1568 height 34
click at [21, 83] on icon at bounding box center [22, 78] width 5 height 13
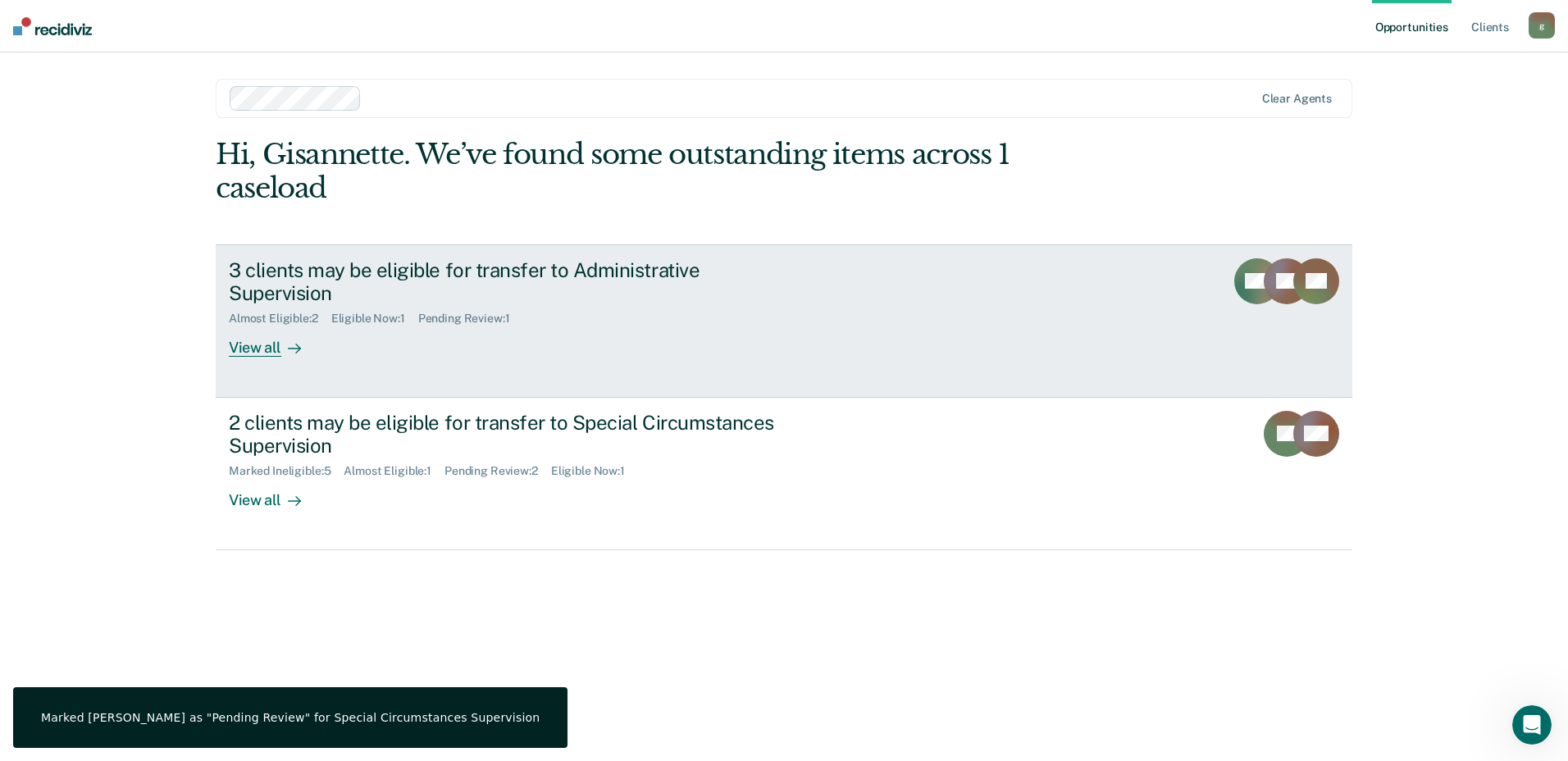
click at [1100, 324] on link "3 clients may be eligible for transfer to Administrative Supervision Almost Eli…" at bounding box center [784, 320] width 1136 height 153
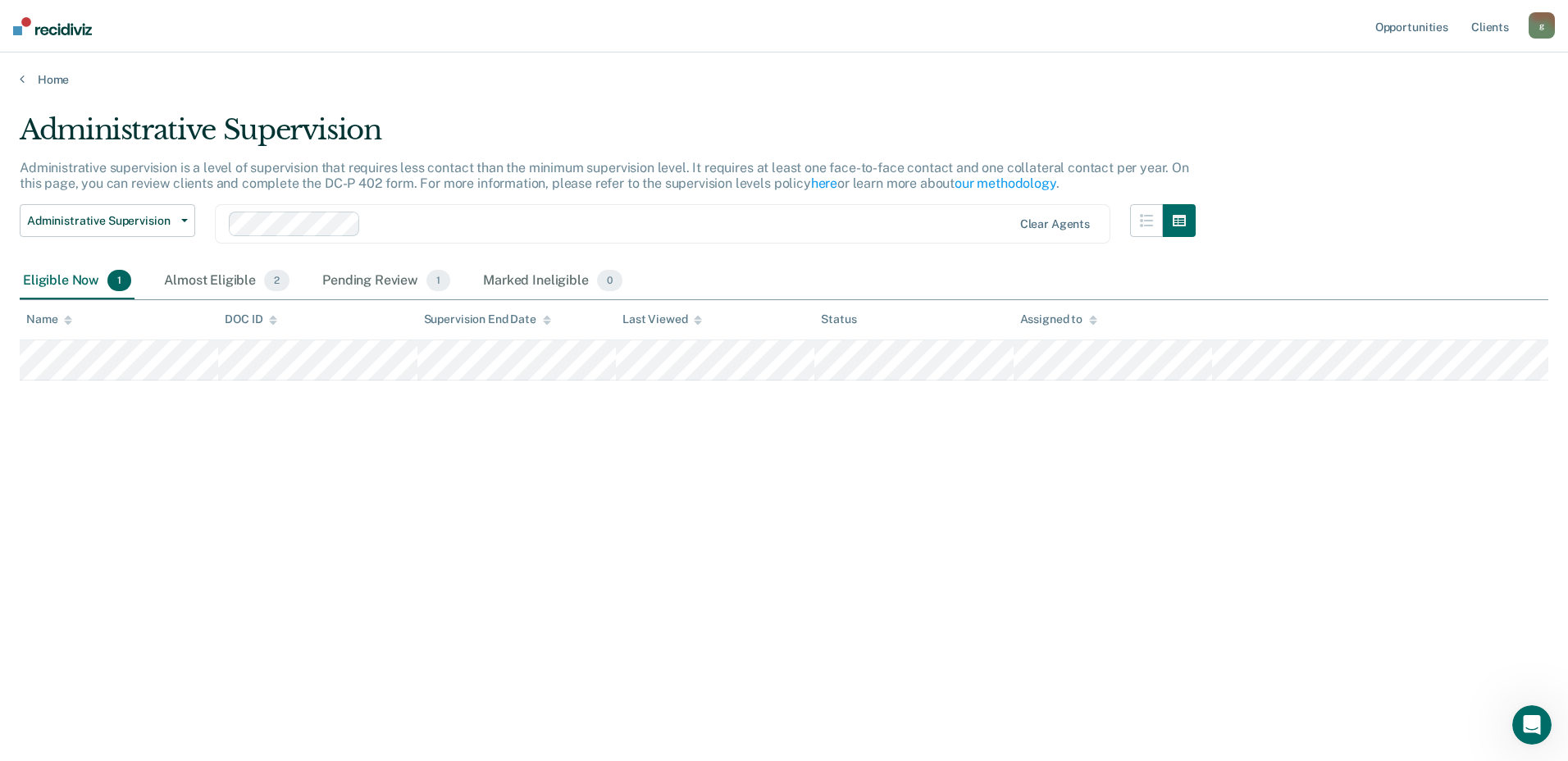
click at [34, 91] on main "Administrative Supervision Administrative supervision is a level of supervision…" at bounding box center [784, 421] width 1568 height 669
click at [30, 73] on link "Home" at bounding box center [784, 79] width 1529 height 15
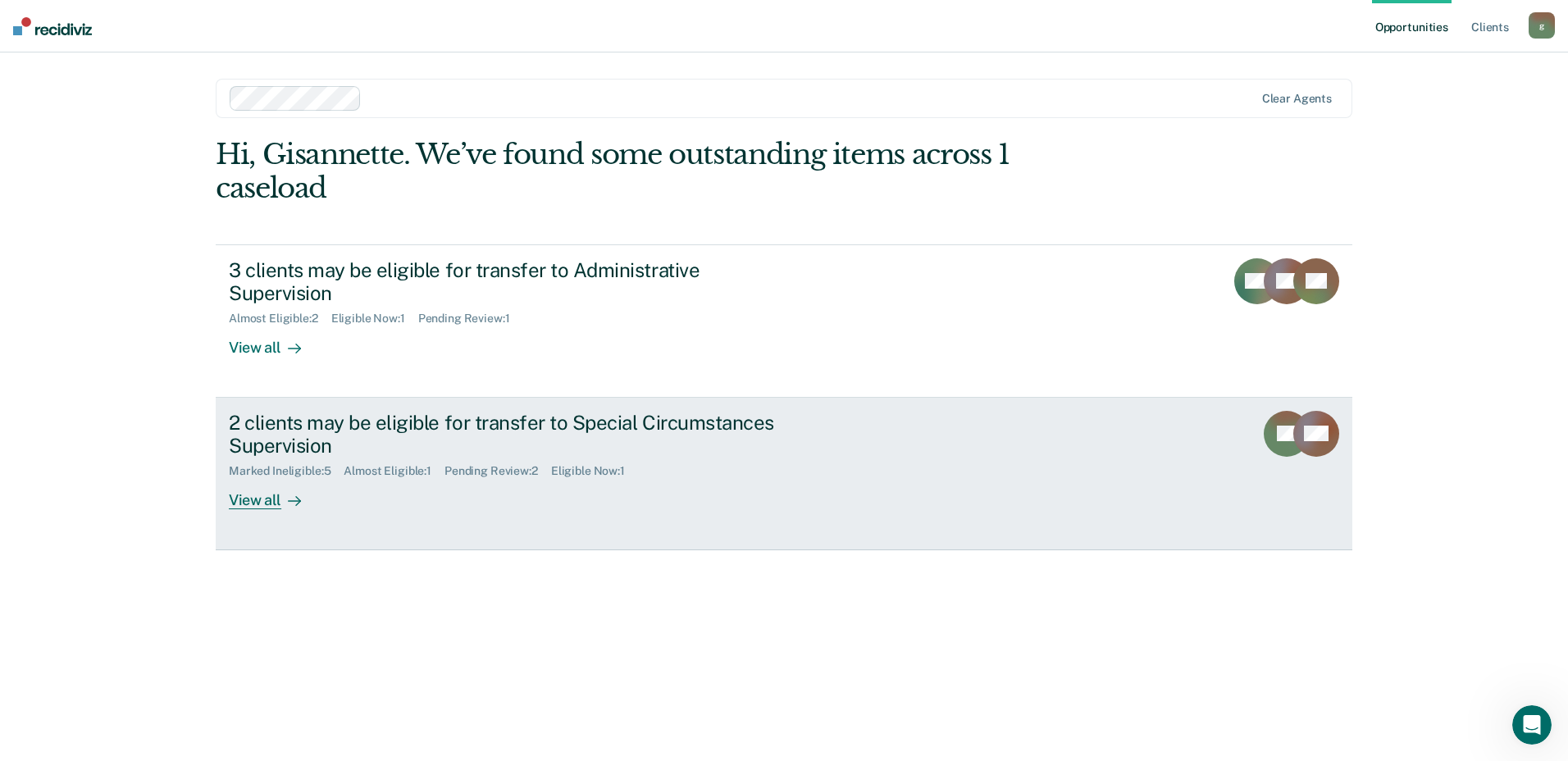
click at [986, 485] on link "2 clients may be eligible for transfer to Special Circumstances Supervision Mar…" at bounding box center [784, 473] width 1136 height 153
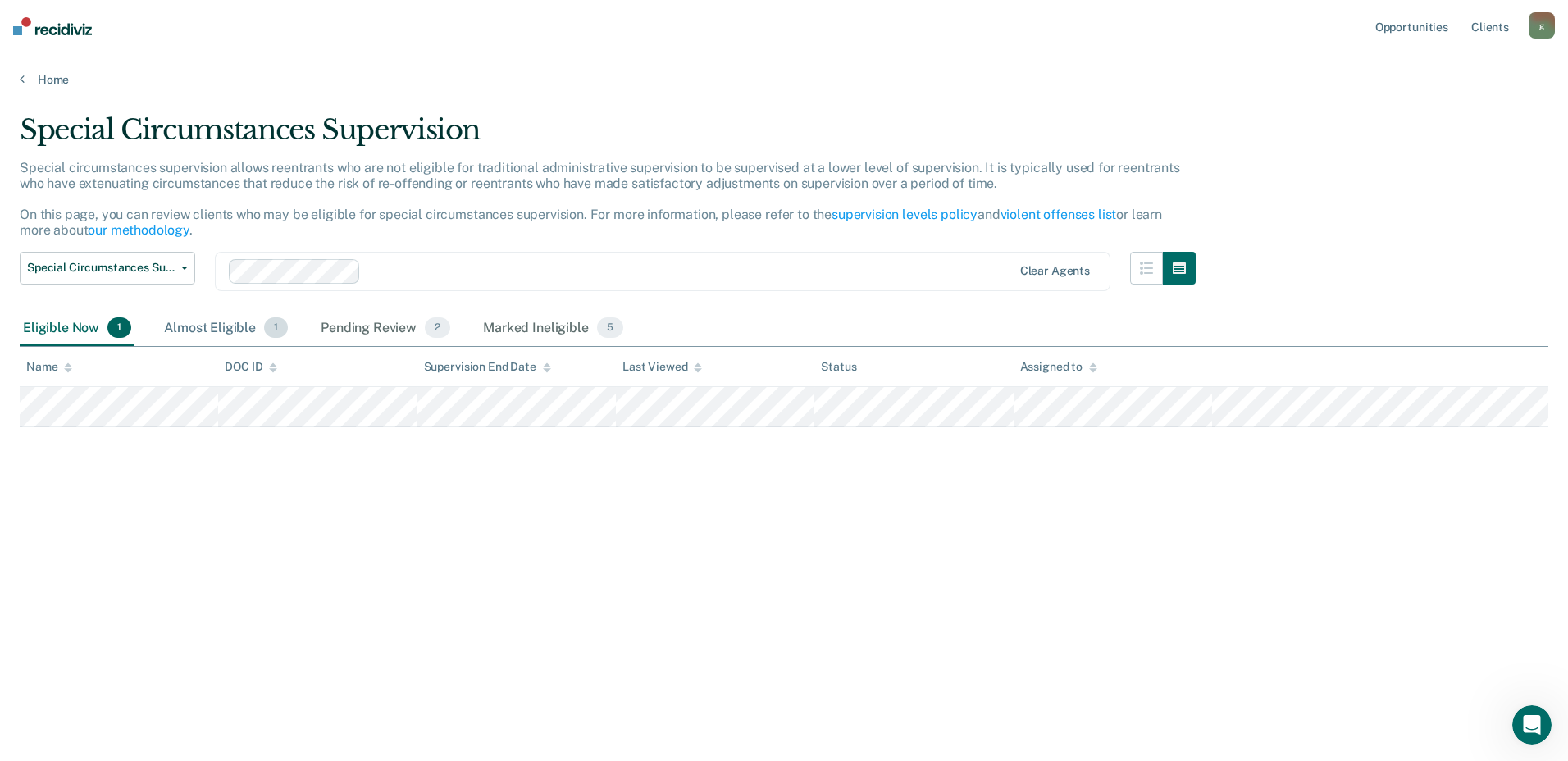
click at [250, 325] on div "Almost Eligible 1" at bounding box center [226, 329] width 131 height 36
click at [64, 327] on div "Eligible Now 1" at bounding box center [77, 329] width 115 height 36
click at [36, 87] on main "Special Circumstances Supervision Special circumstances supervision allows reen…" at bounding box center [784, 421] width 1568 height 669
click at [43, 79] on link "Home" at bounding box center [784, 79] width 1529 height 15
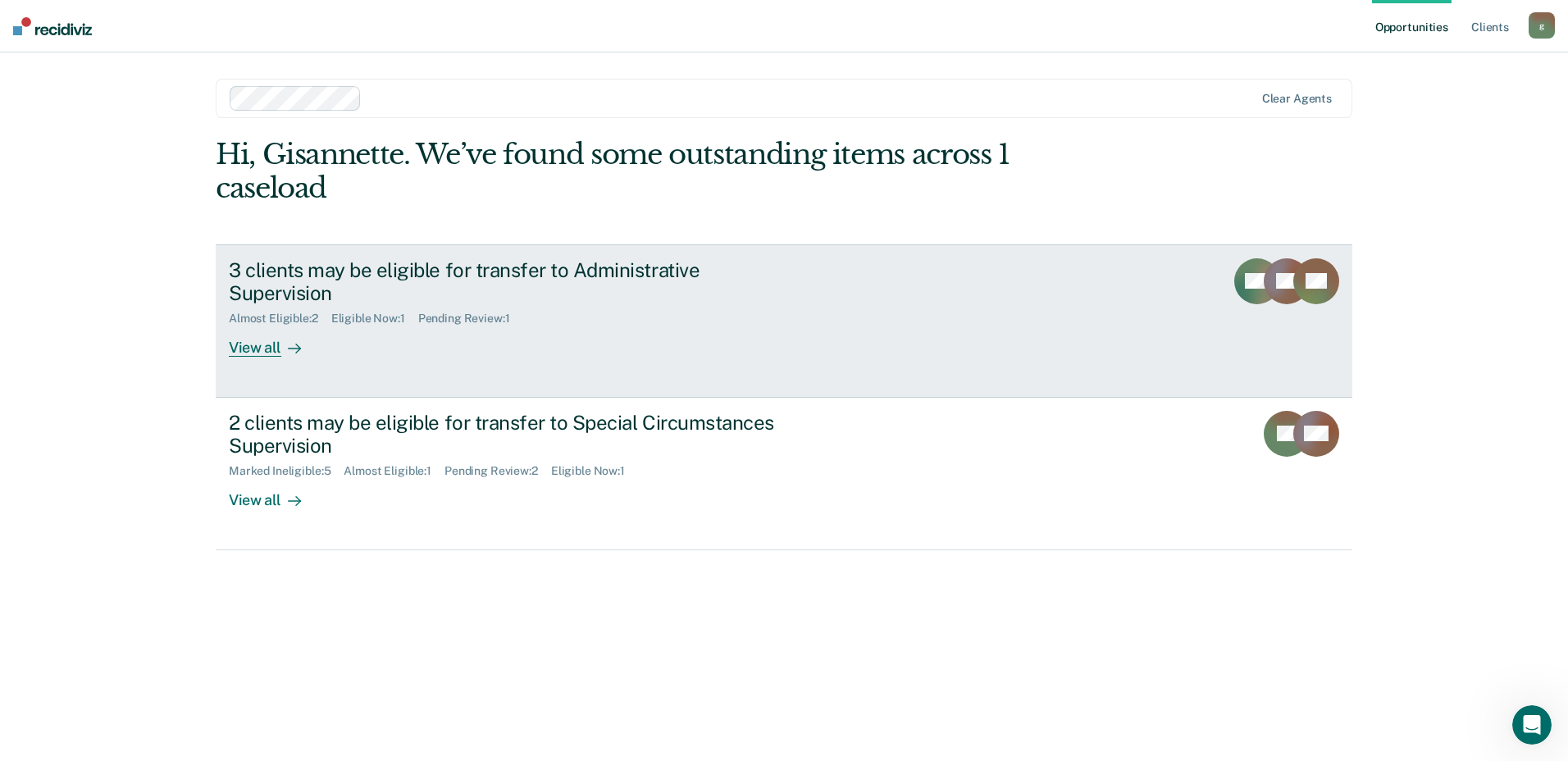
click at [938, 308] on link "3 clients may be eligible for transfer to Administrative Supervision Almost Eli…" at bounding box center [784, 320] width 1136 height 153
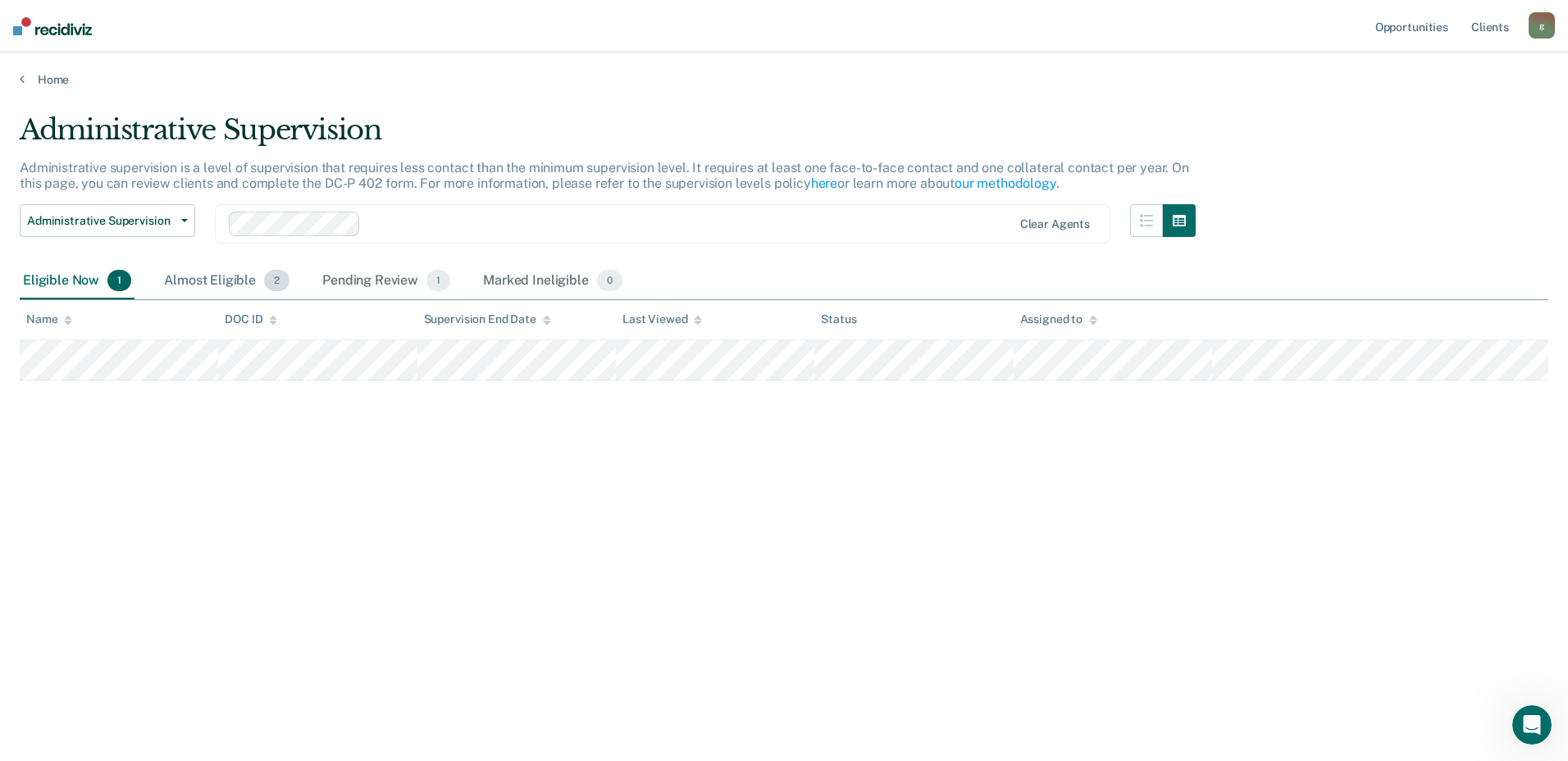
click at [220, 279] on div "Almost Eligible 2" at bounding box center [226, 281] width 132 height 36
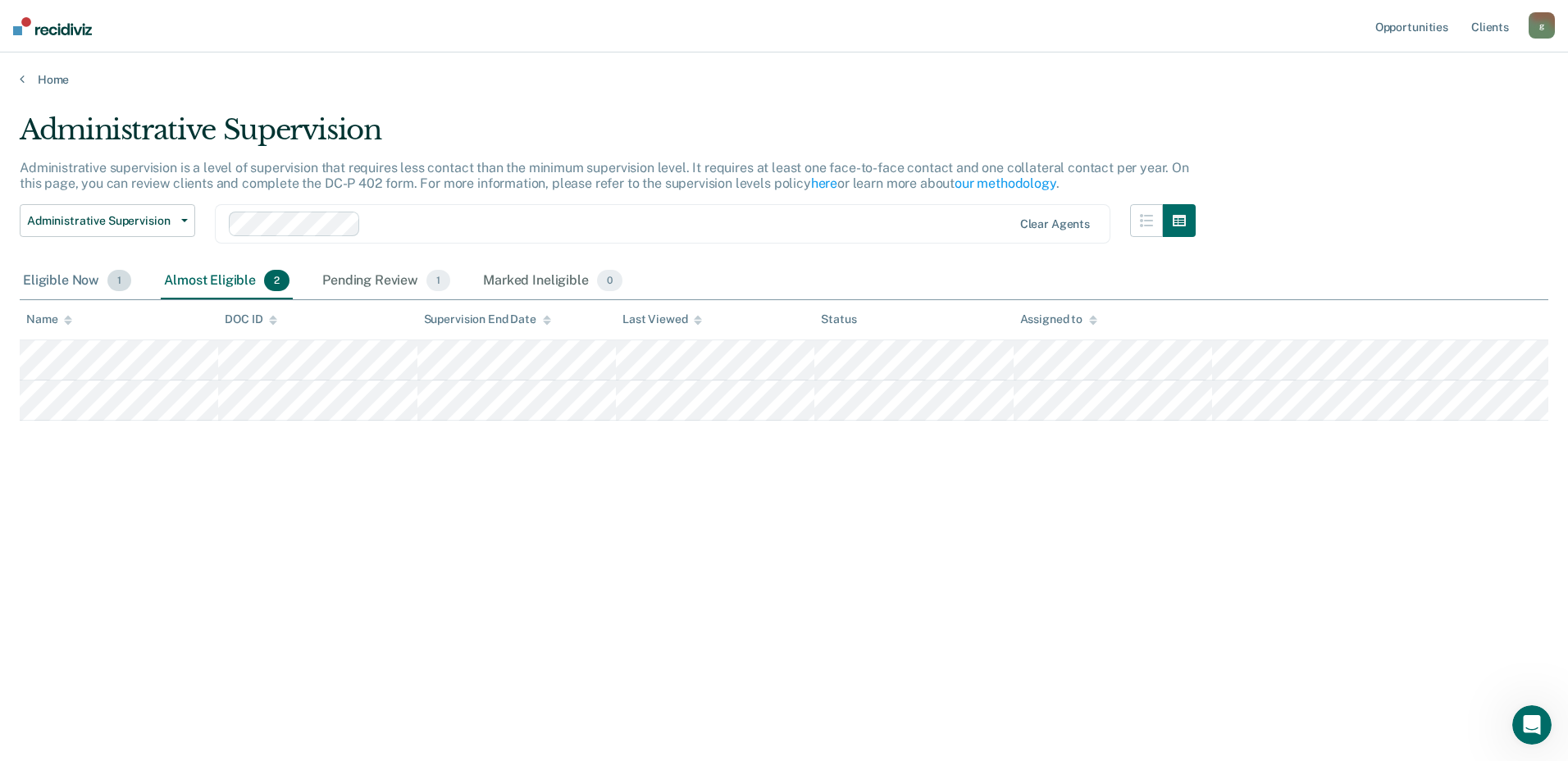
click at [68, 281] on div "Eligible Now 1" at bounding box center [77, 281] width 115 height 36
